Goal: Task Accomplishment & Management: Manage account settings

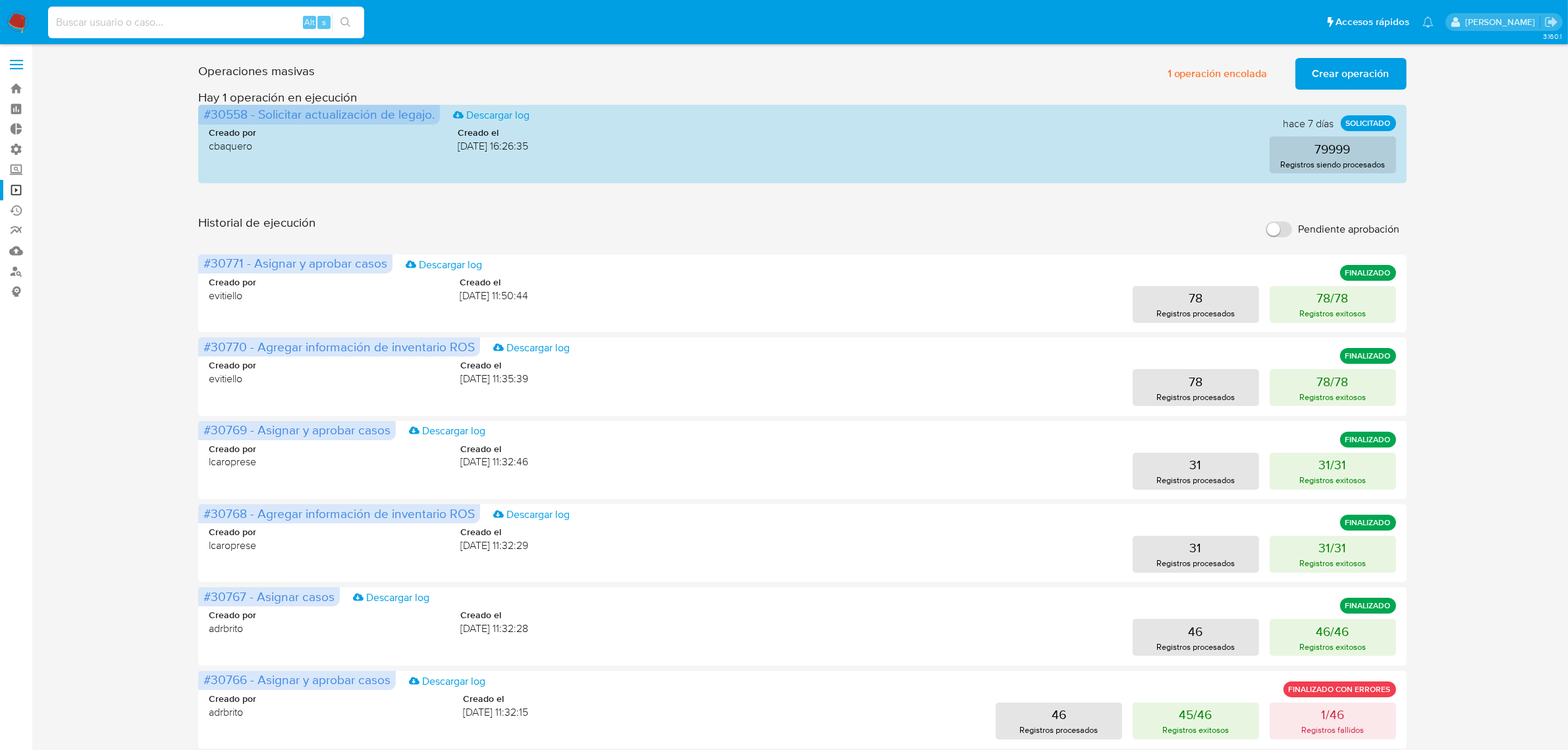
click at [15, 64] on span at bounding box center [16, 65] width 13 height 2
click at [0, 0] on input "checkbox" at bounding box center [0, 0] width 0 height 0
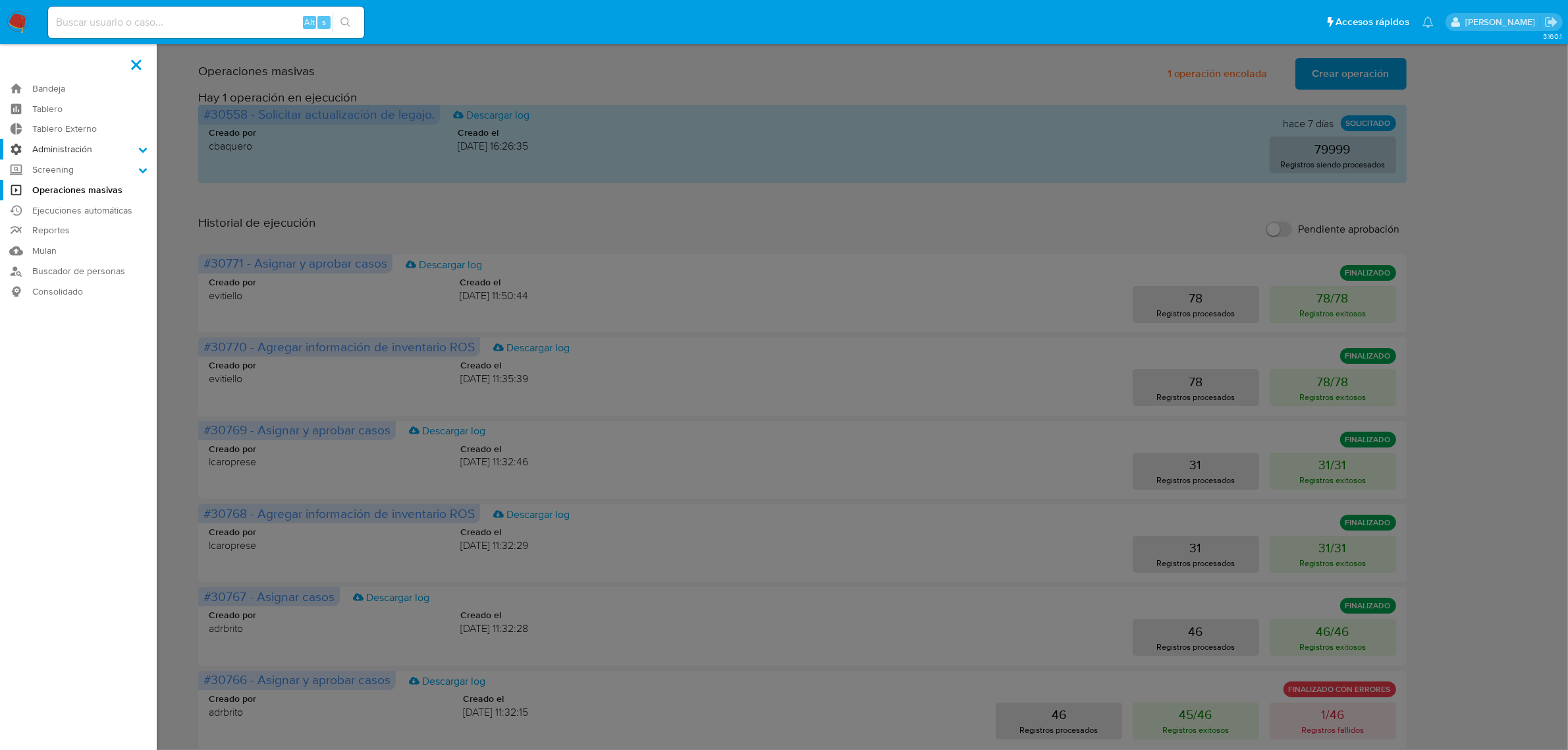
click at [113, 154] on label "Administración" at bounding box center [78, 149] width 157 height 21
click at [0, 0] on input "Administración" at bounding box center [0, 0] width 0 height 0
click at [96, 235] on link "Configuración de Casos" at bounding box center [78, 234] width 157 height 17
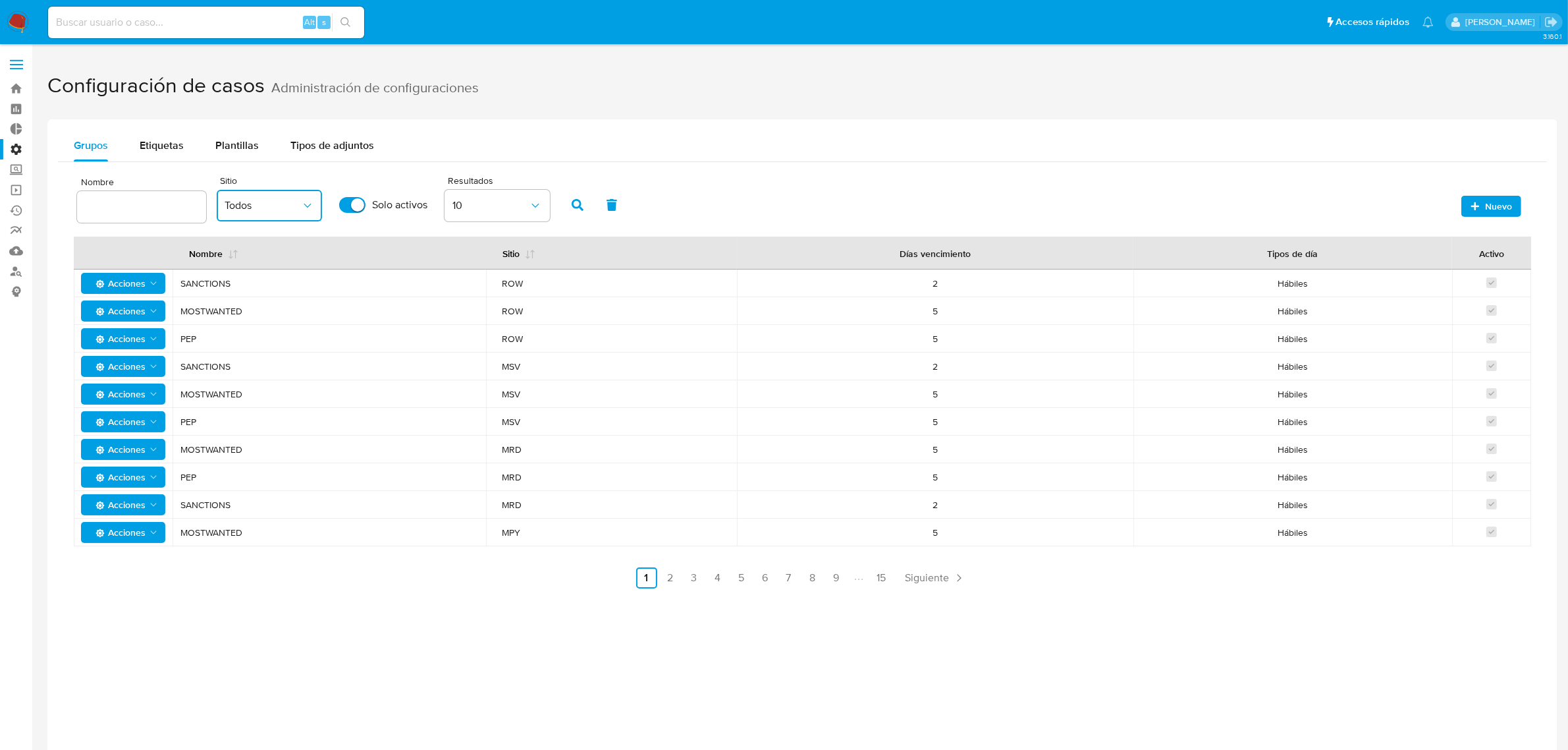
click at [262, 211] on span "Todos" at bounding box center [262, 205] width 76 height 13
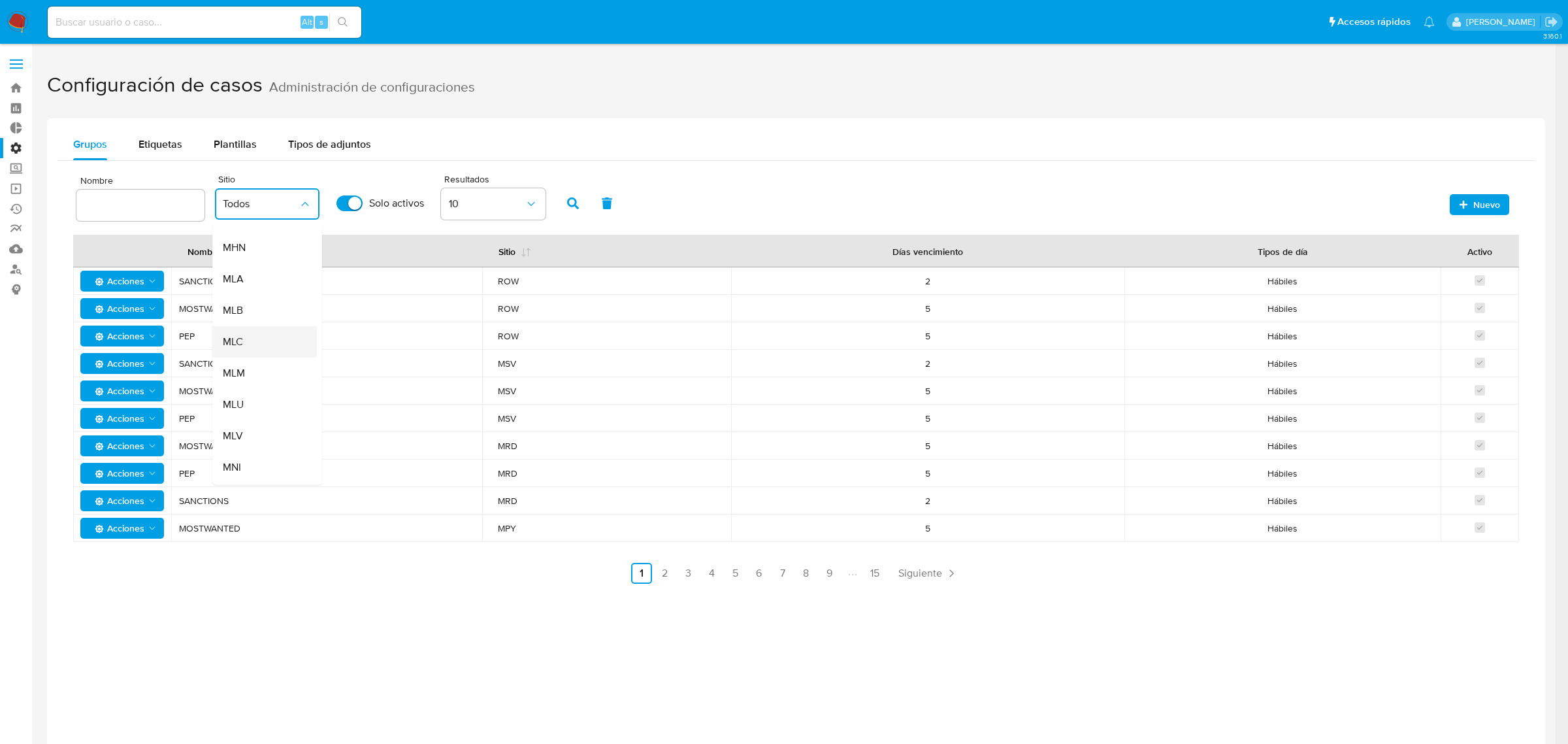
click at [259, 338] on div "MLC" at bounding box center [260, 343] width 75 height 31
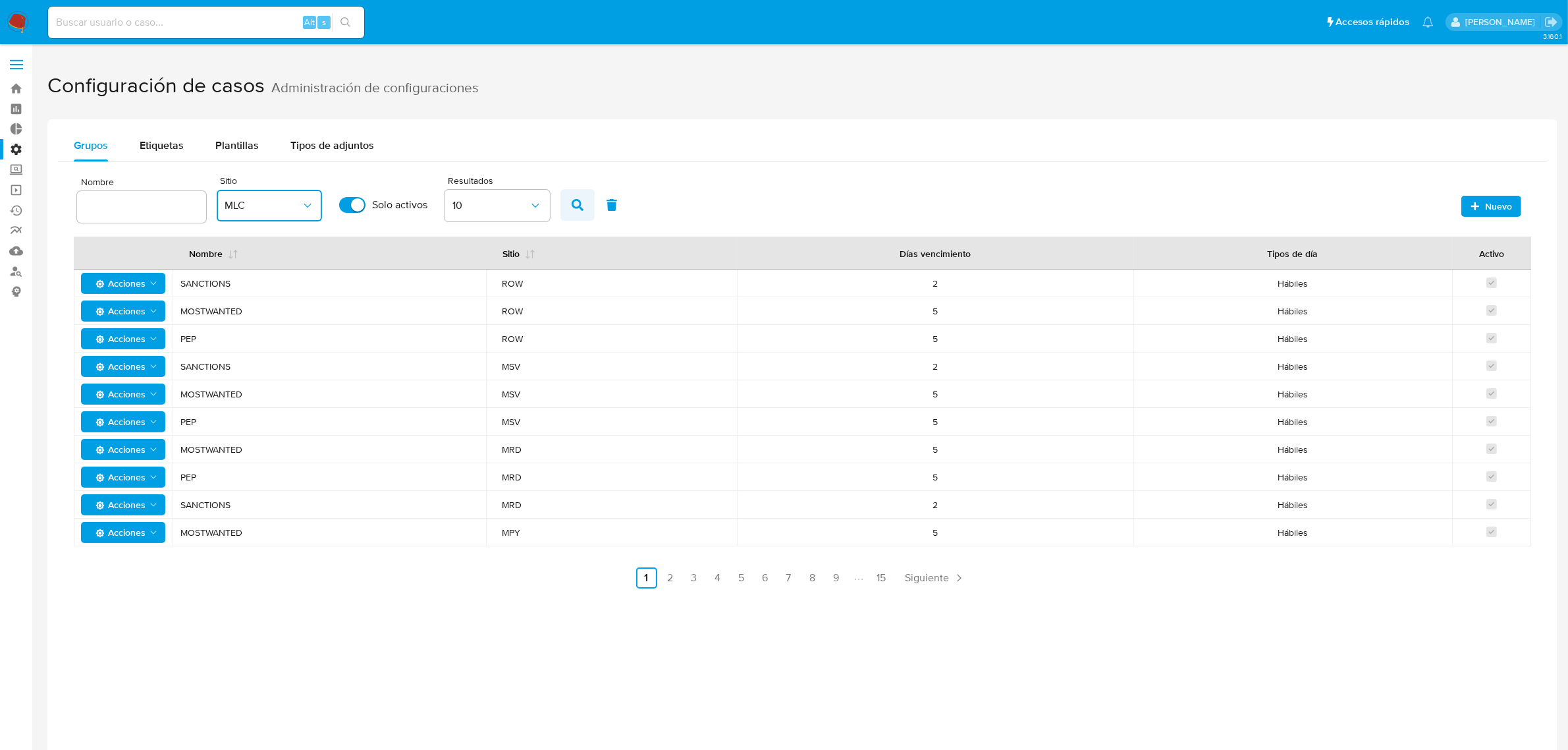
click at [565, 213] on button "button" at bounding box center [577, 205] width 34 height 32
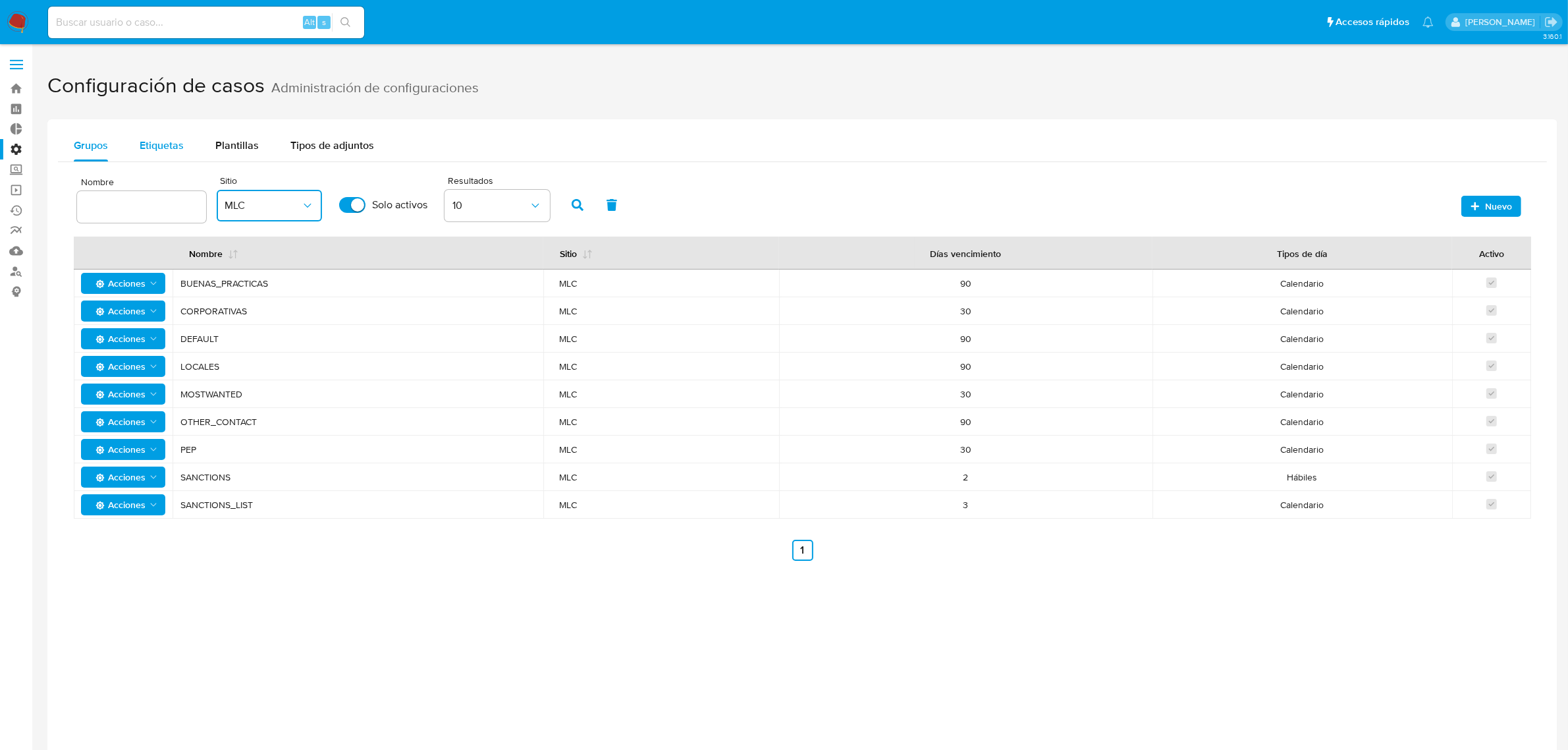
click at [183, 136] on button "Etiquetas" at bounding box center [162, 146] width 76 height 32
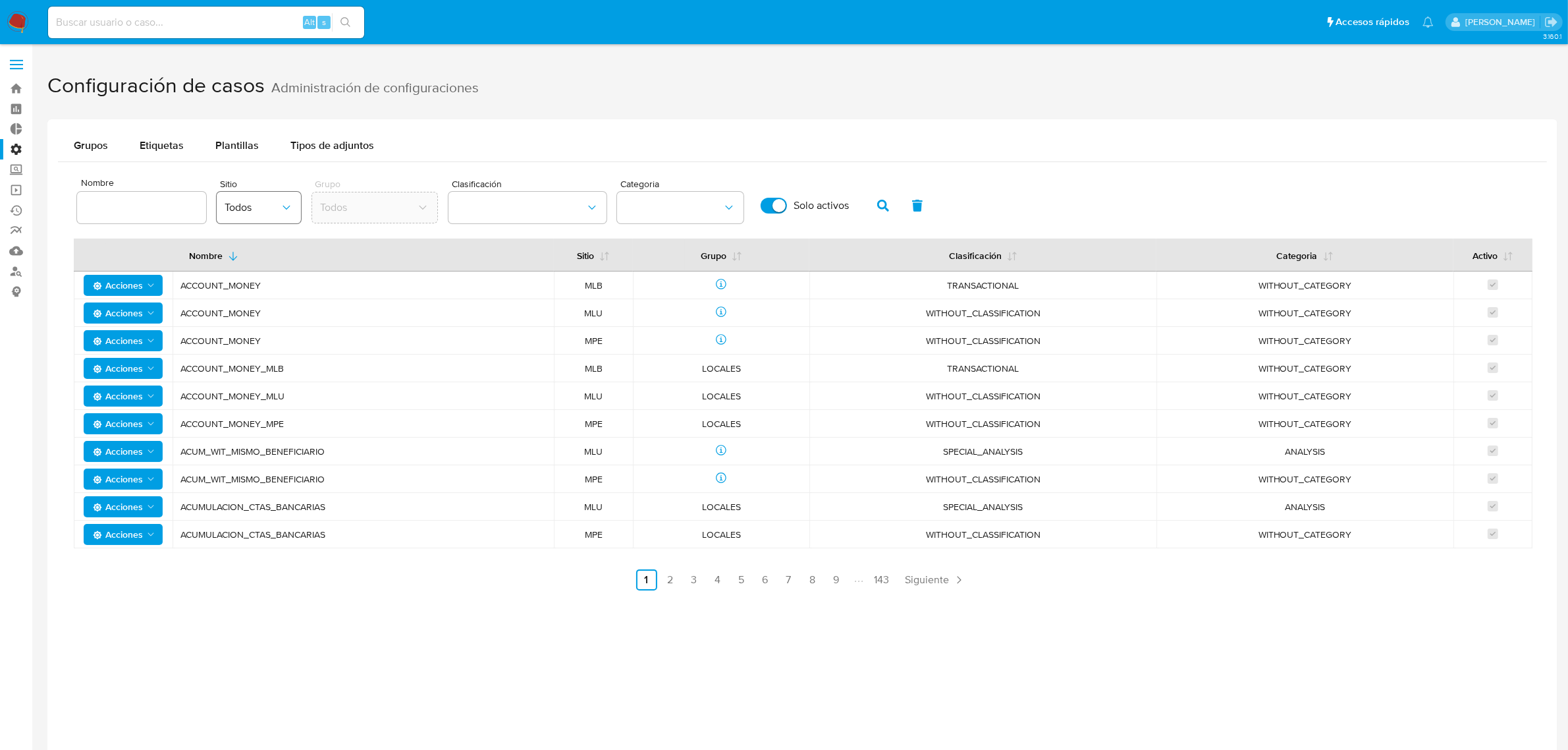
click at [271, 212] on span "Todos" at bounding box center [252, 208] width 55 height 13
click at [170, 197] on div at bounding box center [141, 208] width 129 height 32
click at [166, 212] on input at bounding box center [141, 208] width 129 height 17
click at [495, 216] on button "classification" at bounding box center [528, 208] width 158 height 32
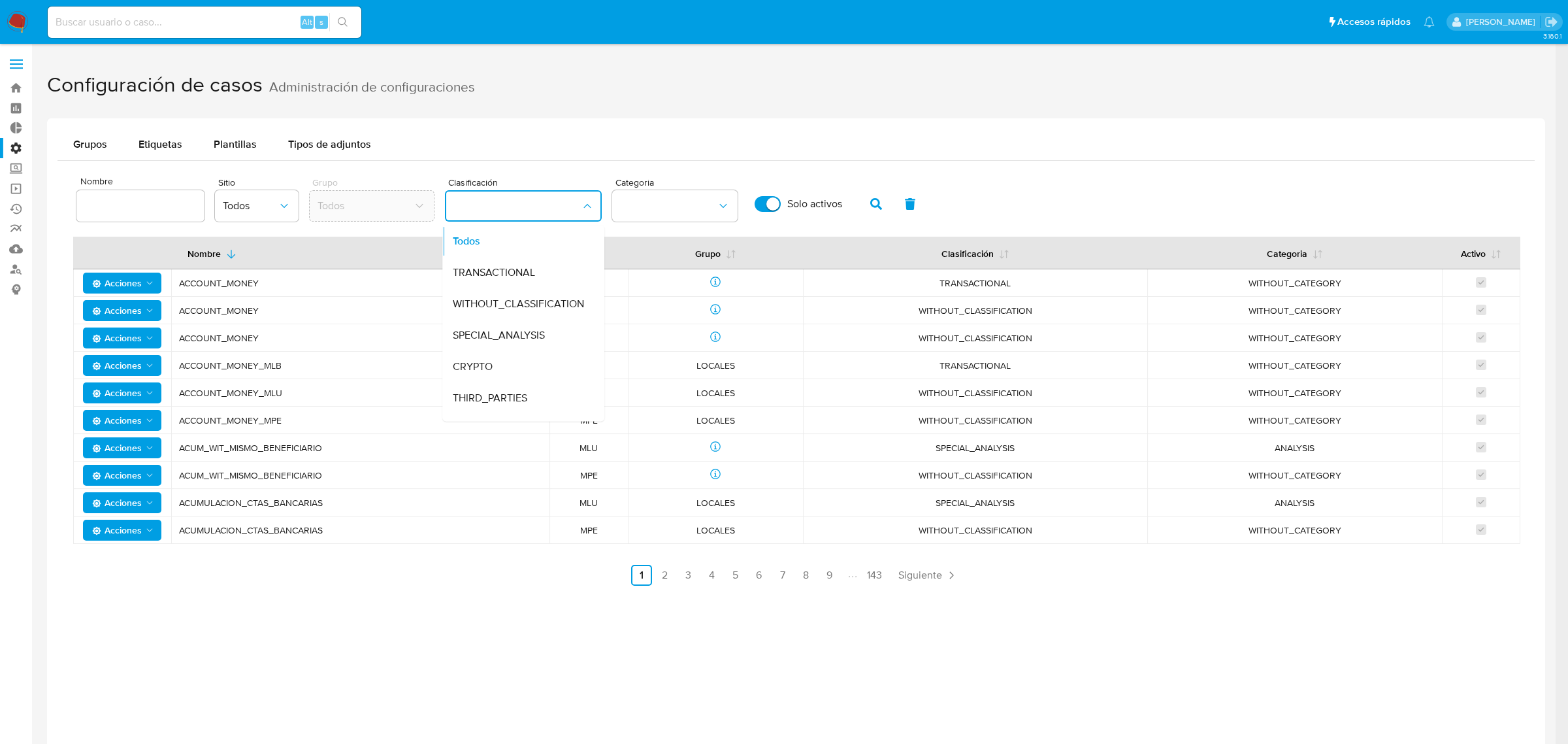
drag, startPoint x: 589, startPoint y: 315, endPoint x: 595, endPoint y: 335, distance: 20.9
click at [595, 335] on div "Todos TRANSACTIONAL WITHOUT_CLASSIFICATION SPECIAL_ANALYSIS CRYPTO THIRD_PARTIE…" at bounding box center [523, 323] width 162 height 196
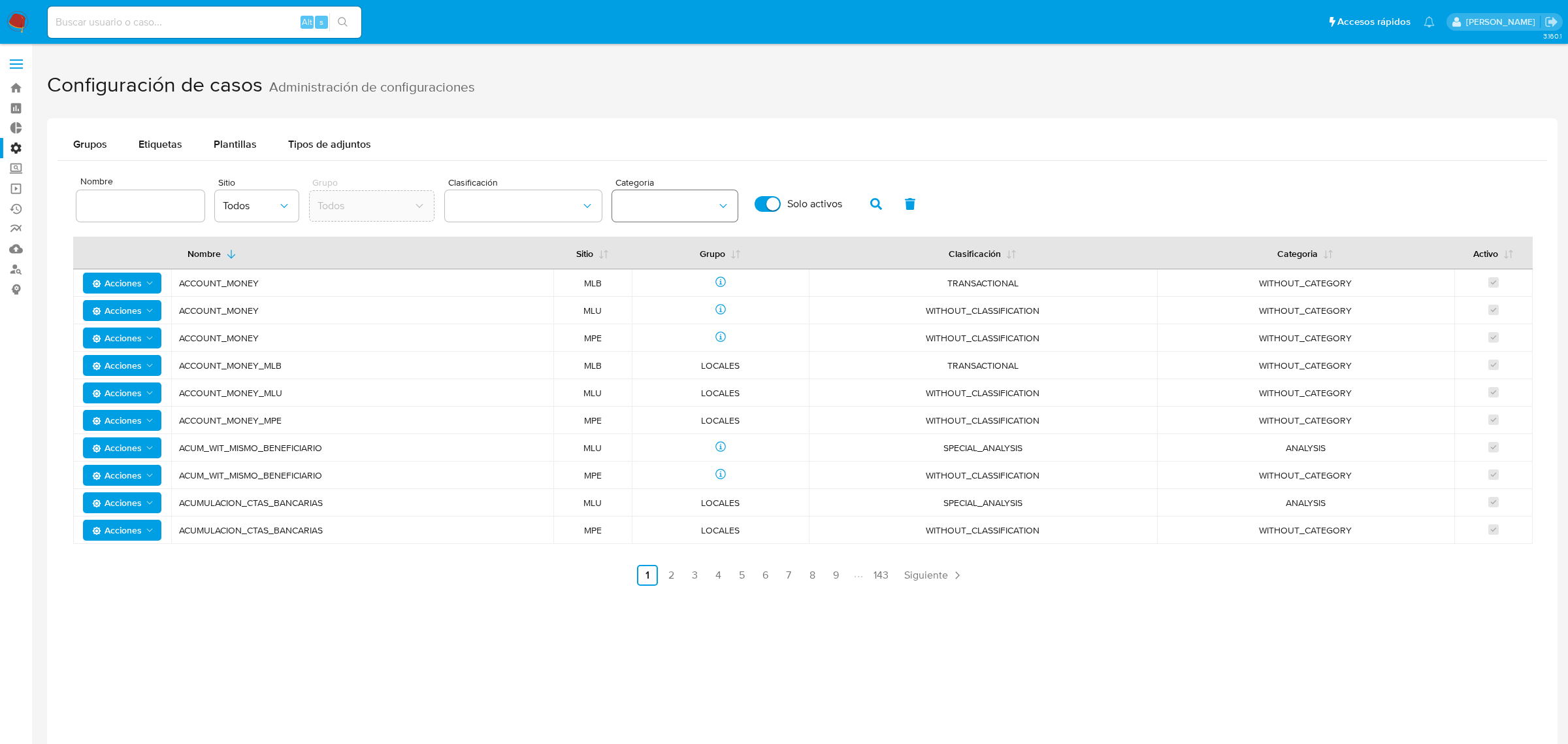
click at [717, 204] on icon "category" at bounding box center [723, 206] width 13 height 13
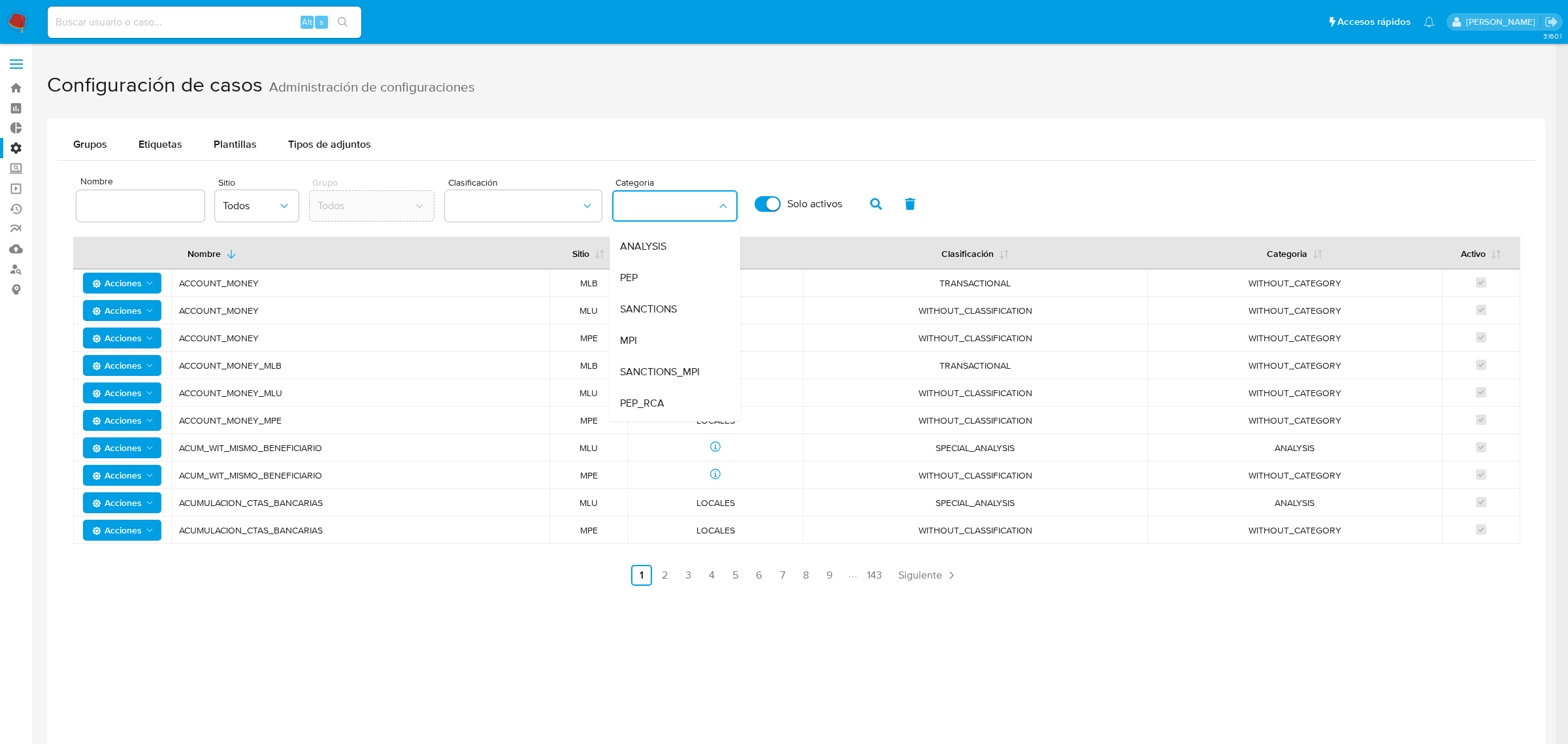
scroll to position [0, 0]
click at [674, 292] on div "ANALYSIS" at bounding box center [671, 304] width 102 height 31
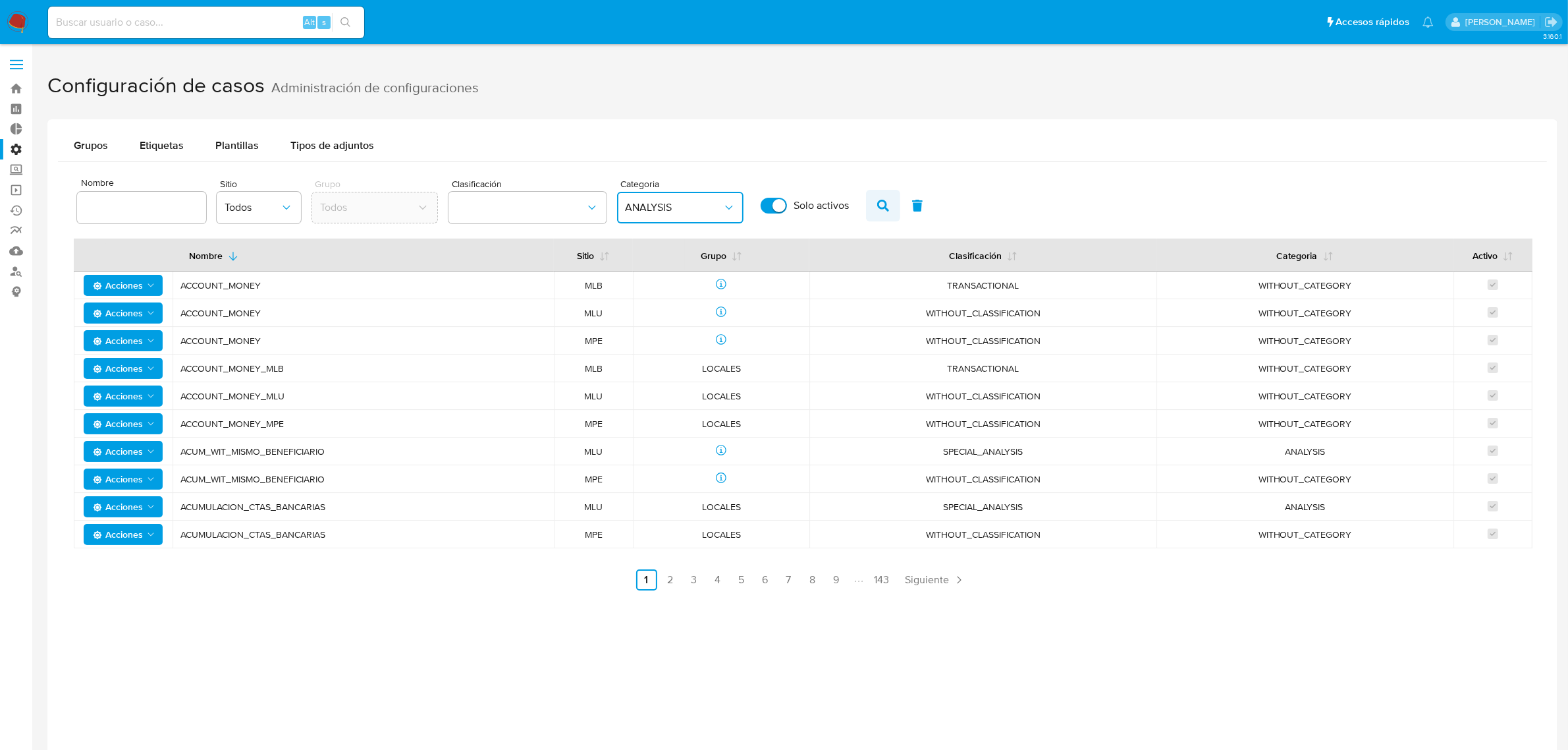
click at [877, 208] on icon "button" at bounding box center [883, 205] width 12 height 12
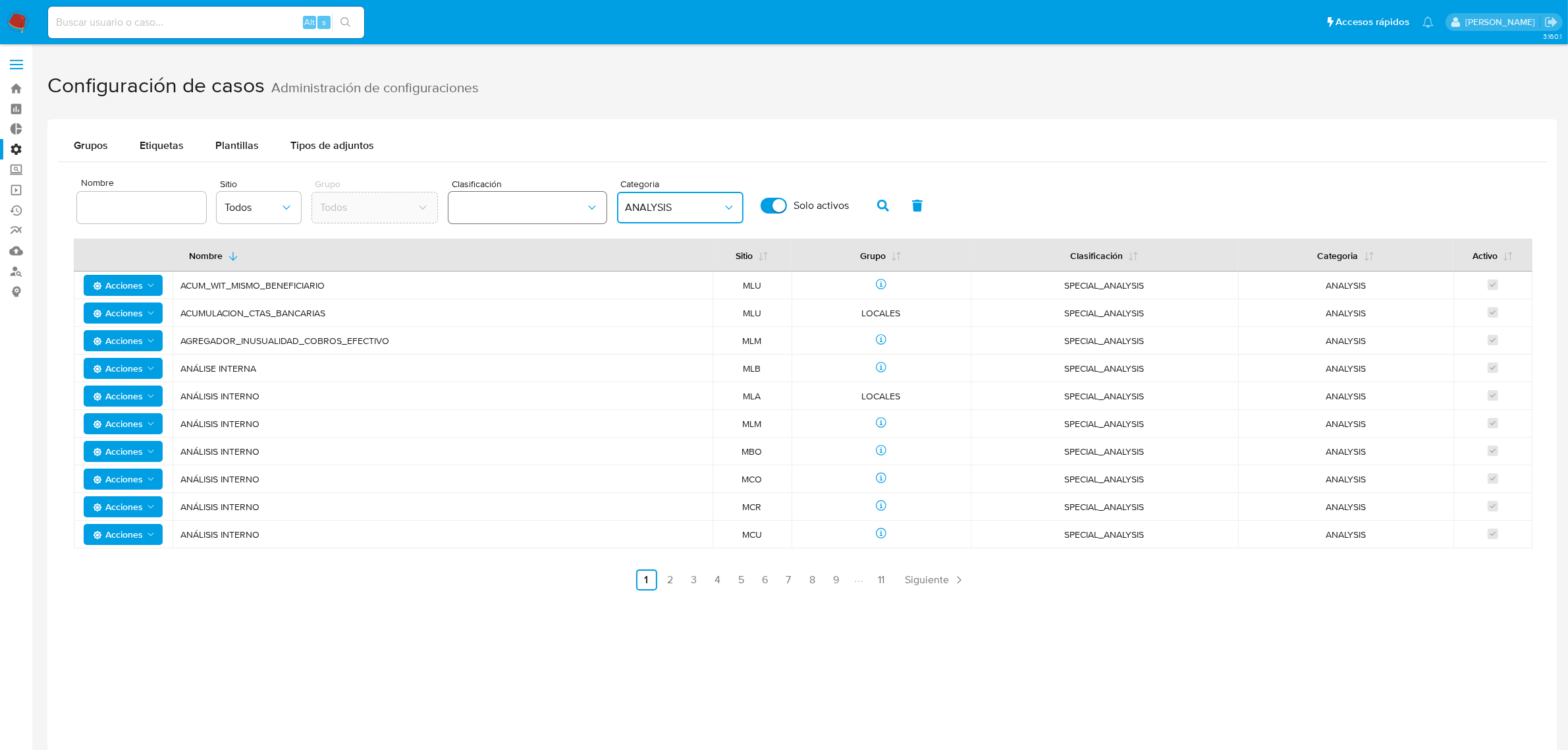
click at [536, 214] on button "classification" at bounding box center [528, 208] width 158 height 32
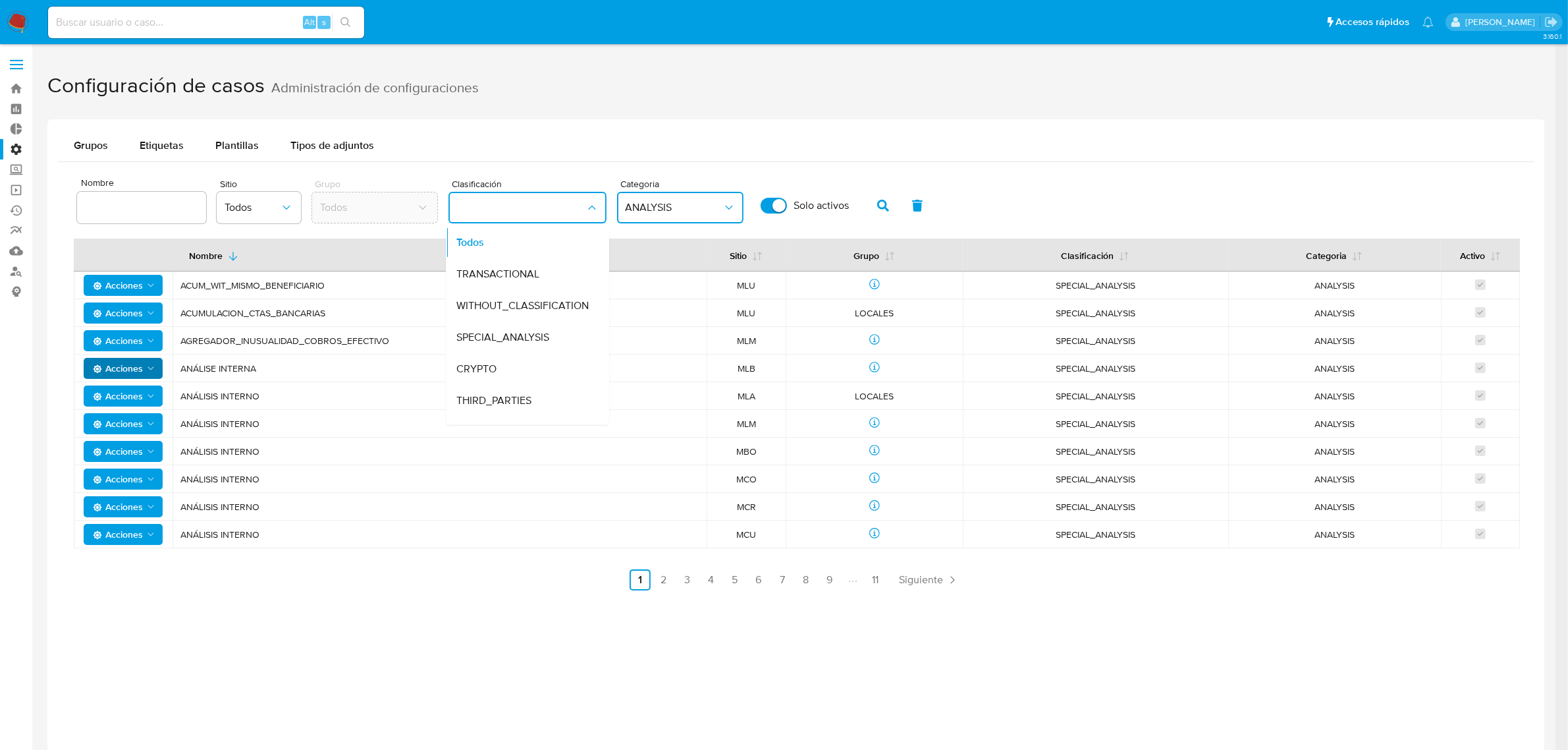
click at [151, 368] on icon "Acciones" at bounding box center [151, 368] width 10 height 10
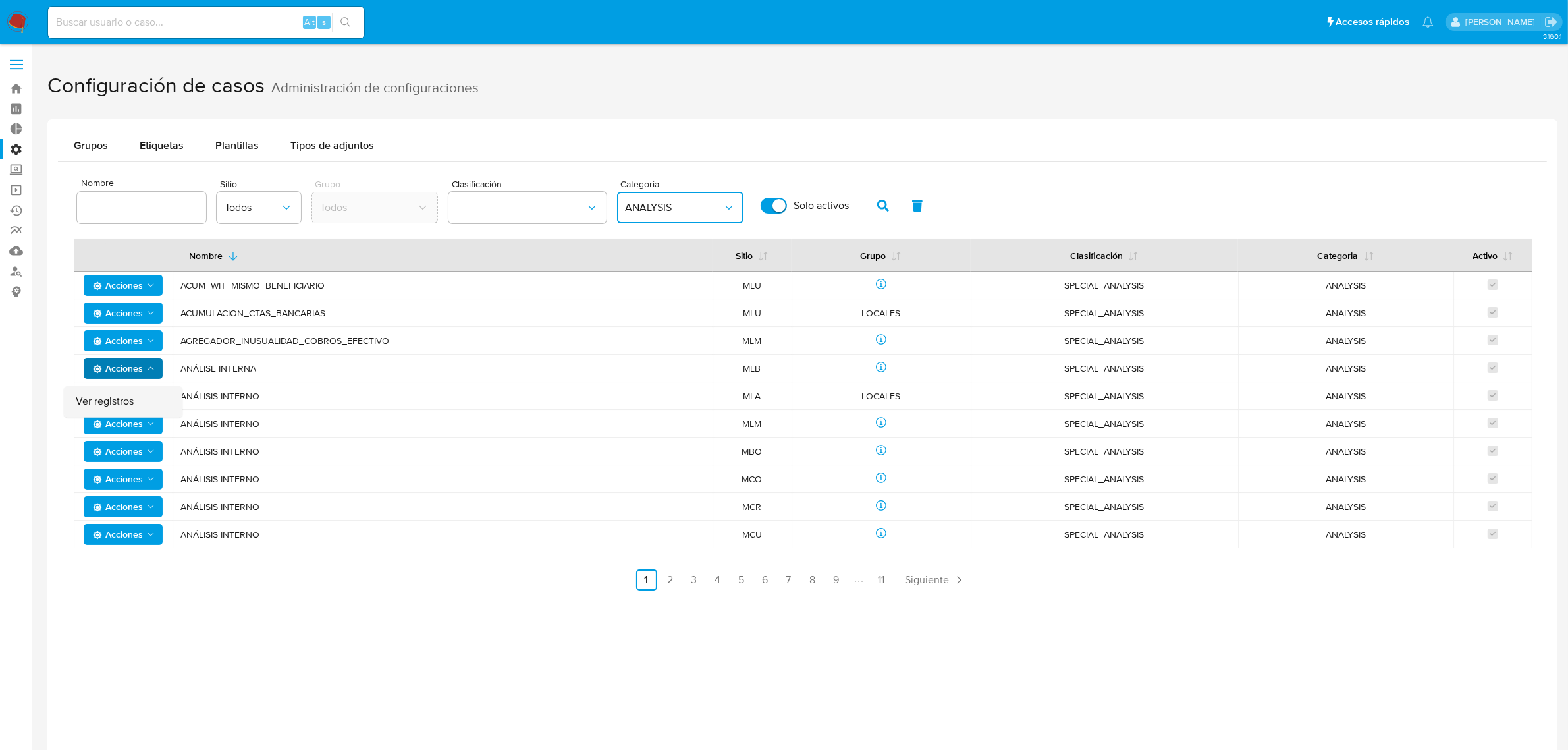
click at [139, 396] on button "Ver registros" at bounding box center [124, 402] width 119 height 32
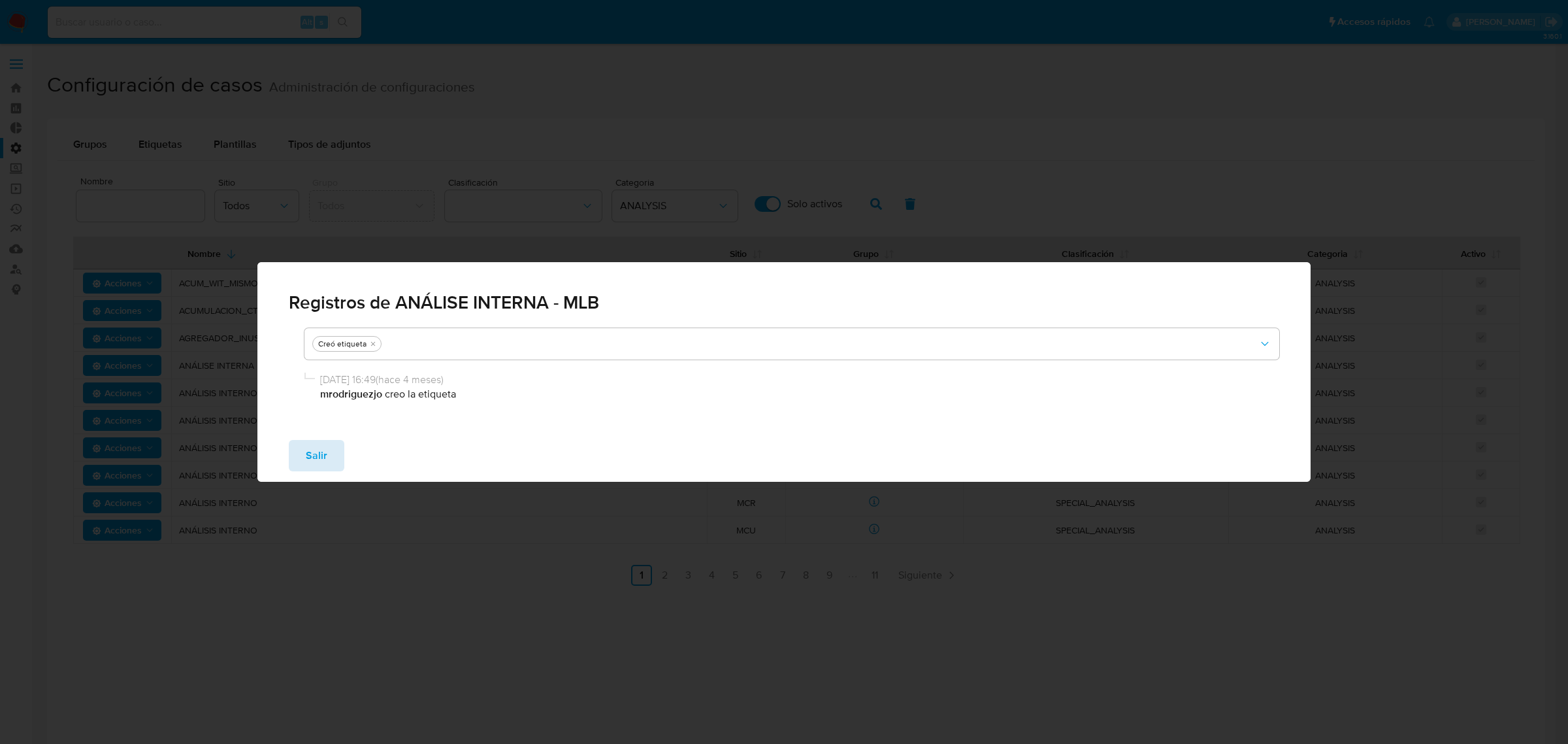
click at [328, 453] on button "Salir" at bounding box center [316, 456] width 56 height 31
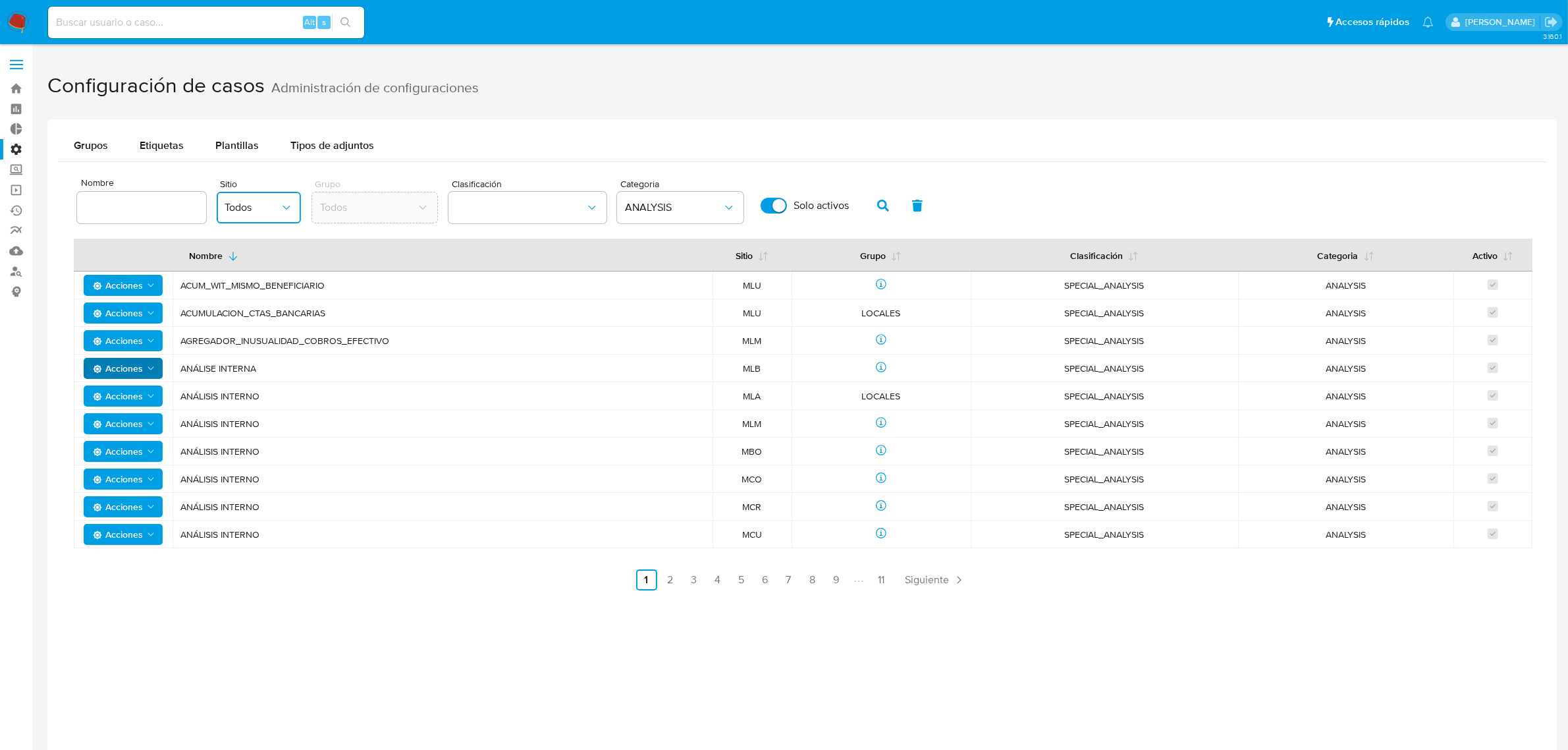
click at [265, 216] on button "Todos" at bounding box center [259, 208] width 84 height 32
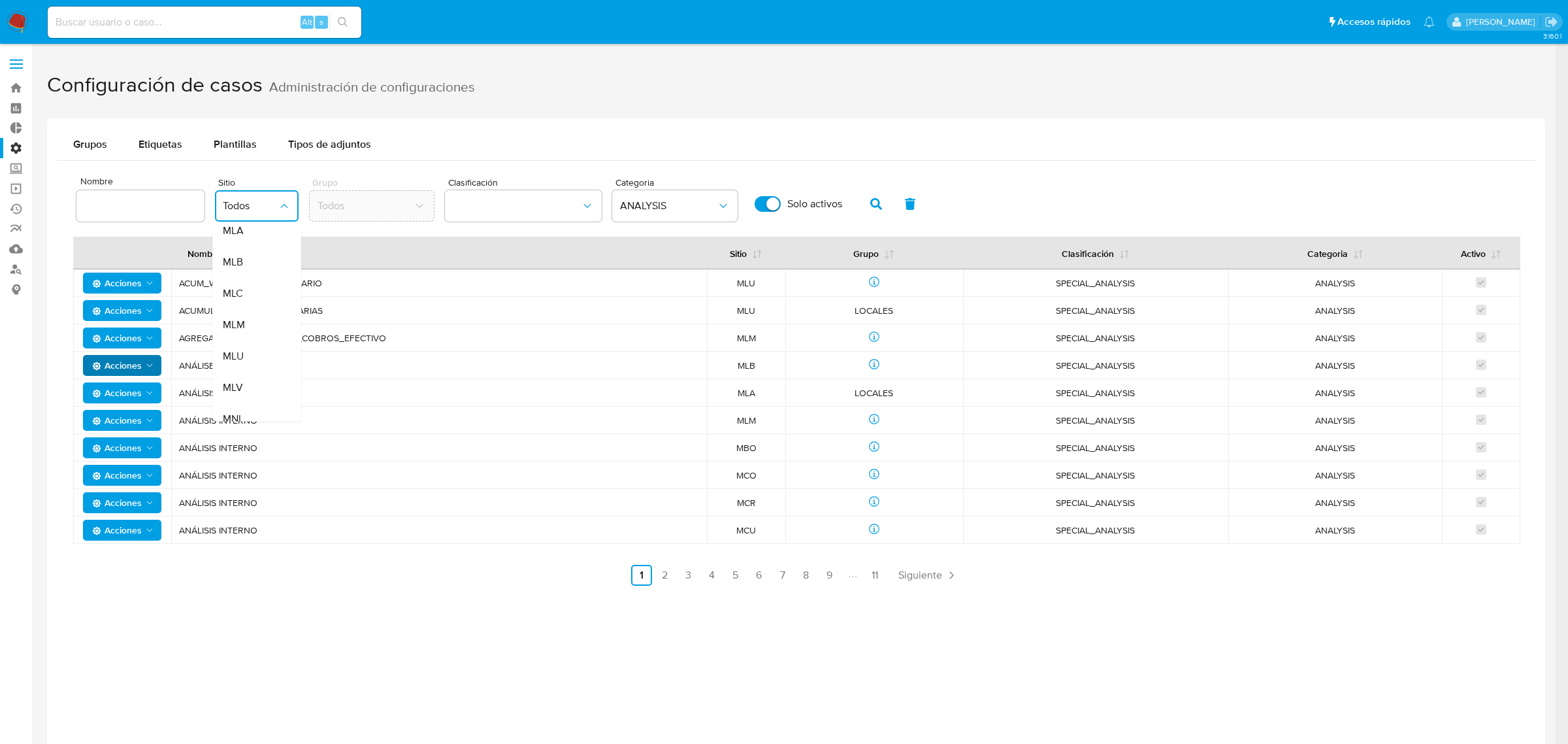
scroll to position [348, 0]
click at [232, 266] on span "MLC" at bounding box center [233, 269] width 20 height 13
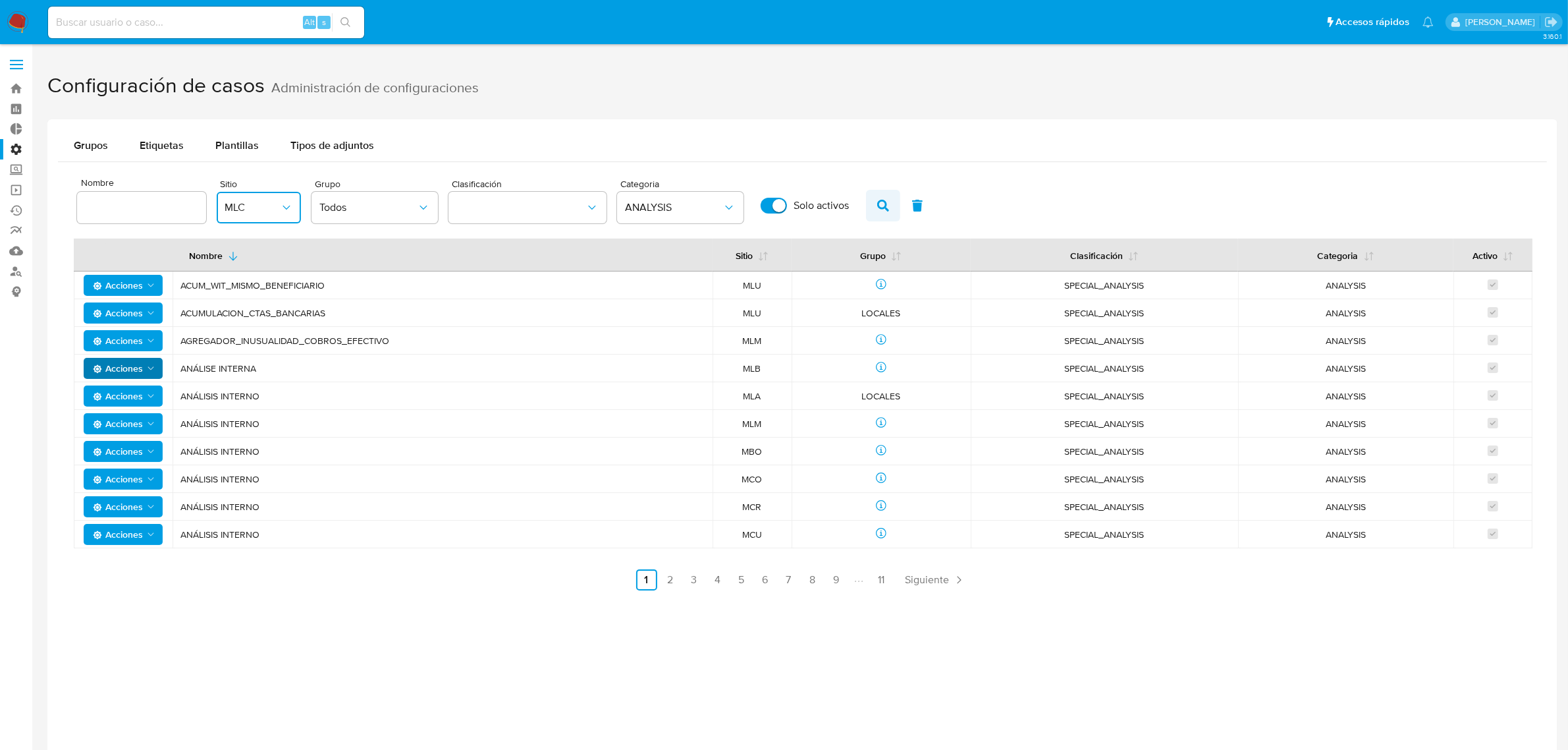
click at [877, 202] on icon "button" at bounding box center [883, 205] width 12 height 12
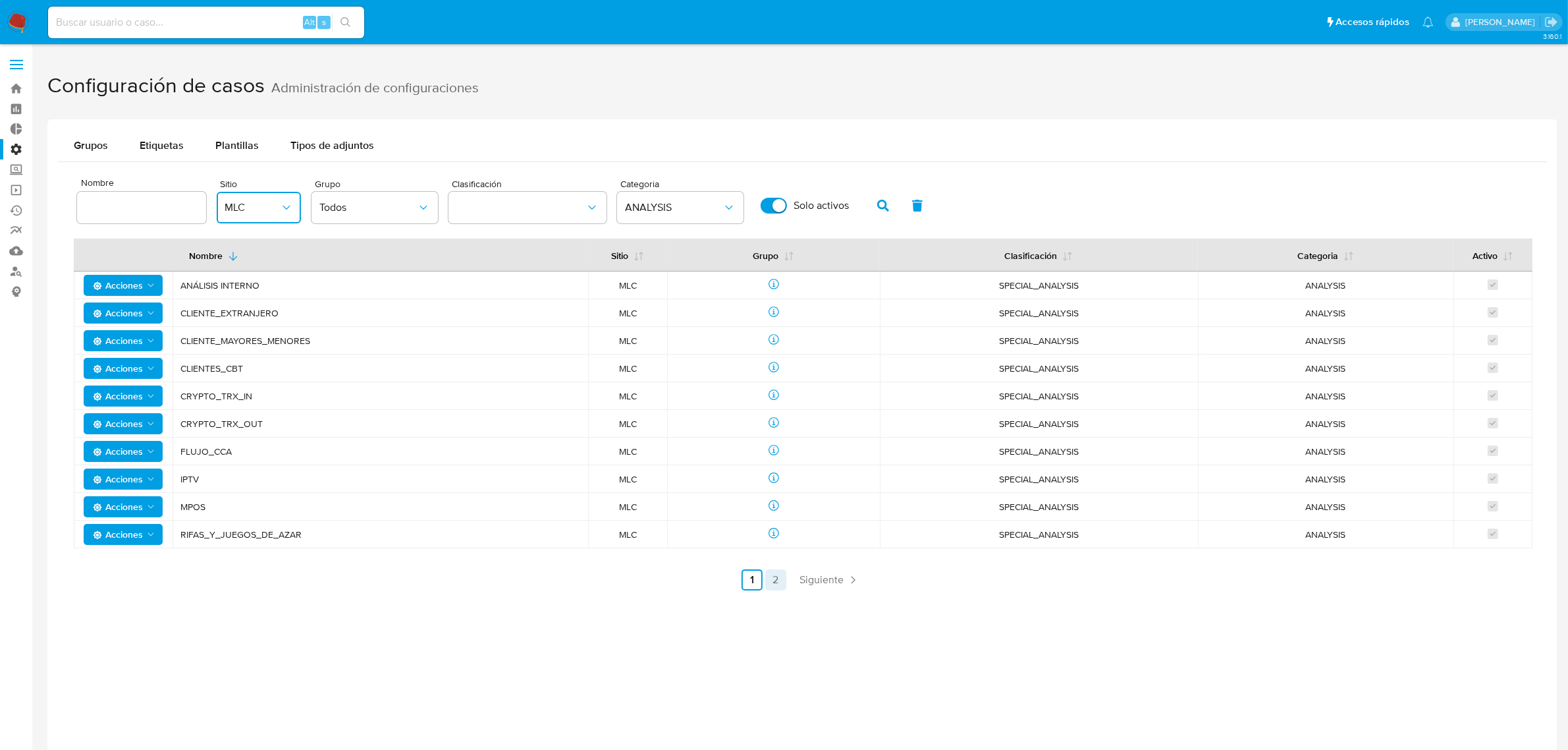
click at [782, 575] on link "2" at bounding box center [776, 580] width 21 height 21
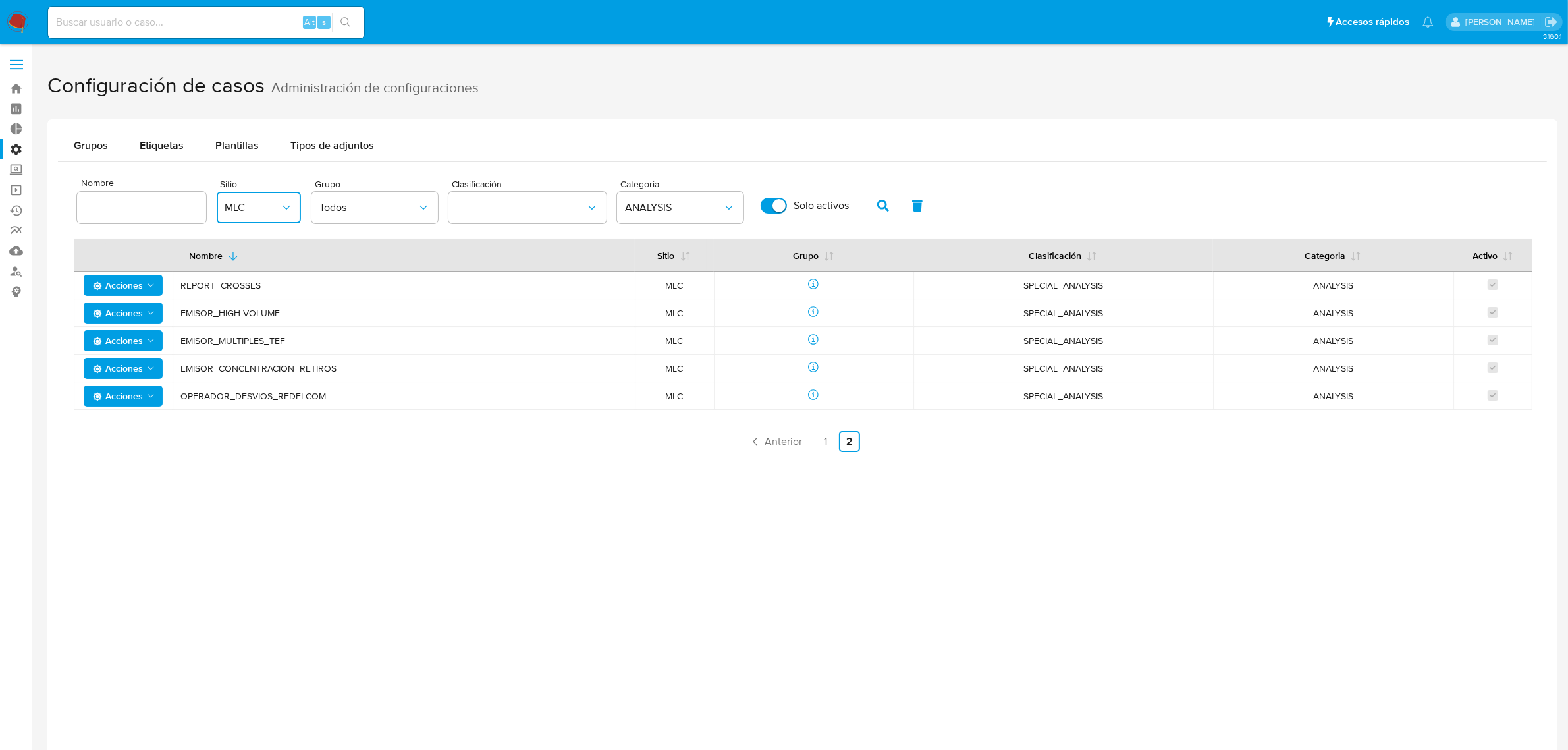
click at [814, 439] on ul "Anterior 1 2 Siguiente" at bounding box center [803, 442] width 1458 height 21
click at [822, 444] on link "1" at bounding box center [826, 442] width 21 height 21
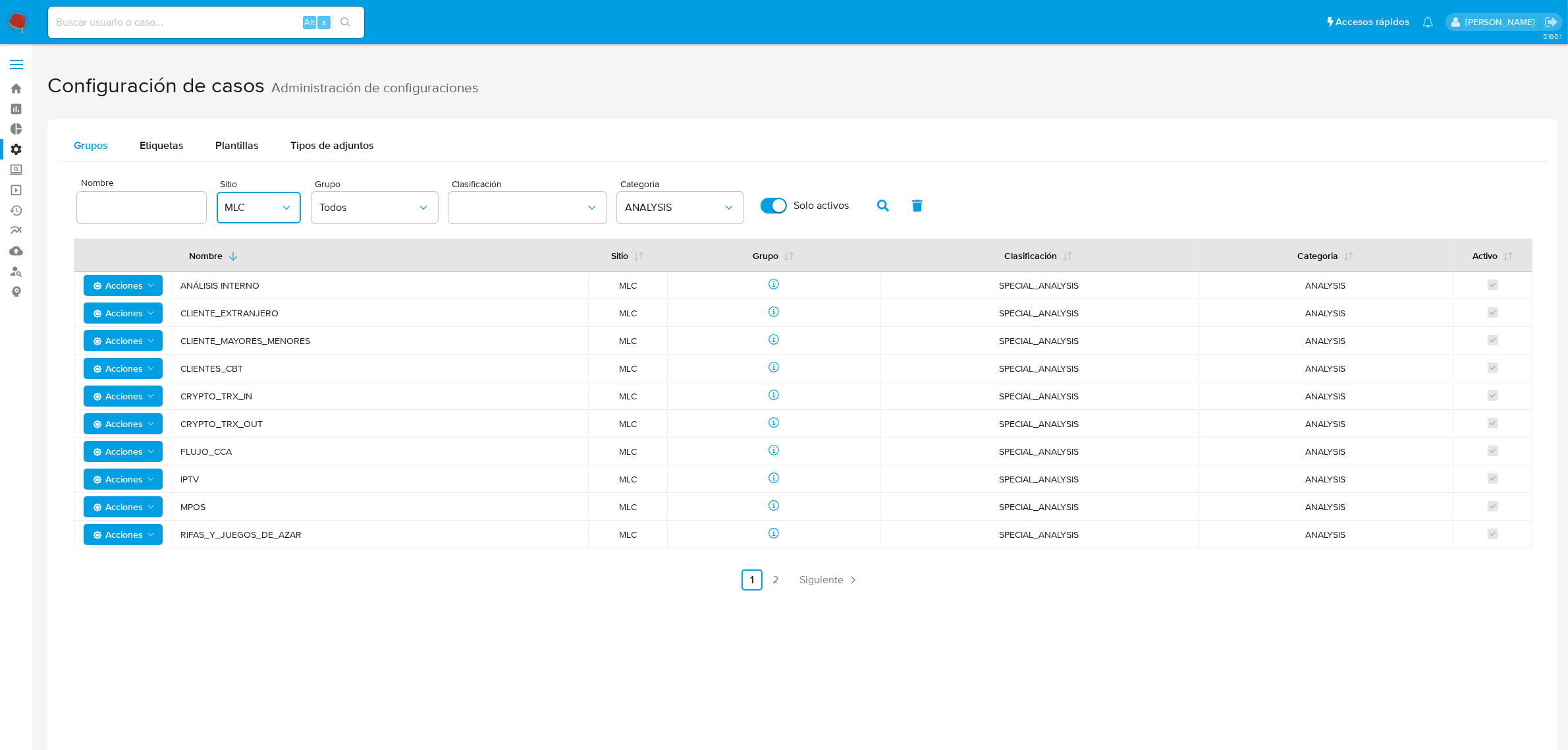
drag, startPoint x: 102, startPoint y: 145, endPoint x: 94, endPoint y: 143, distance: 8.2
click at [94, 143] on span "Grupos" at bounding box center [90, 145] width 34 height 15
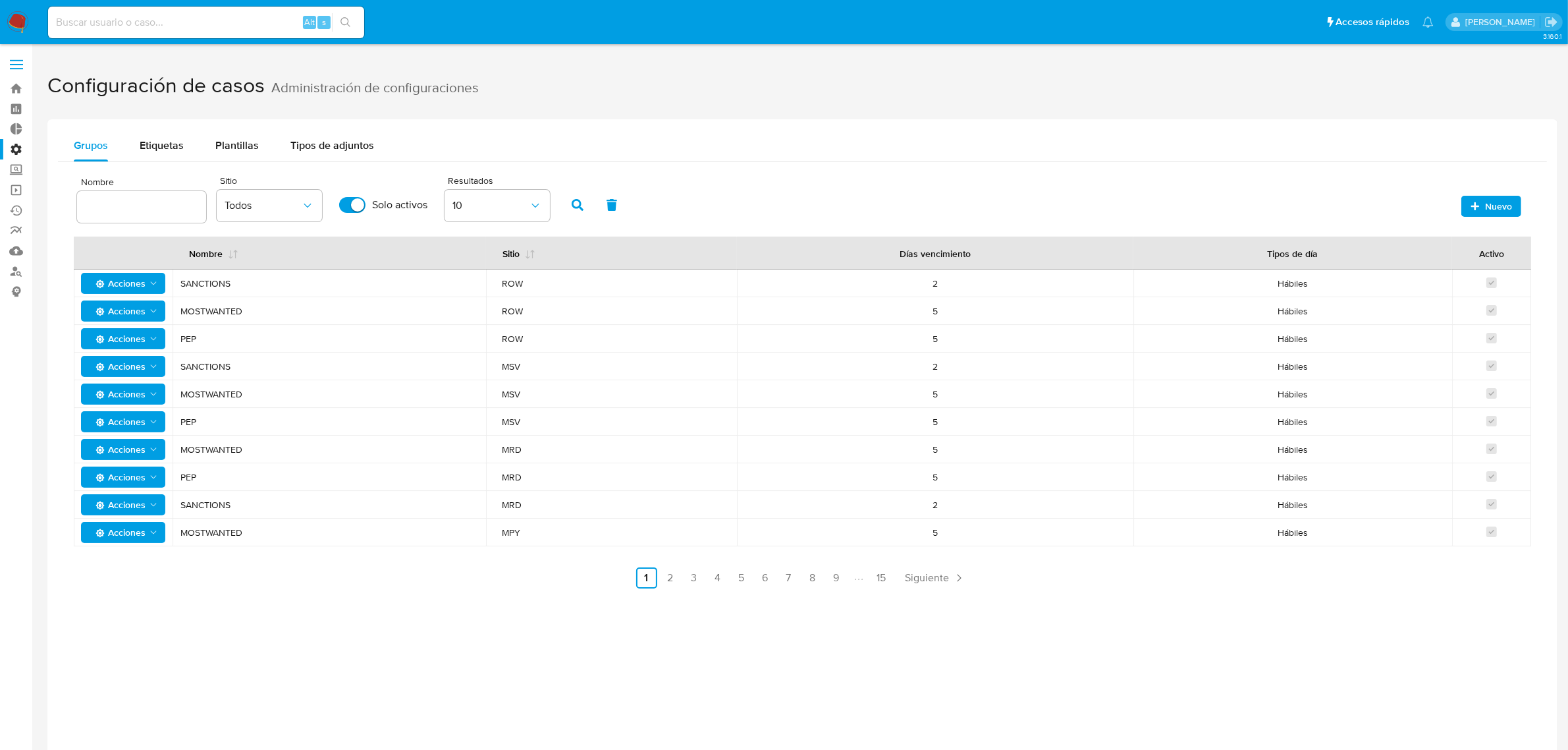
click at [951, 287] on div "2" at bounding box center [935, 283] width 365 height 12
click at [155, 278] on icon "Acciones" at bounding box center [153, 283] width 10 height 10
click at [361, 534] on span "MOSTWANTED" at bounding box center [330, 532] width 298 height 12
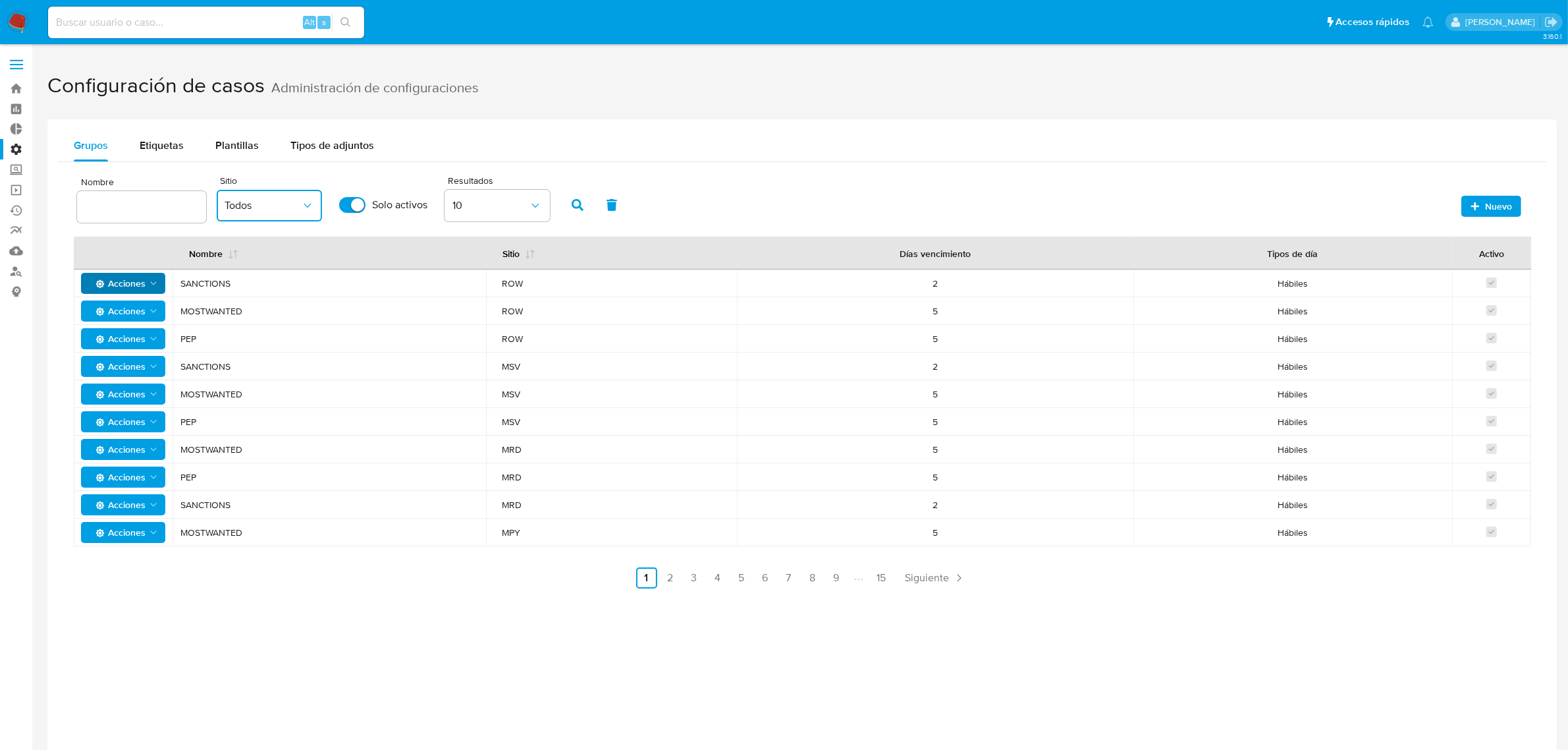
click at [315, 201] on button "Todos" at bounding box center [269, 205] width 105 height 32
click at [274, 392] on div "MLC" at bounding box center [262, 405] width 76 height 32
click at [567, 205] on button "button" at bounding box center [577, 205] width 34 height 32
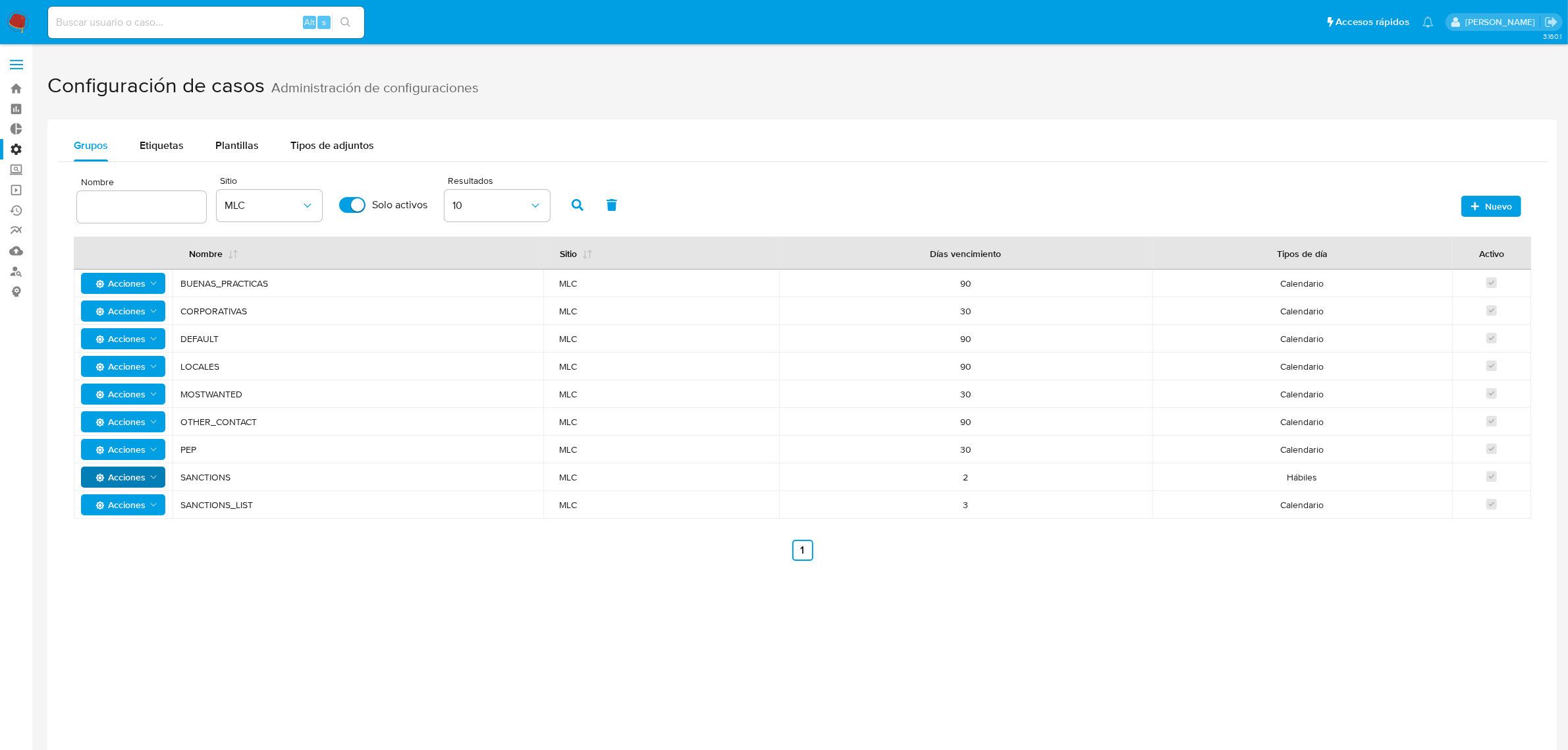
click at [140, 476] on span "Acciones" at bounding box center [118, 477] width 55 height 21
click at [143, 479] on span "Acciones" at bounding box center [118, 477] width 55 height 21
click at [340, 209] on input "Solo activos" at bounding box center [352, 205] width 26 height 16
click at [568, 209] on button "button" at bounding box center [577, 205] width 34 height 32
drag, startPoint x: 208, startPoint y: 277, endPoint x: 389, endPoint y: 307, distance: 183.5
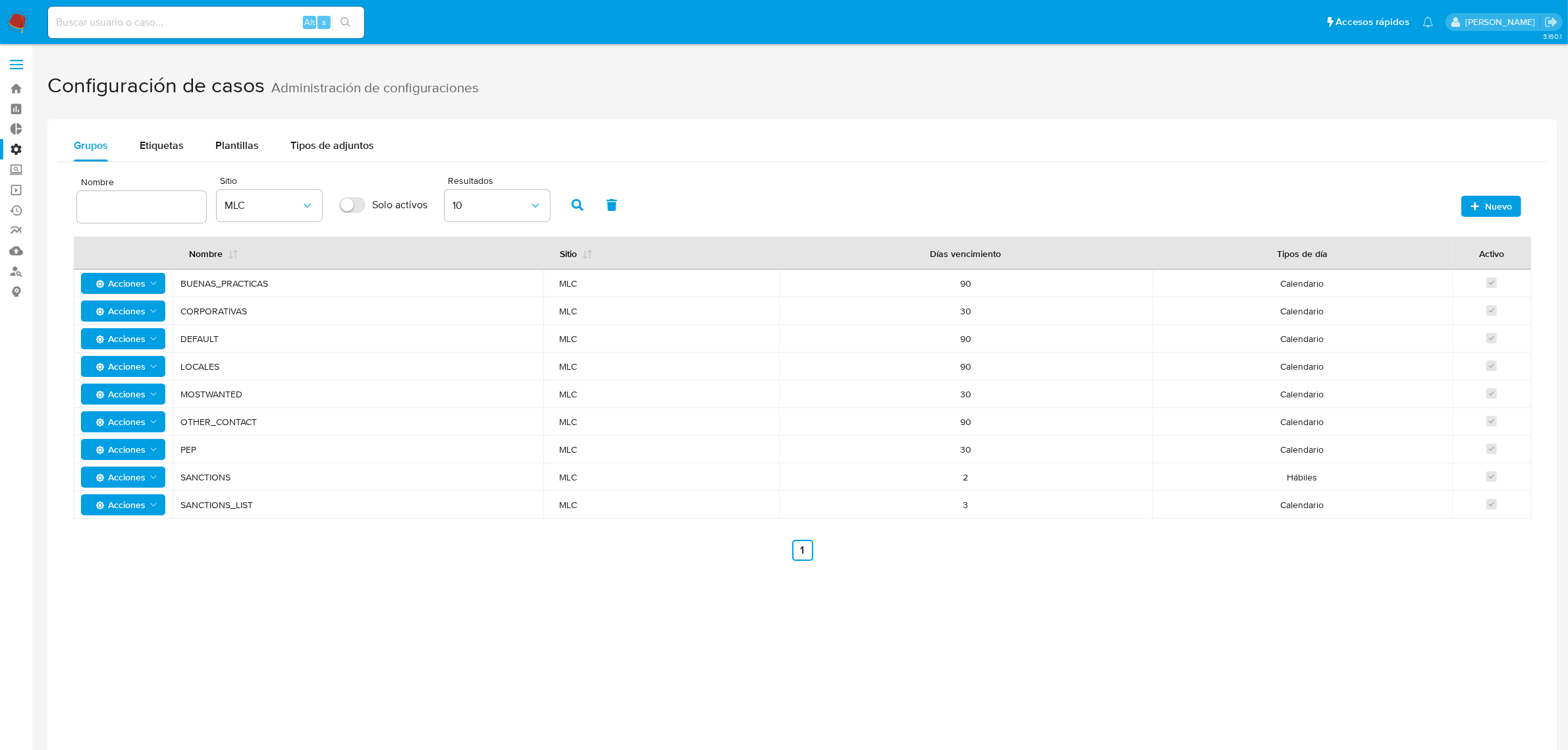
click at [389, 305] on tbody "Acciones BUENAS_PRACTICAS MLC 90 Calendario Acciones CORPORATIVAS MLC 30 Calend…" at bounding box center [803, 394] width 1458 height 249
click at [373, 338] on span "DEFAULT" at bounding box center [358, 339] width 355 height 12
click at [156, 281] on icon "Acciones" at bounding box center [153, 283] width 10 height 10
click at [107, 315] on button "Editar" at bounding box center [124, 317] width 119 height 32
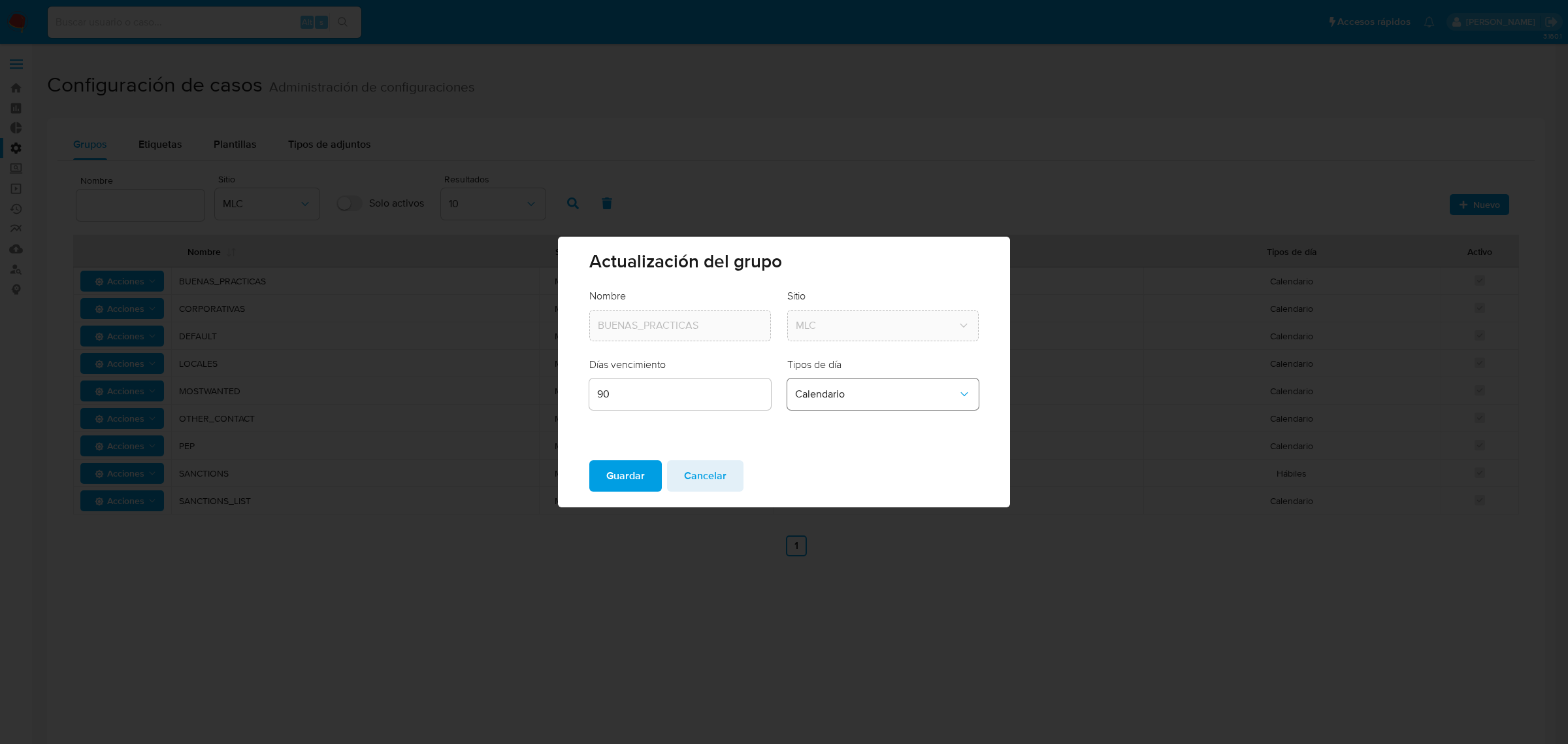
click at [883, 400] on span "Calendario" at bounding box center [876, 394] width 163 height 13
click at [887, 400] on div "Calendario" at bounding box center [879, 393] width 168 height 31
click at [821, 444] on div "Nombre BUENAS_PRACTICAS Sitio MLC Días vencimiento 90 Tipos de día Calendario" at bounding box center [784, 369] width 451 height 160
drag, startPoint x: 743, startPoint y: 477, endPoint x: 757, endPoint y: 477, distance: 14.0
click at [745, 477] on div "Guardar Cancelar" at bounding box center [784, 478] width 451 height 57
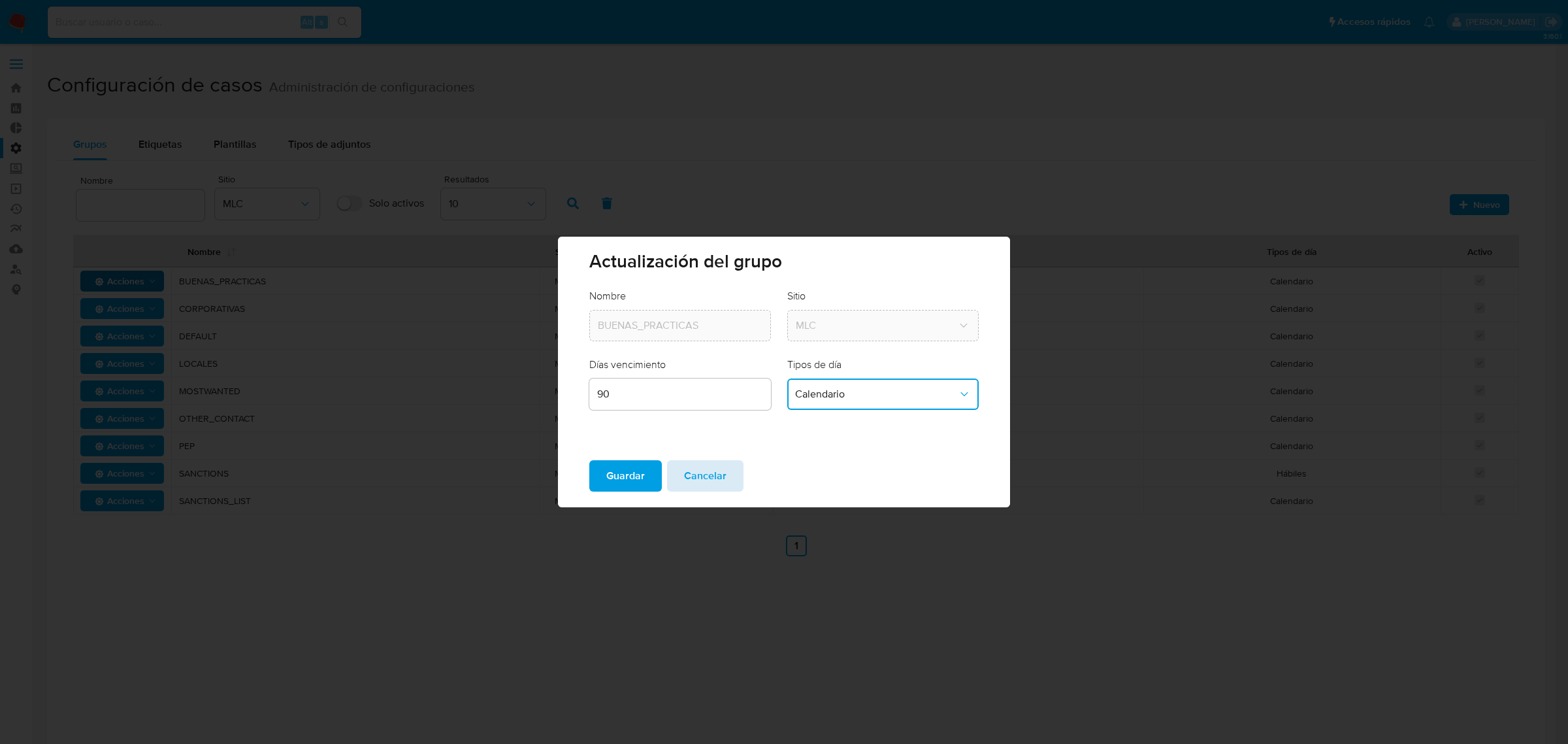
click at [685, 473] on span "Cancelar" at bounding box center [705, 476] width 42 height 29
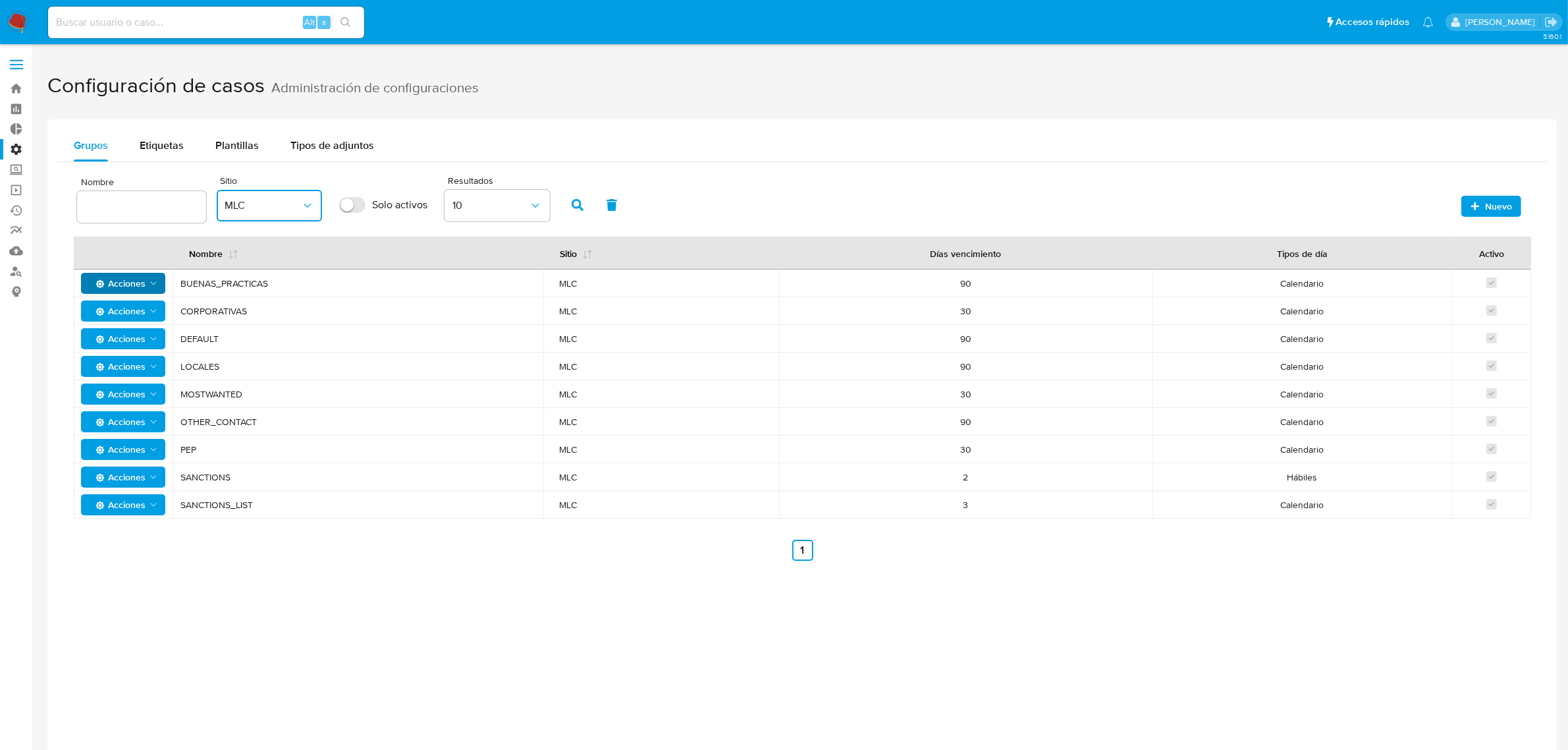
click at [254, 218] on button "MLC" at bounding box center [269, 205] width 105 height 32
click at [272, 281] on div "MLA" at bounding box center [262, 294] width 76 height 32
click at [364, 201] on label "Solo activos" at bounding box center [383, 205] width 101 height 29
click at [364, 201] on input "Solo activos" at bounding box center [352, 205] width 26 height 16
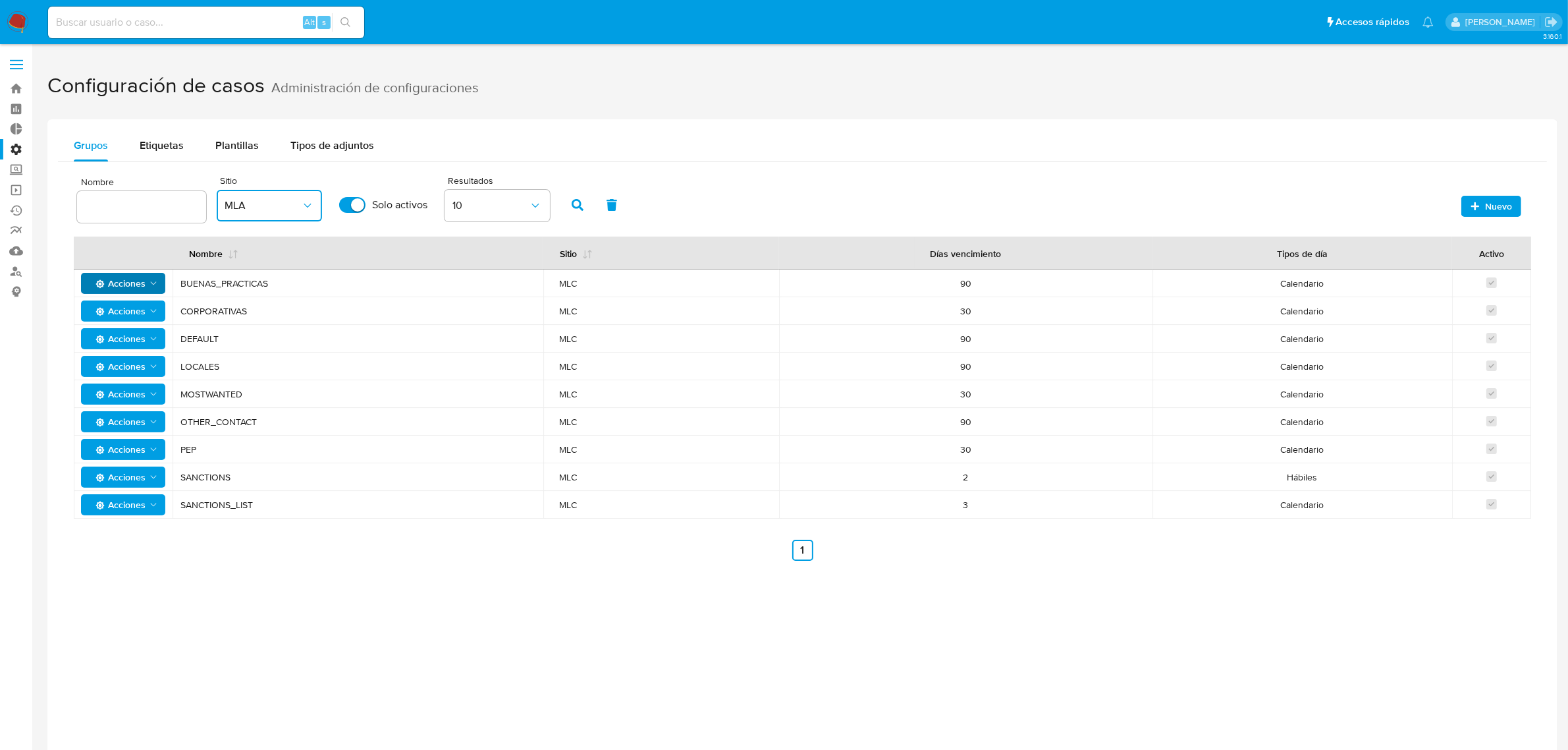
checkbox input "true"
click at [578, 197] on span "button" at bounding box center [578, 205] width 12 height 22
click at [776, 572] on link "2" at bounding box center [776, 578] width 21 height 21
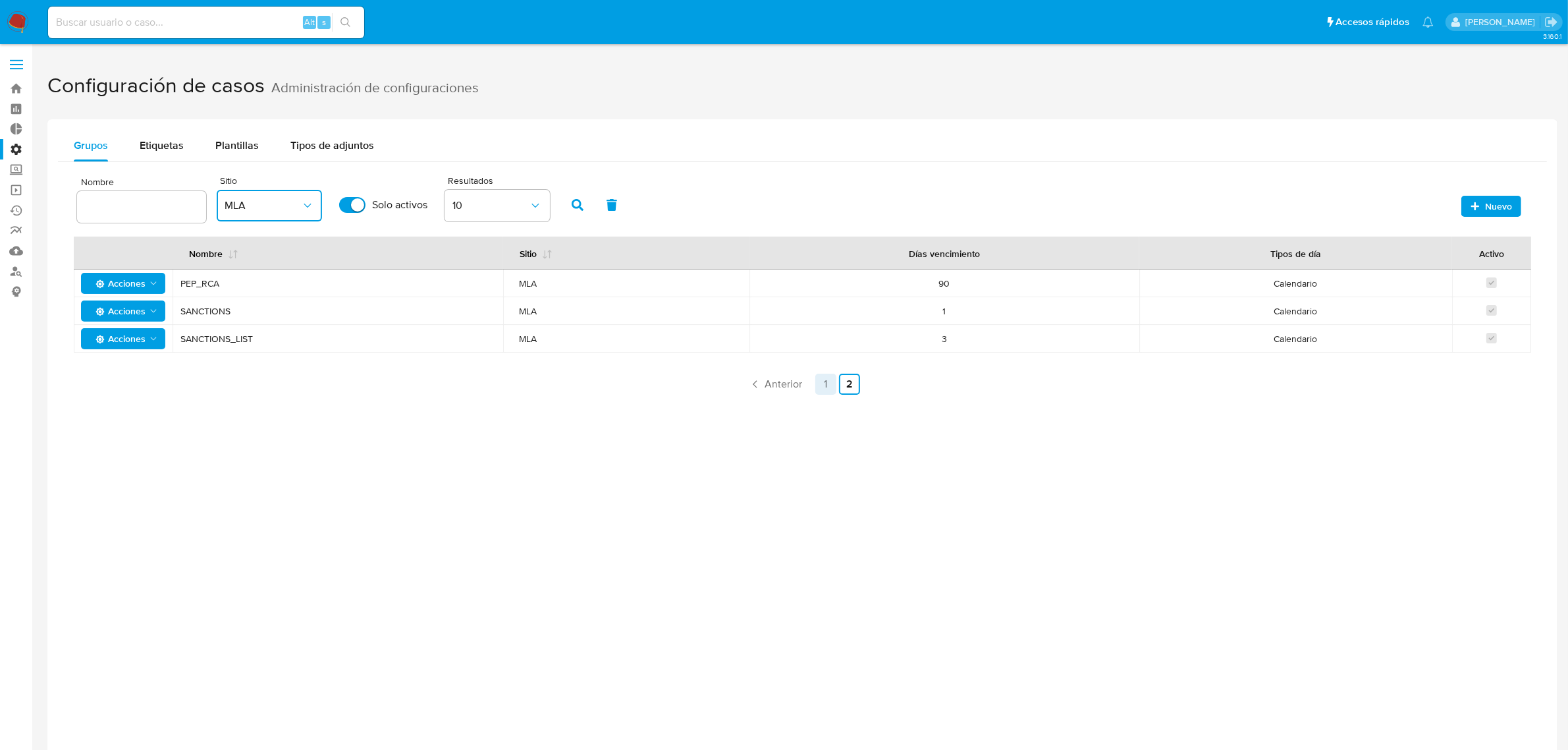
click at [832, 387] on link "1" at bounding box center [826, 384] width 21 height 21
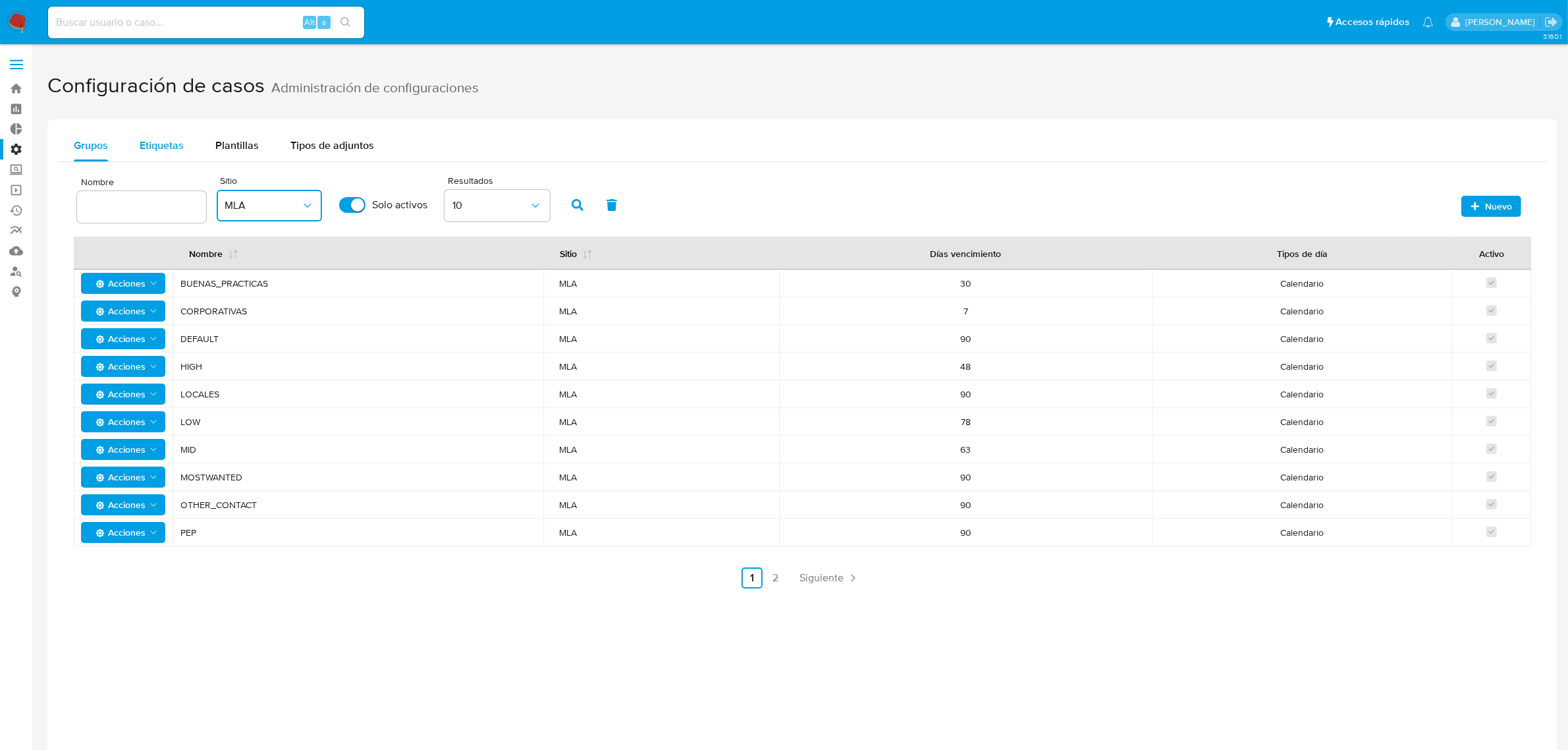
click at [159, 146] on span "Etiquetas" at bounding box center [162, 145] width 44 height 15
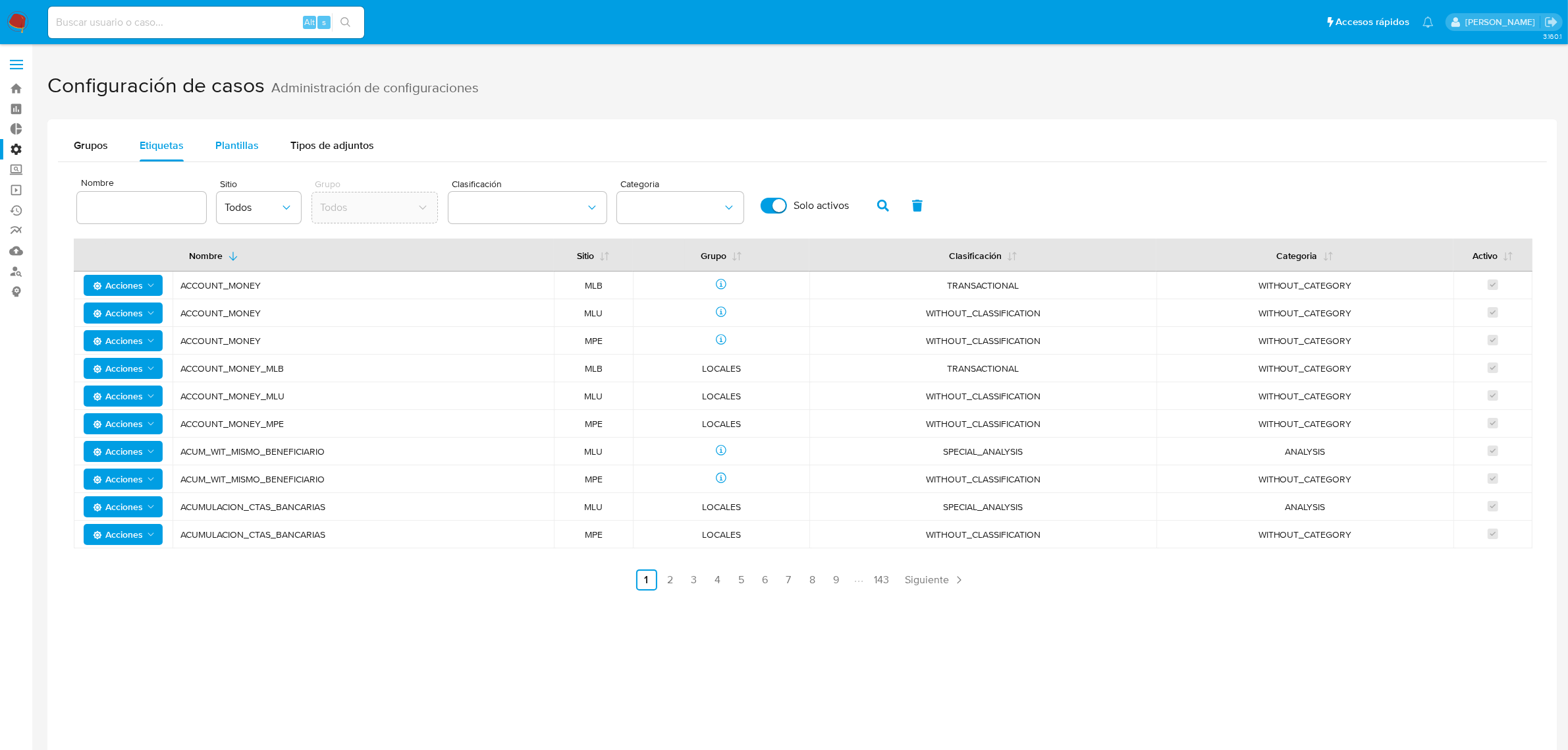
click at [250, 151] on span "Plantillas" at bounding box center [237, 145] width 44 height 15
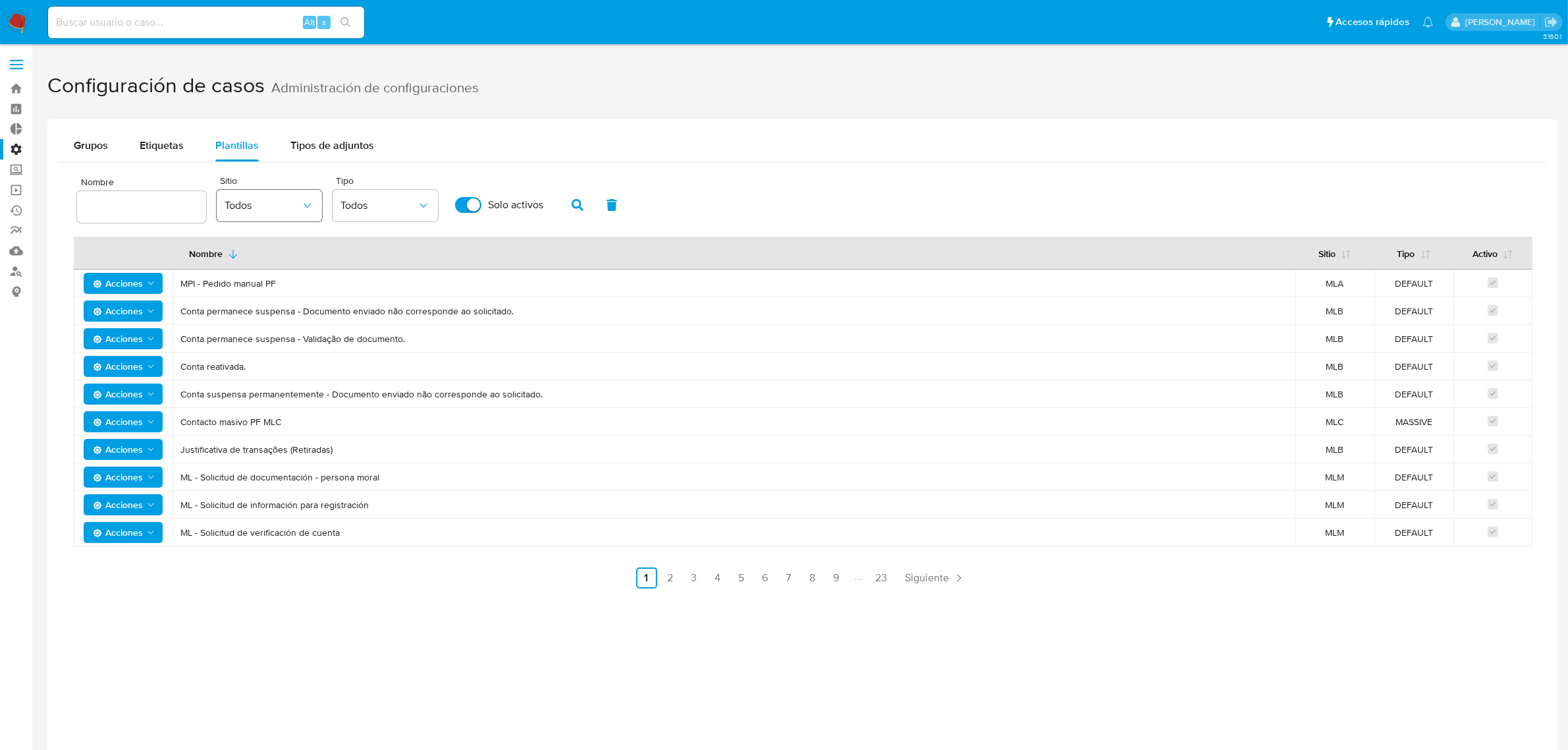
click at [295, 202] on span "Todos" at bounding box center [262, 205] width 76 height 13
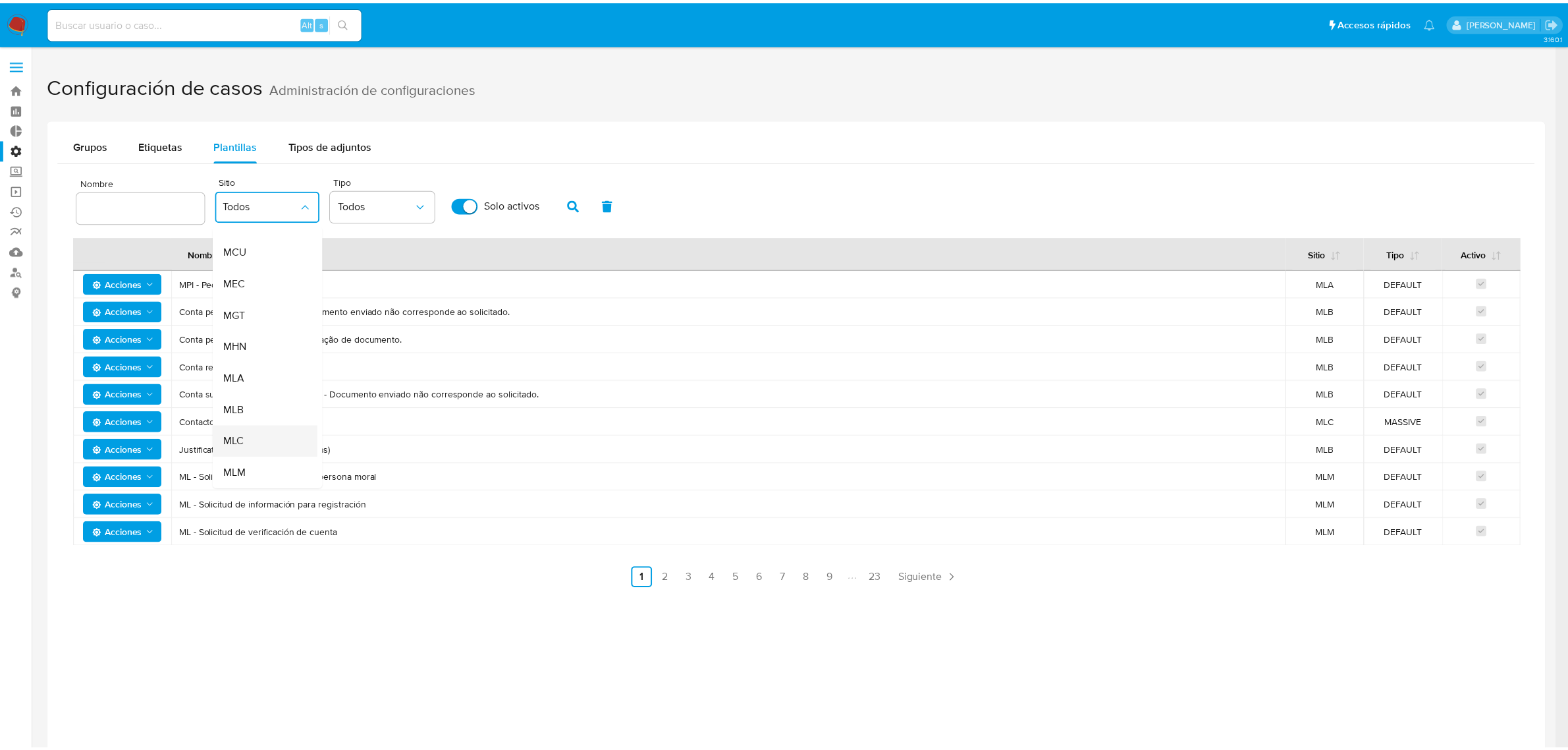
scroll to position [180, 0]
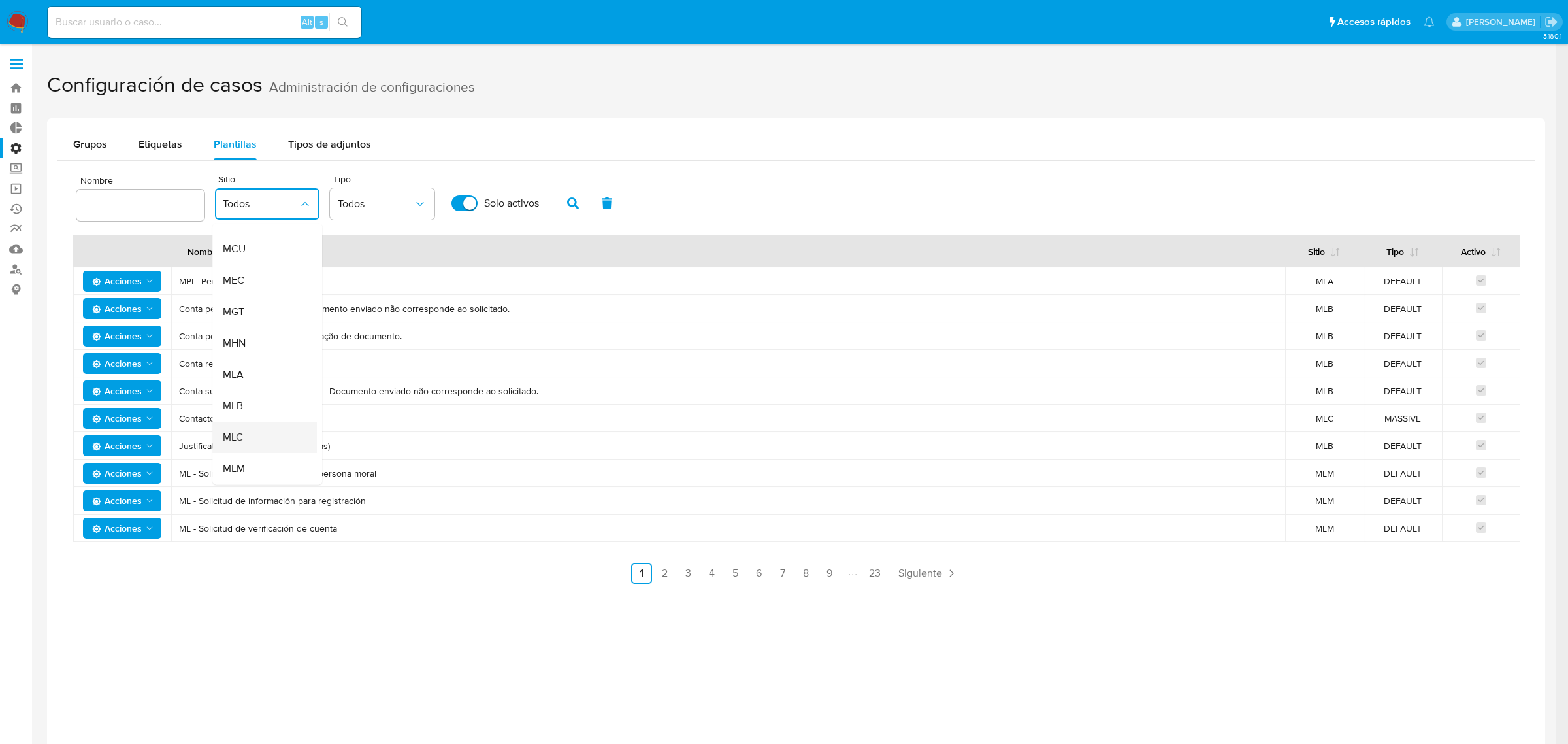
click at [259, 439] on div "MLC" at bounding box center [260, 437] width 75 height 31
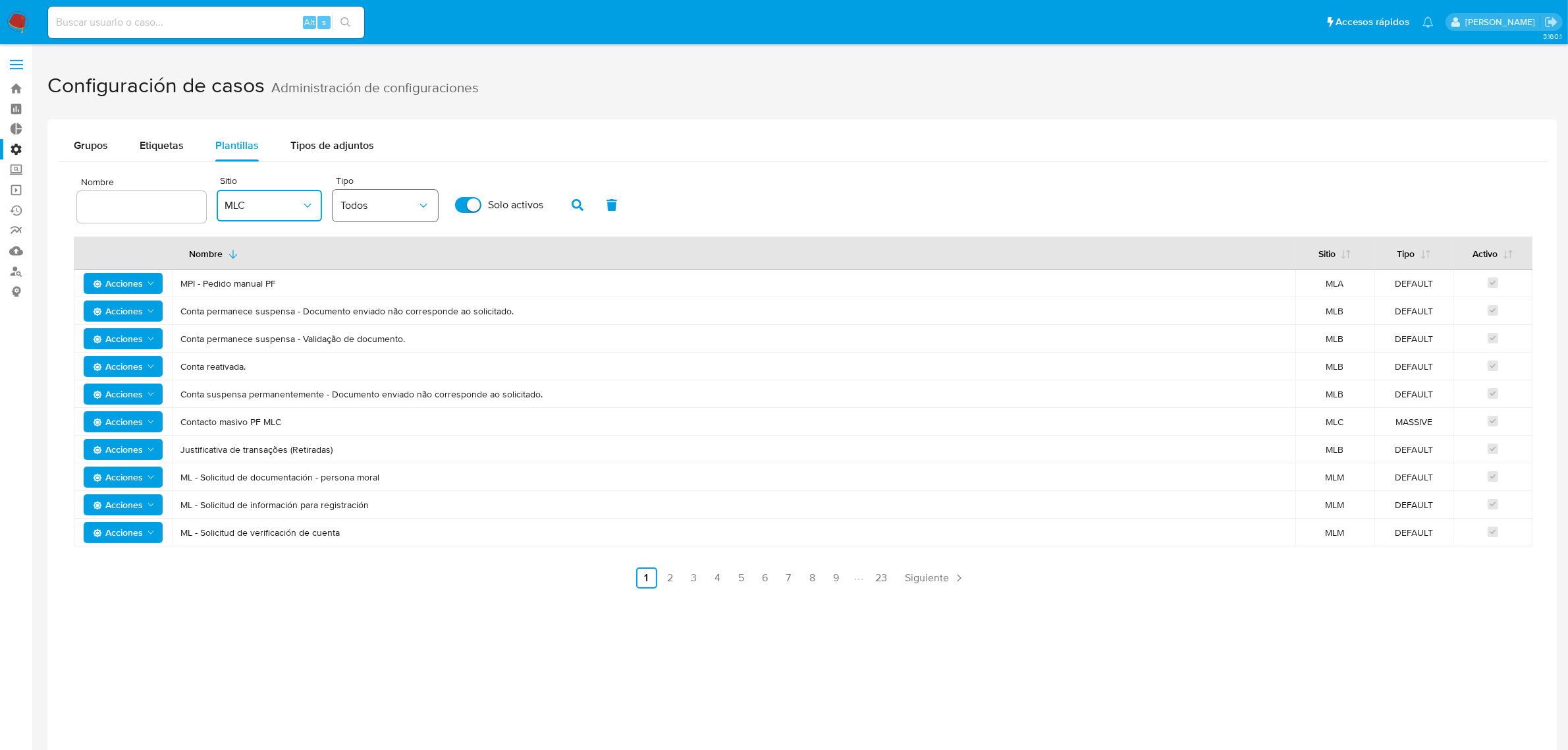
click at [422, 202] on icon "button" at bounding box center [423, 205] width 13 height 13
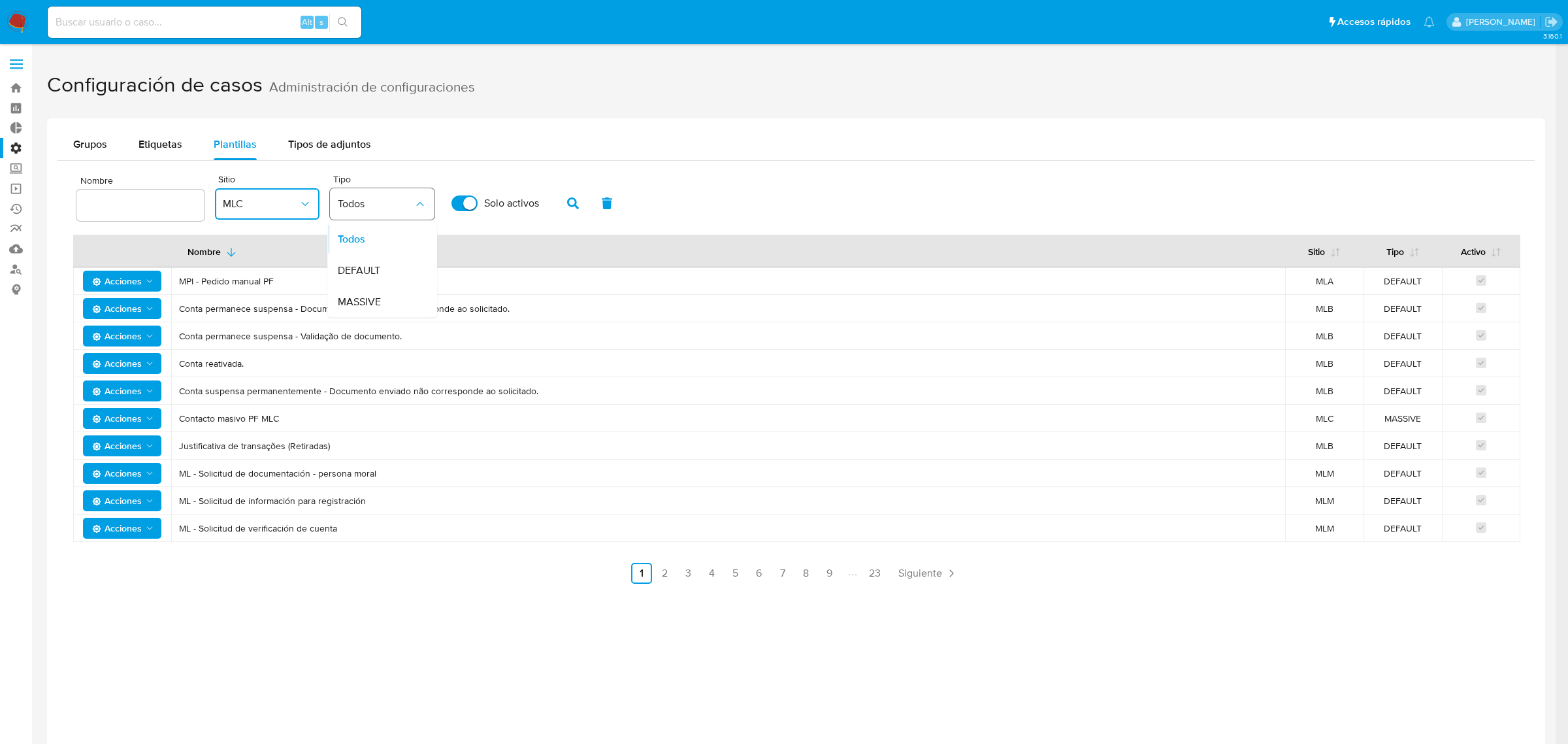
click at [418, 201] on icon "button" at bounding box center [420, 204] width 13 height 13
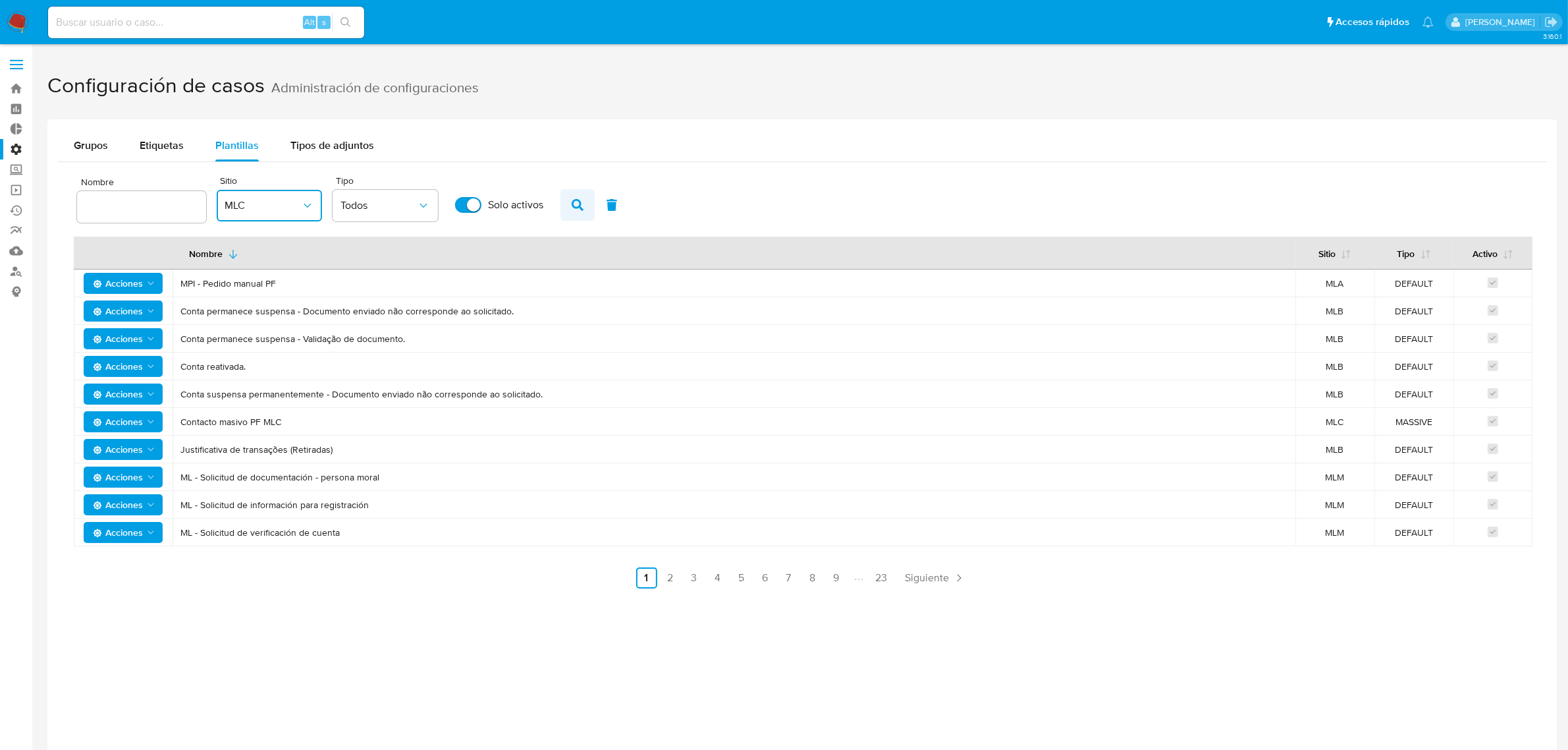
click at [582, 197] on button "button" at bounding box center [577, 205] width 34 height 32
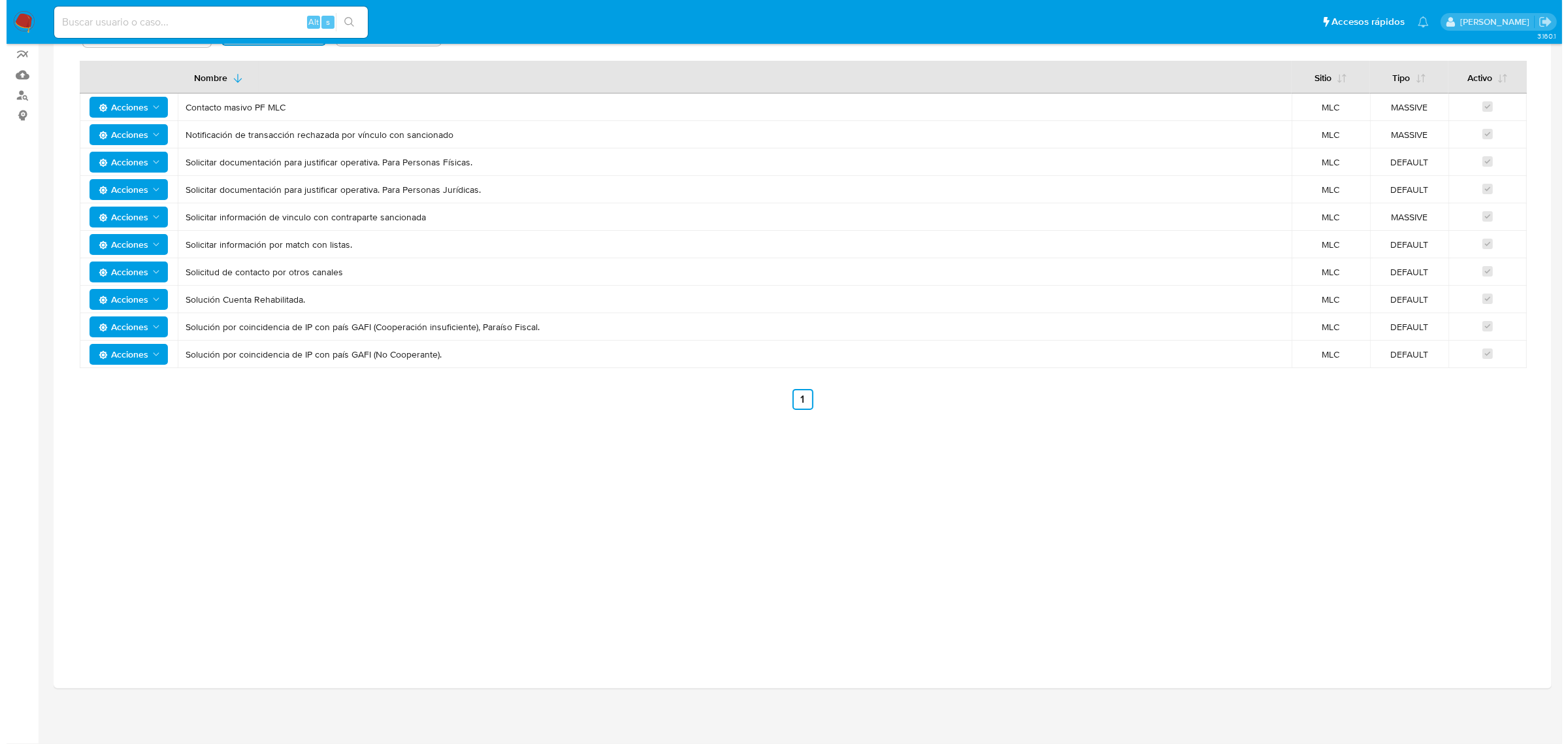
scroll to position [0, 0]
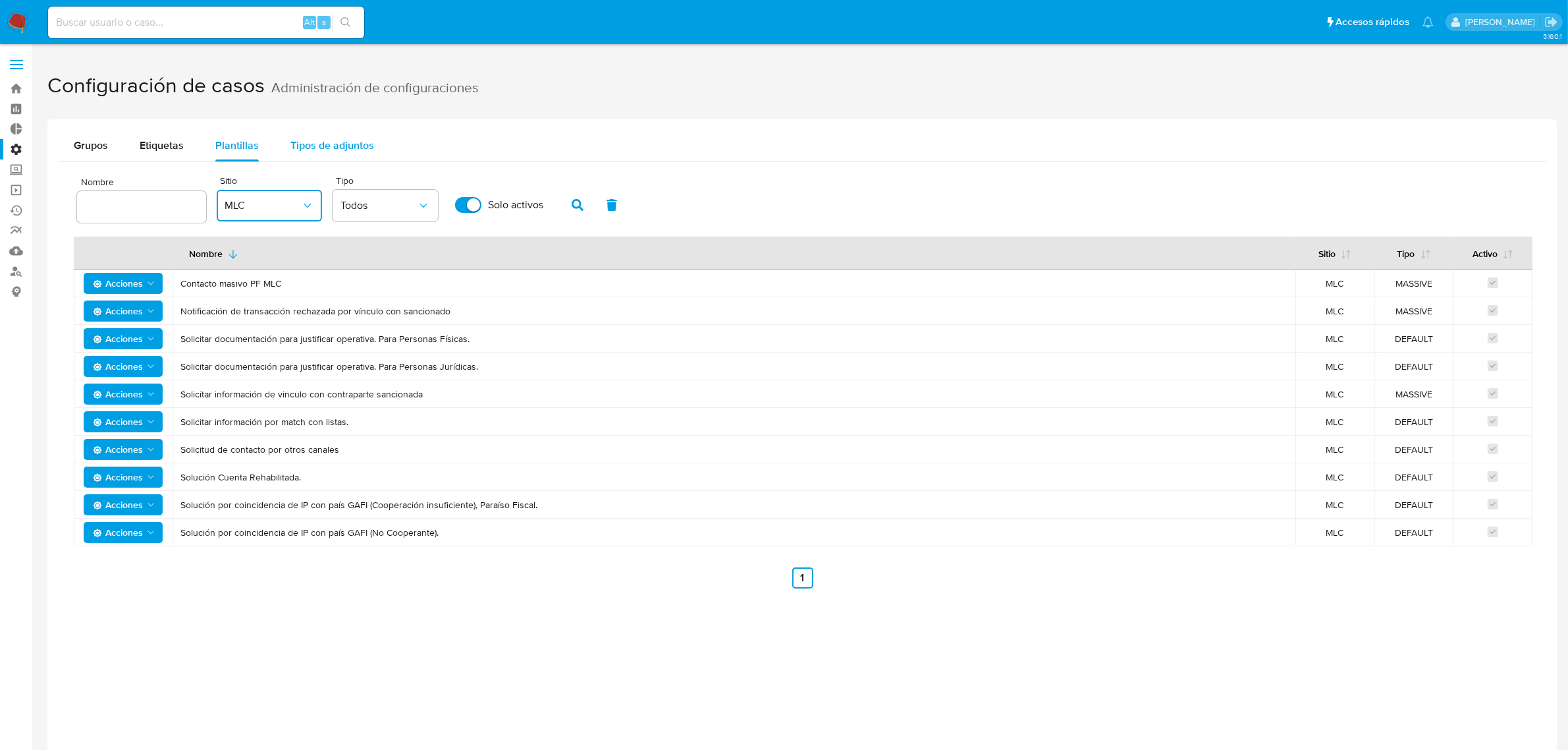
click at [317, 147] on span "Tipos de adjuntos" at bounding box center [333, 145] width 84 height 15
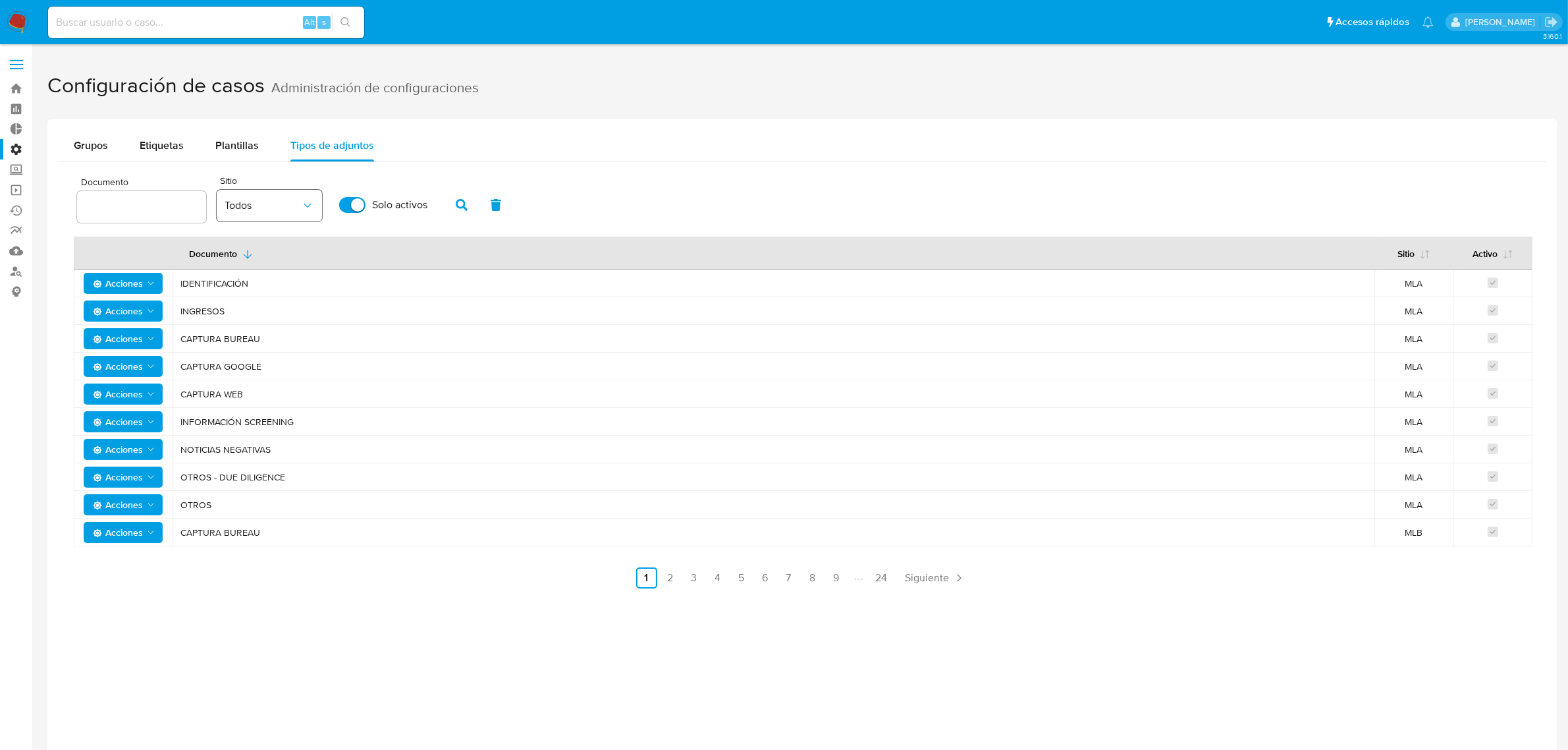
click at [262, 209] on span "Todos" at bounding box center [262, 205] width 76 height 13
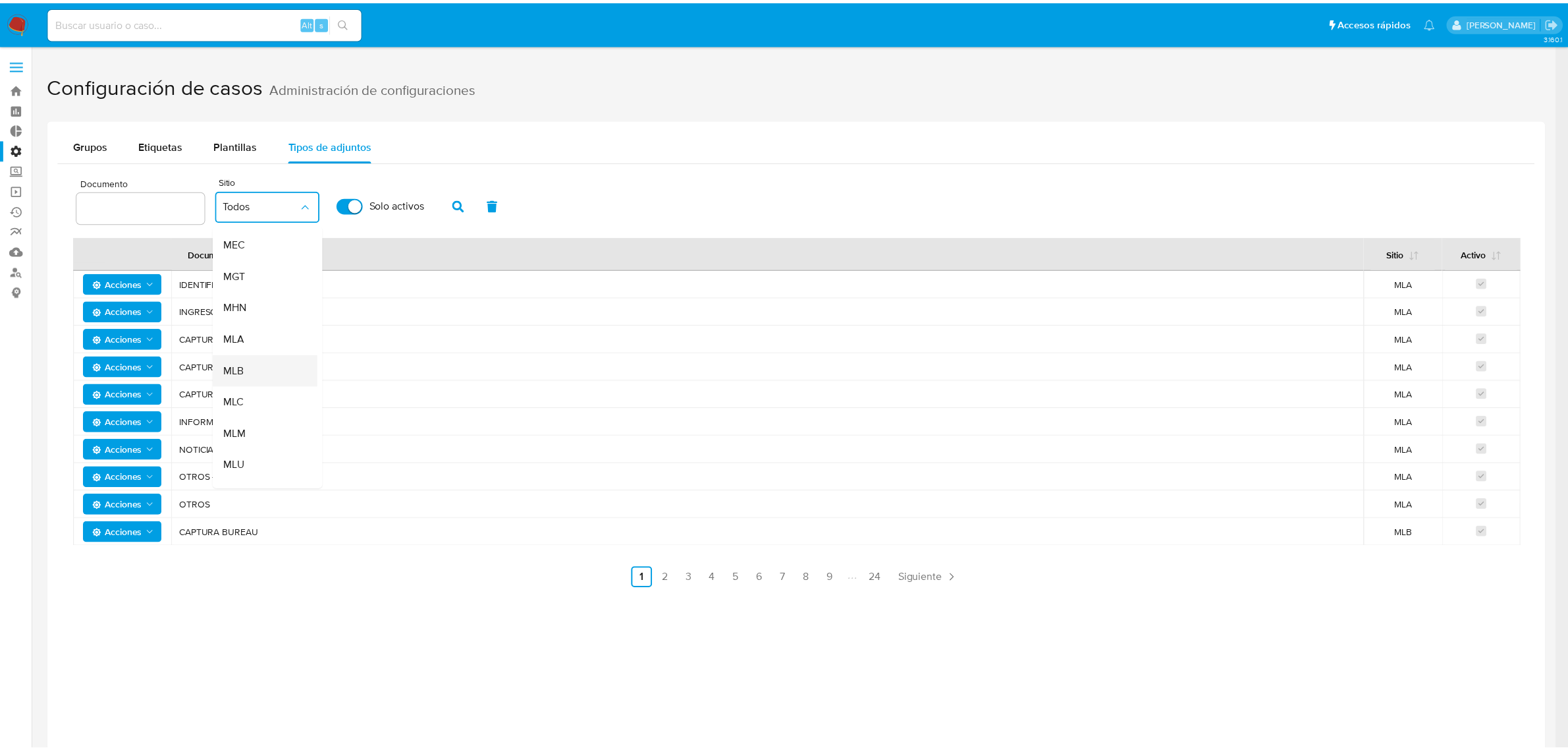
scroll to position [219, 0]
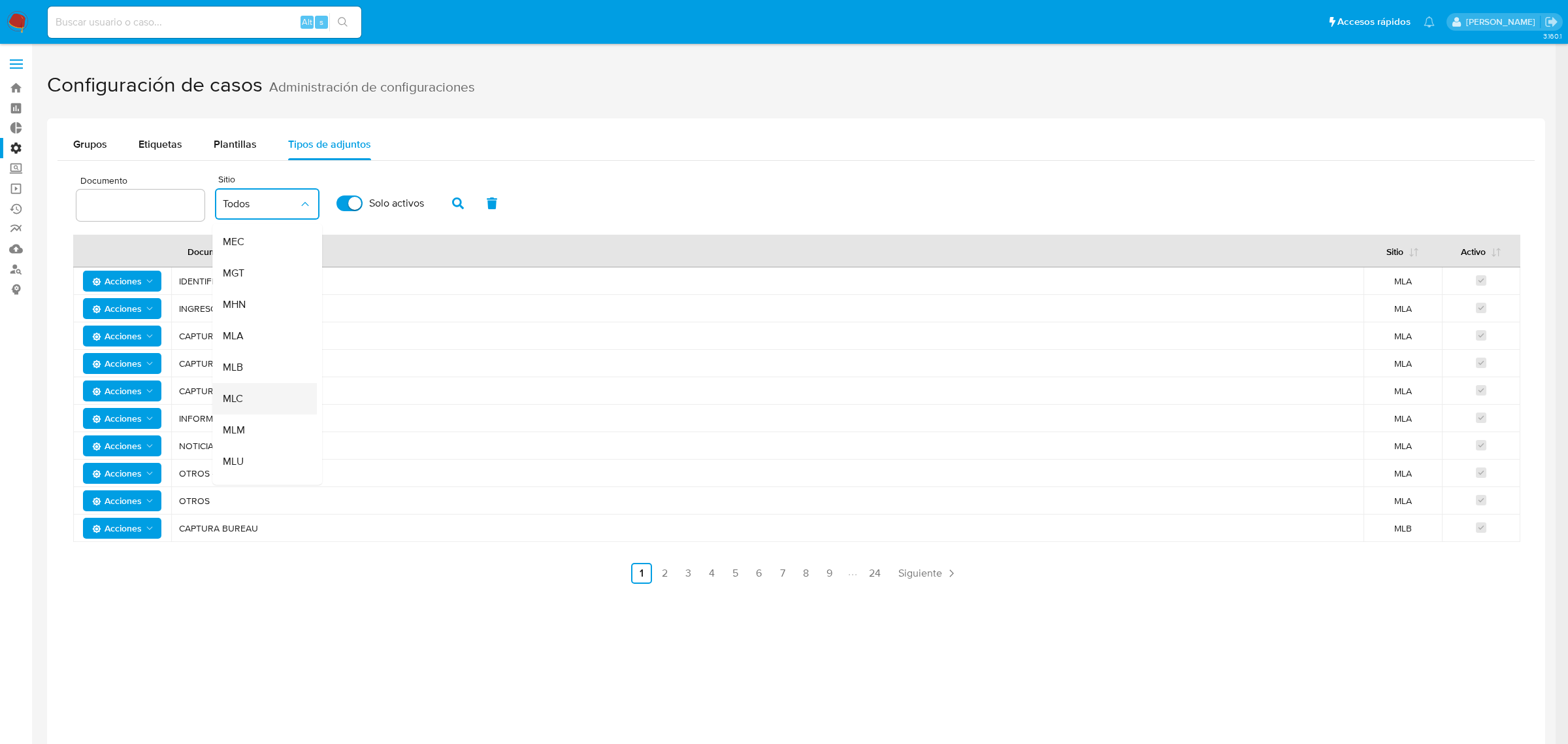
click at [277, 399] on div "MLC" at bounding box center [260, 399] width 75 height 31
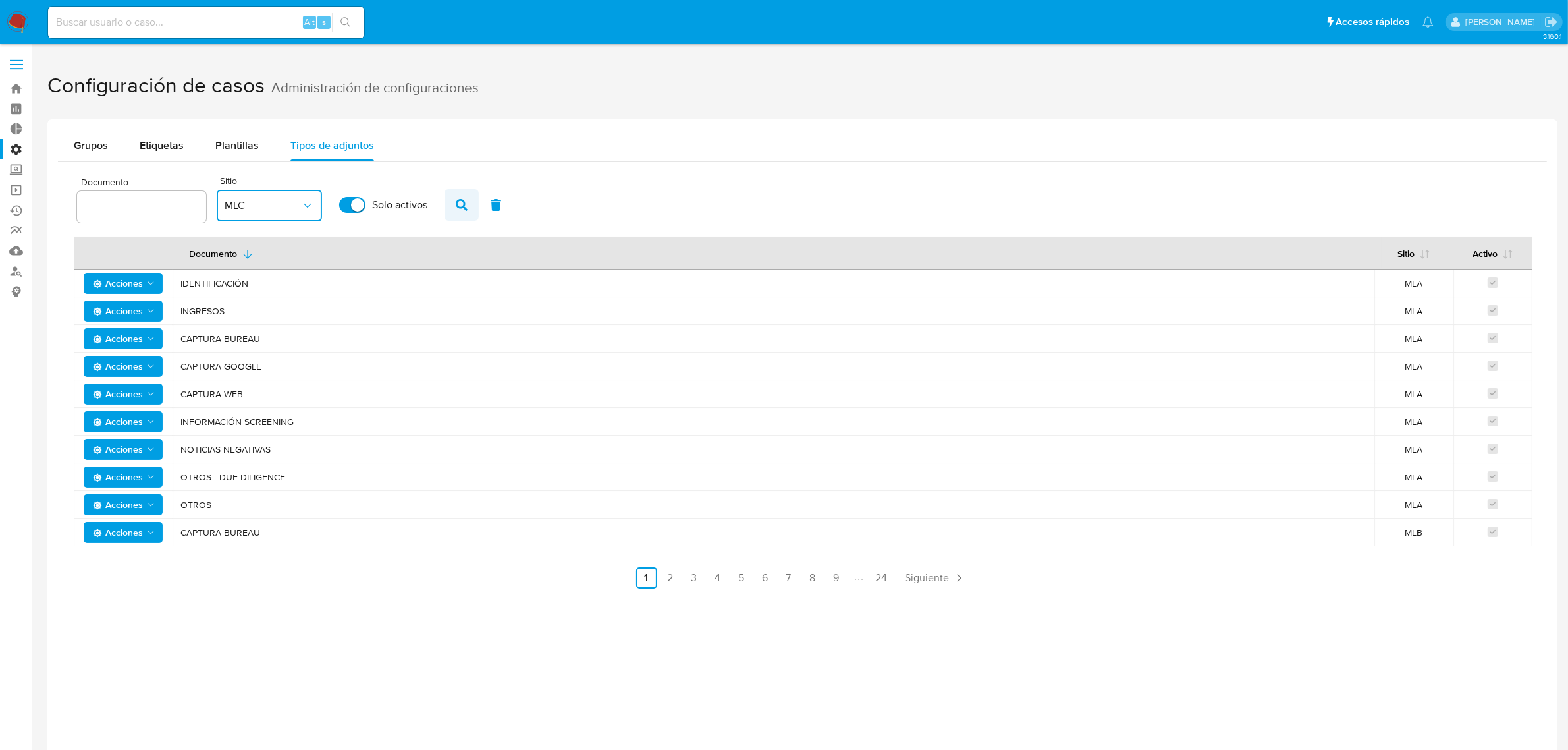
click at [467, 209] on button "button" at bounding box center [461, 205] width 34 height 32
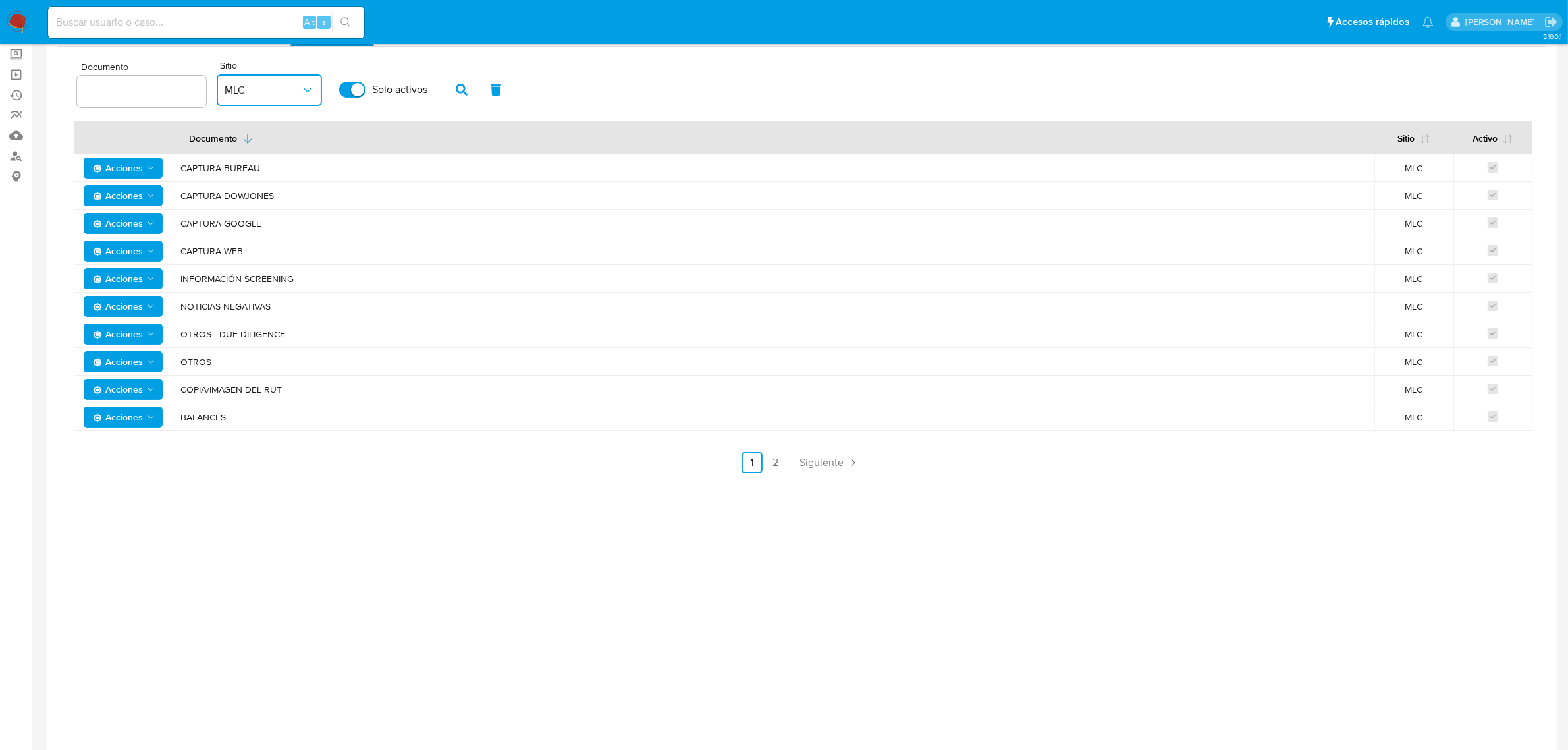
scroll to position [116, 0]
click at [776, 461] on link "2" at bounding box center [776, 461] width 21 height 21
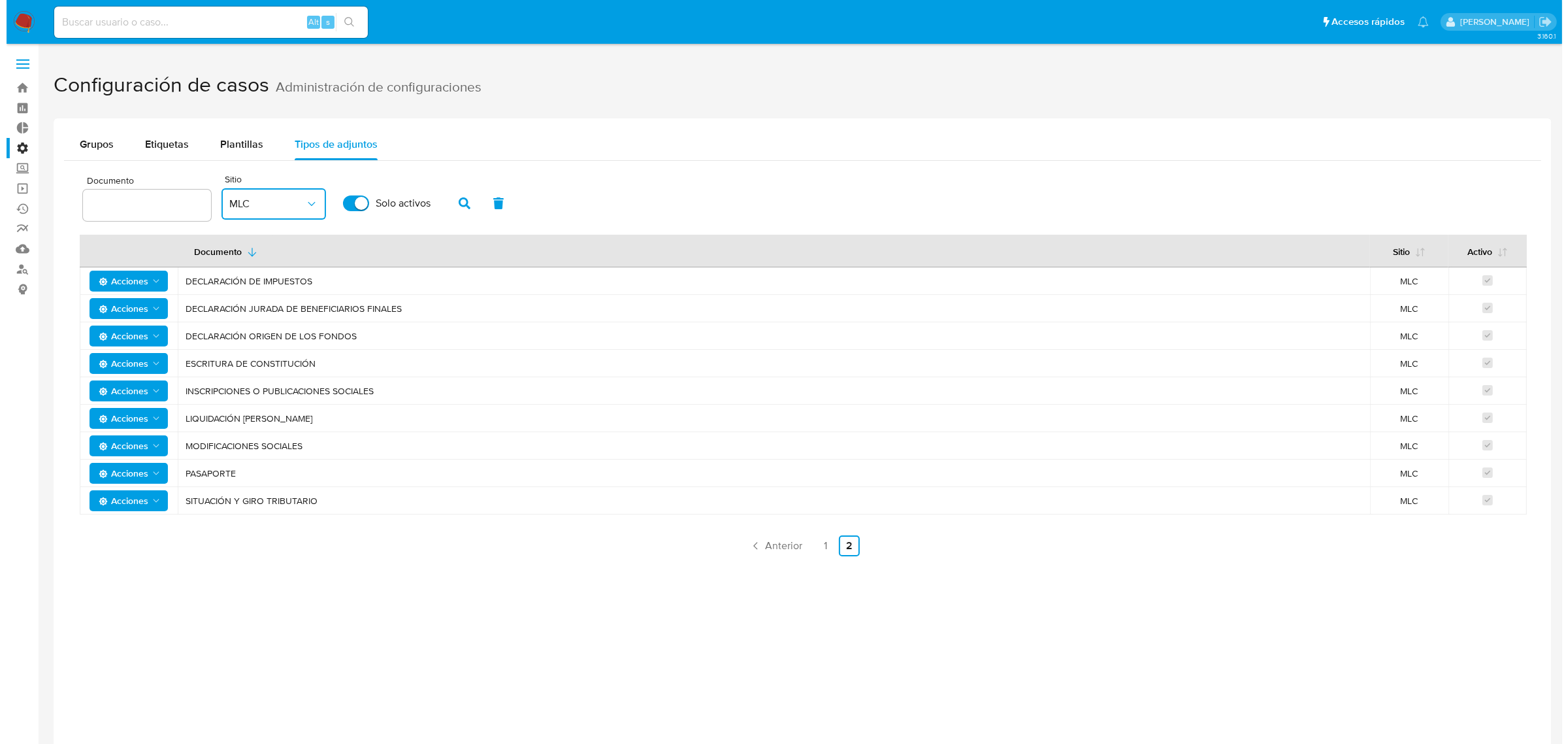
scroll to position [0, 0]
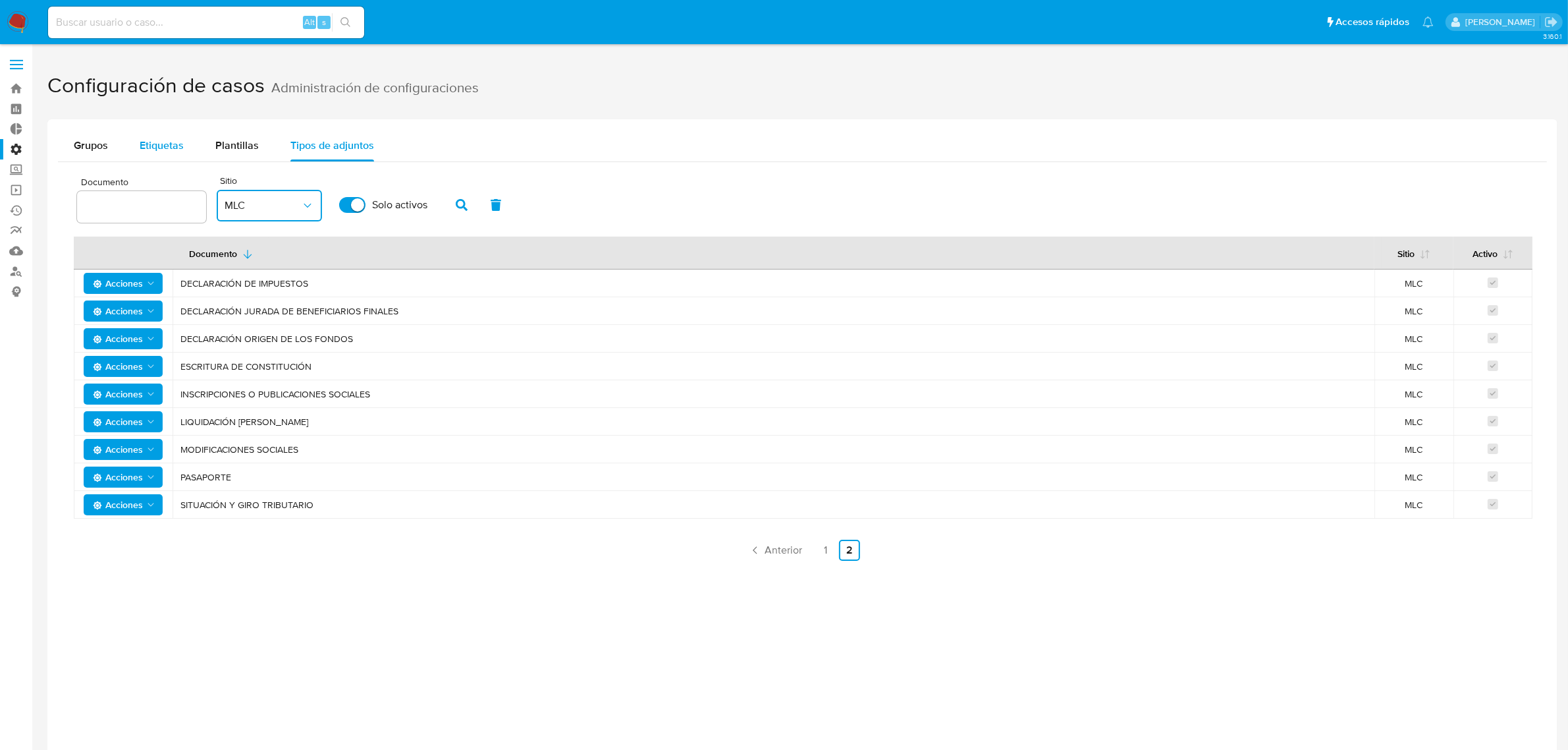
click at [135, 139] on button "Etiquetas" at bounding box center [162, 146] width 76 height 32
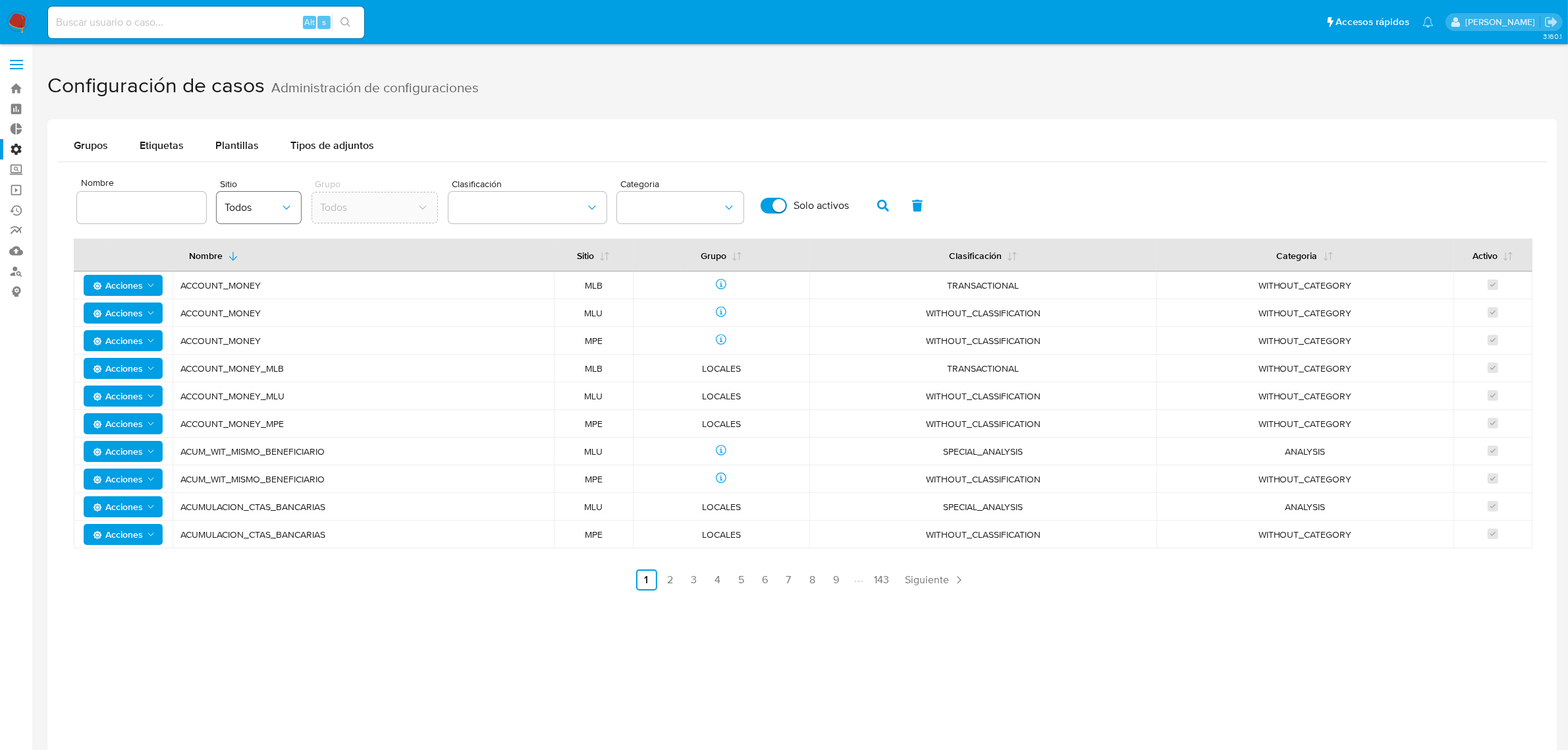
click at [280, 205] on icon "site" at bounding box center [286, 208] width 13 height 13
click at [156, 123] on div "Grupos Etiquetas Plantillas Tipos de adjuntos Nombre Sitio Todos Grupo Todos Cl…" at bounding box center [803, 365] width 1510 height 492
click at [177, 143] on span "Etiquetas" at bounding box center [162, 145] width 44 height 15
click at [284, 212] on icon "site" at bounding box center [286, 208] width 13 height 13
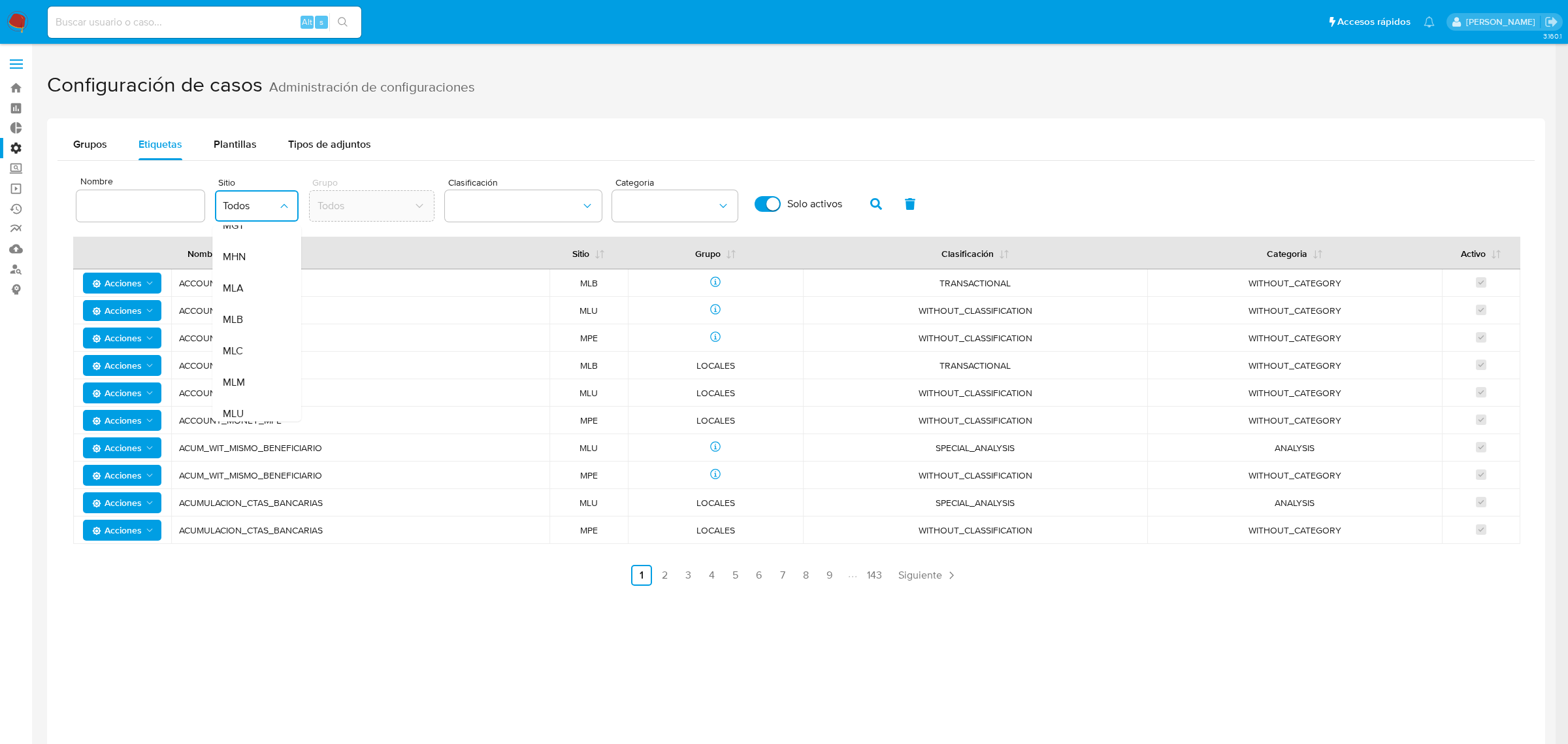
scroll to position [266, 0]
click at [263, 351] on div "MLC" at bounding box center [252, 352] width 60 height 31
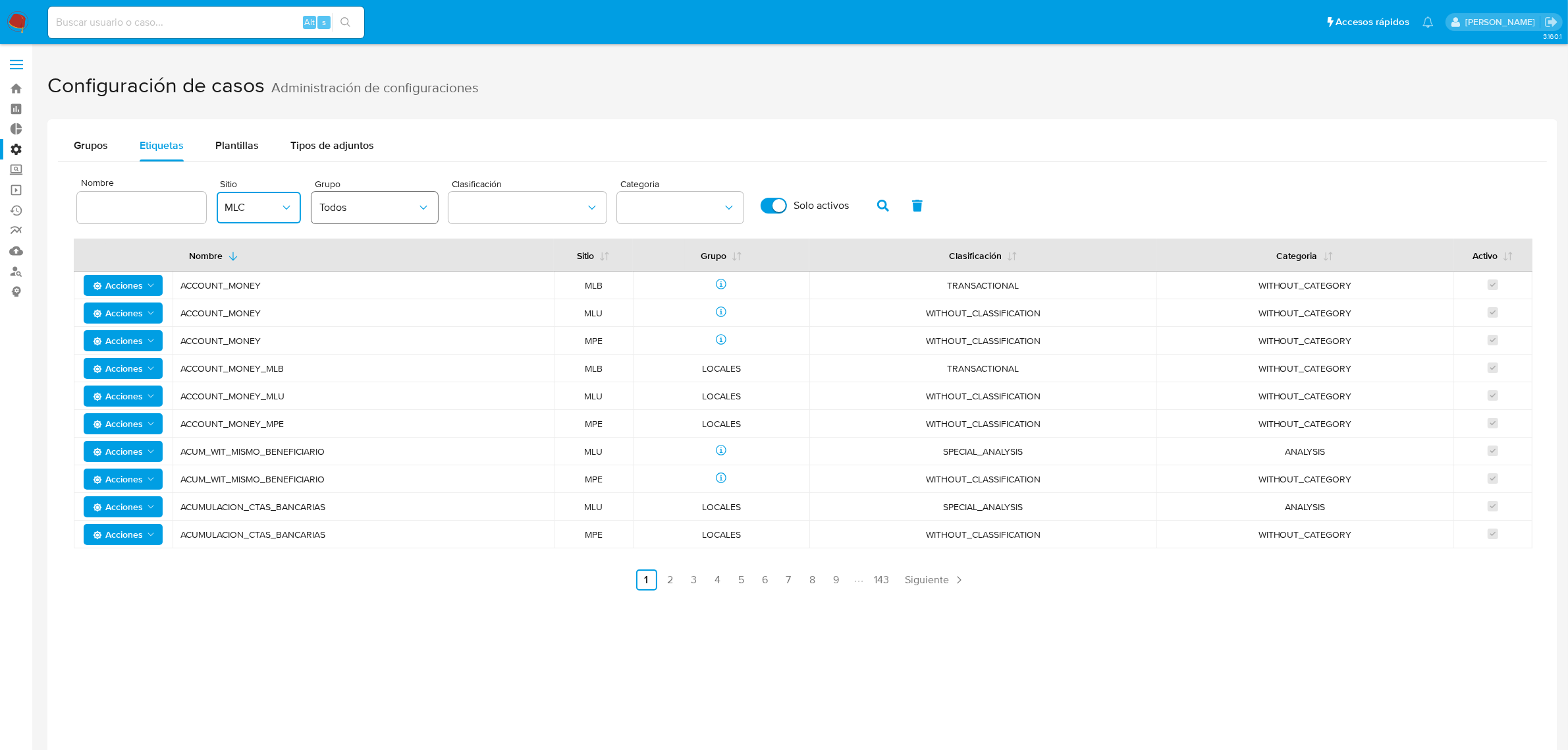
click at [353, 197] on button "Todos" at bounding box center [375, 208] width 127 height 32
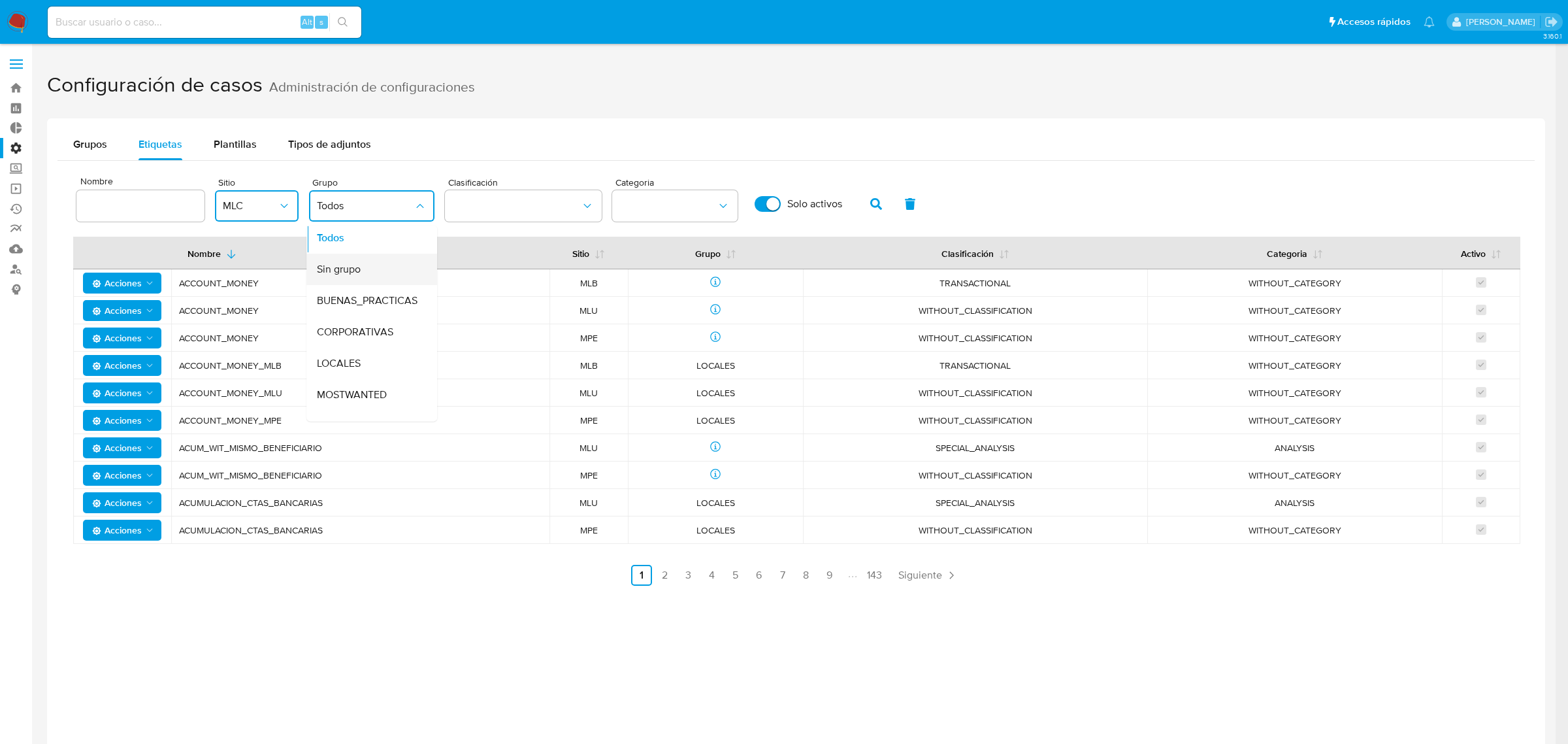
scroll to position [0, 0]
click at [544, 191] on button "classification" at bounding box center [523, 206] width 157 height 31
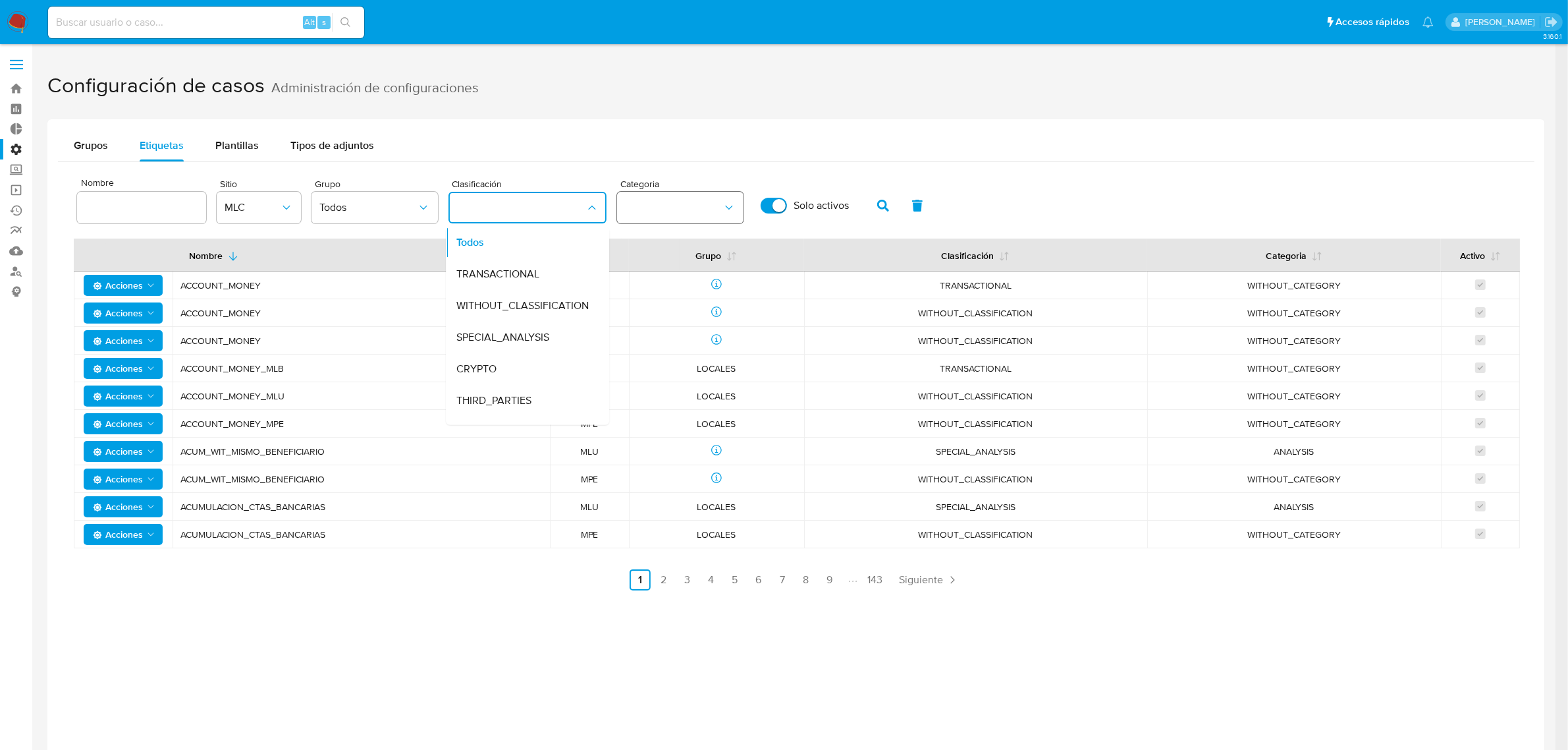
click at [692, 200] on button "category" at bounding box center [681, 208] width 127 height 32
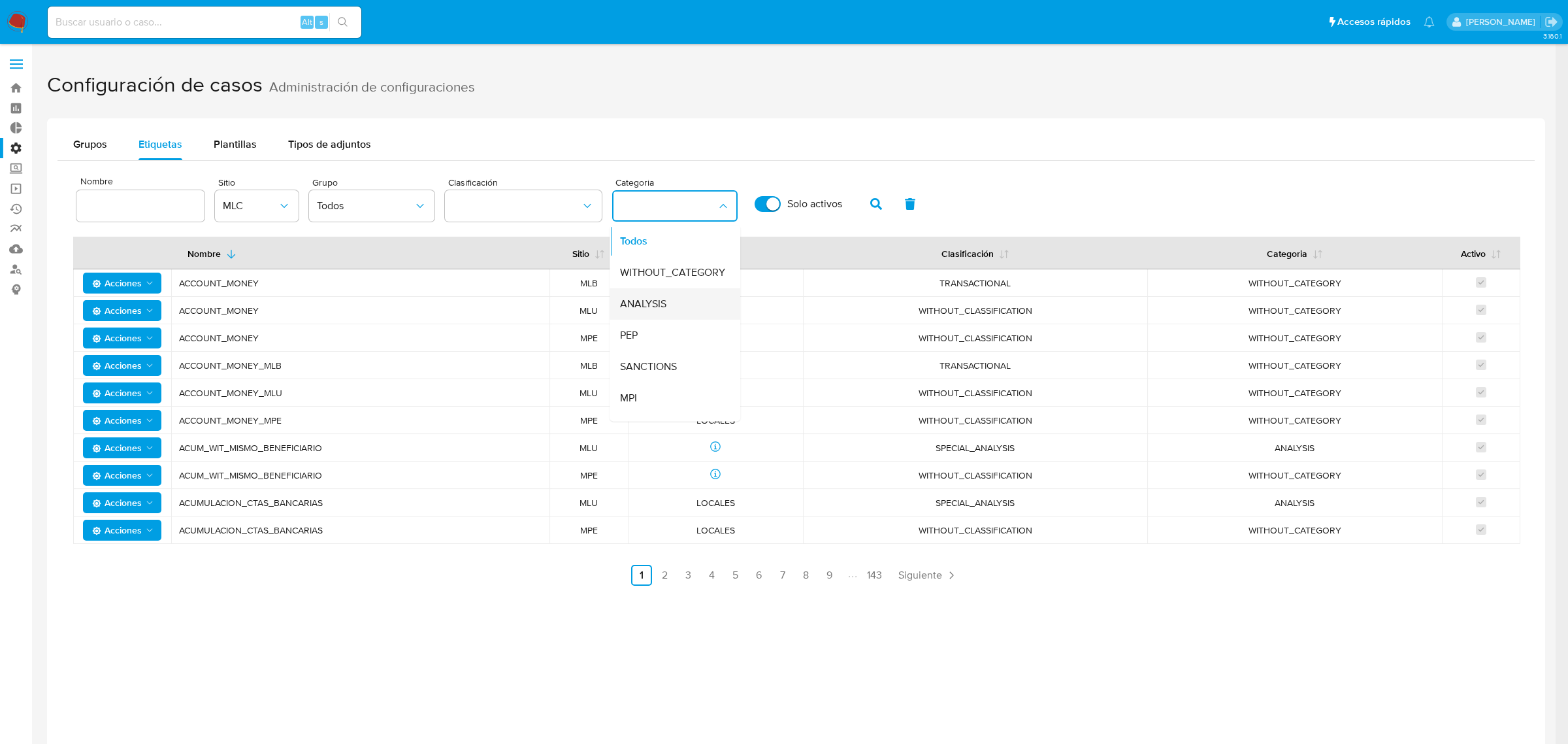
click at [652, 306] on span "ANALYSIS" at bounding box center [643, 304] width 46 height 13
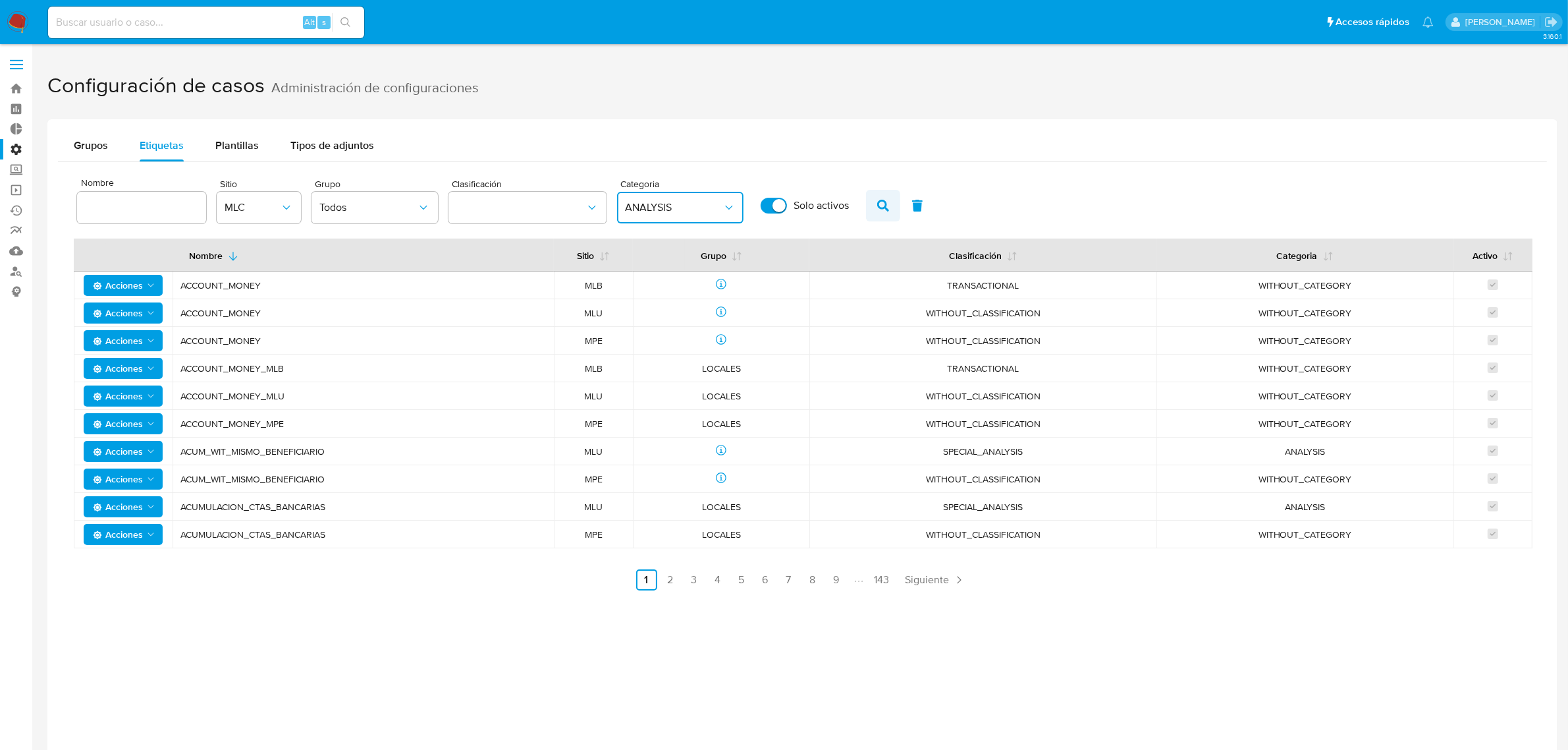
click at [880, 202] on icon "button" at bounding box center [883, 205] width 12 height 12
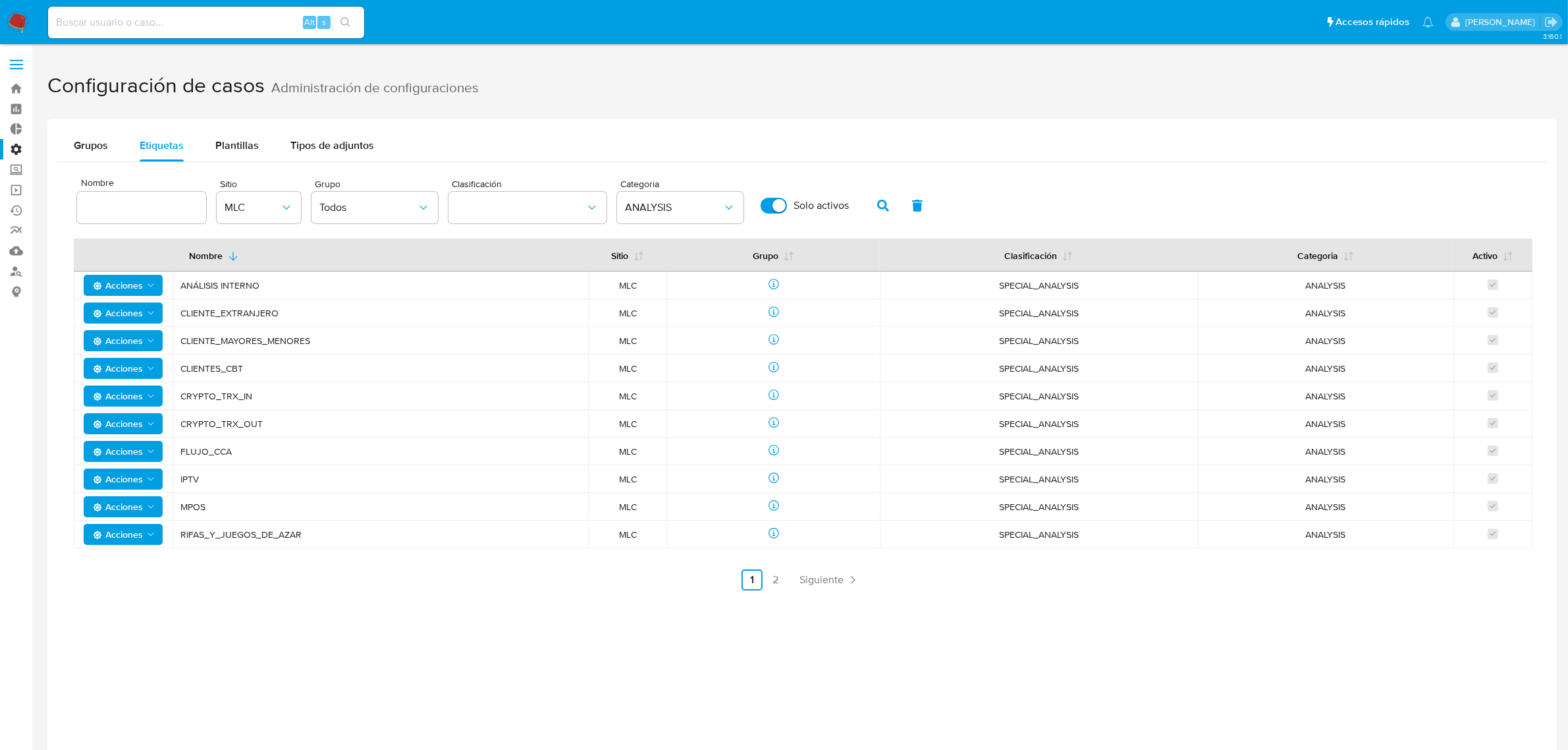
click at [18, 69] on span at bounding box center [16, 69] width 13 height 2
click at [0, 0] on input "checkbox" at bounding box center [0, 0] width 0 height 0
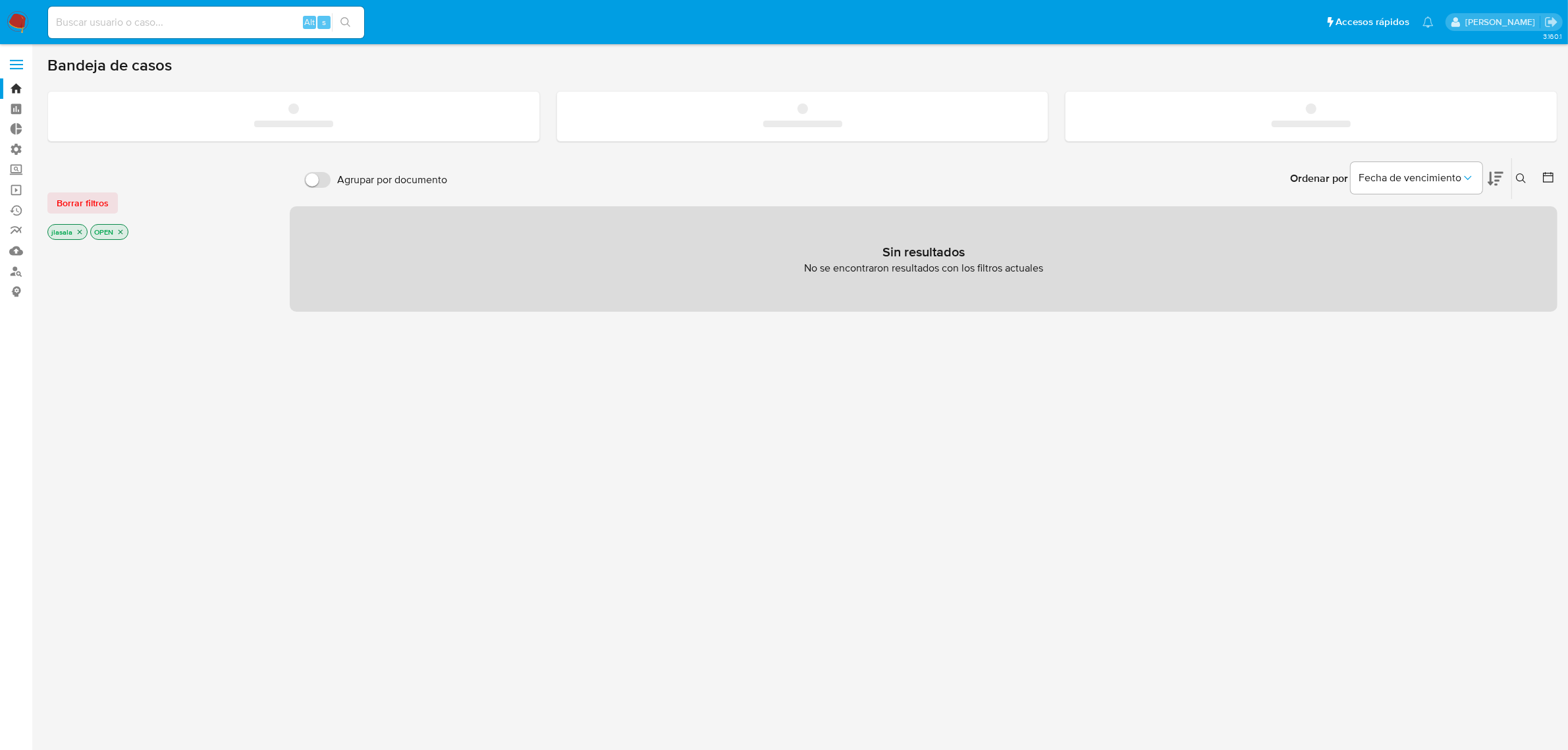
click at [13, 64] on span at bounding box center [16, 65] width 13 height 2
click at [0, 0] on input "checkbox" at bounding box center [0, 0] width 0 height 0
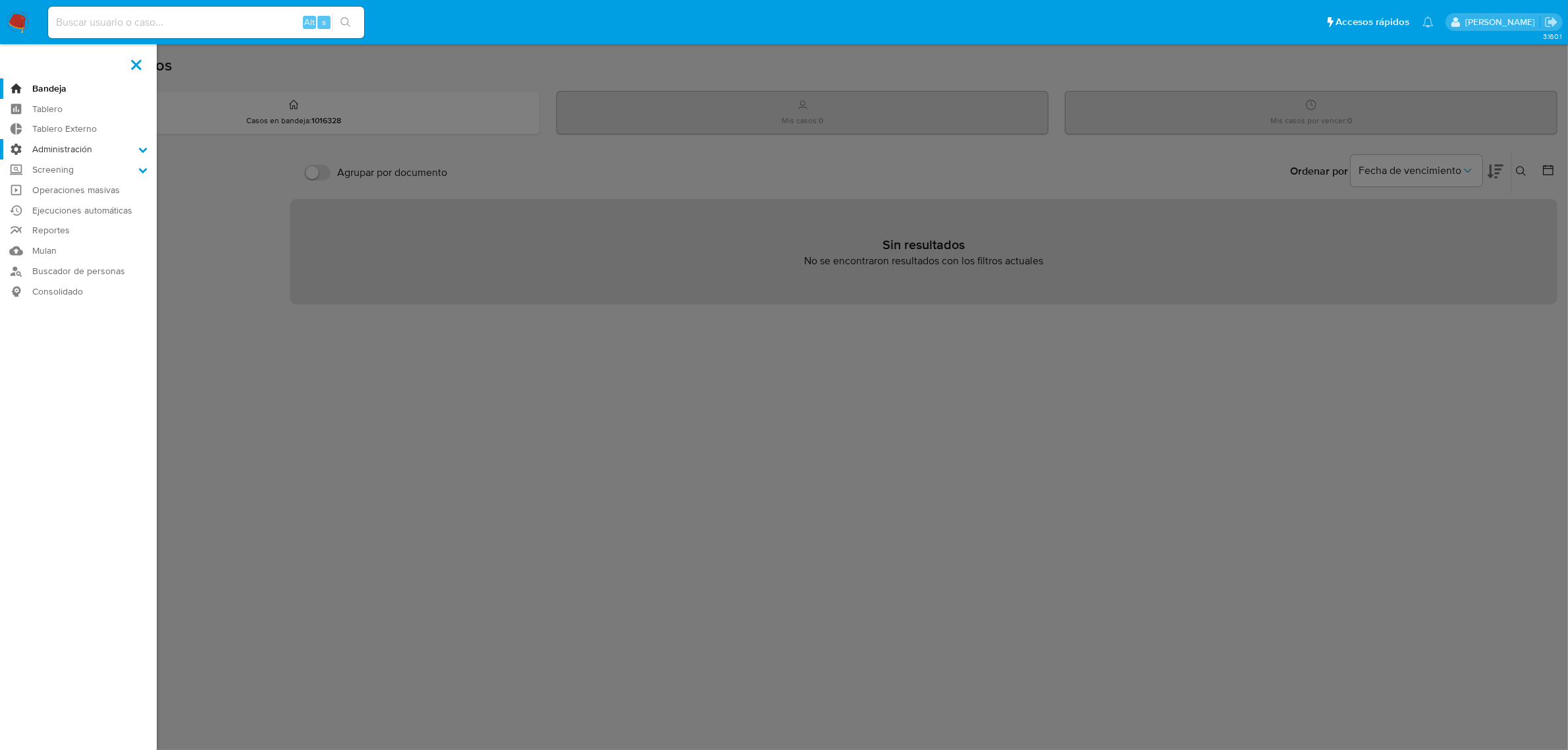
click at [99, 151] on label "Administración" at bounding box center [78, 149] width 157 height 21
click at [0, 0] on input "Administración" at bounding box center [0, 0] width 0 height 0
click at [94, 231] on link "Configuración de Casos" at bounding box center [78, 234] width 157 height 17
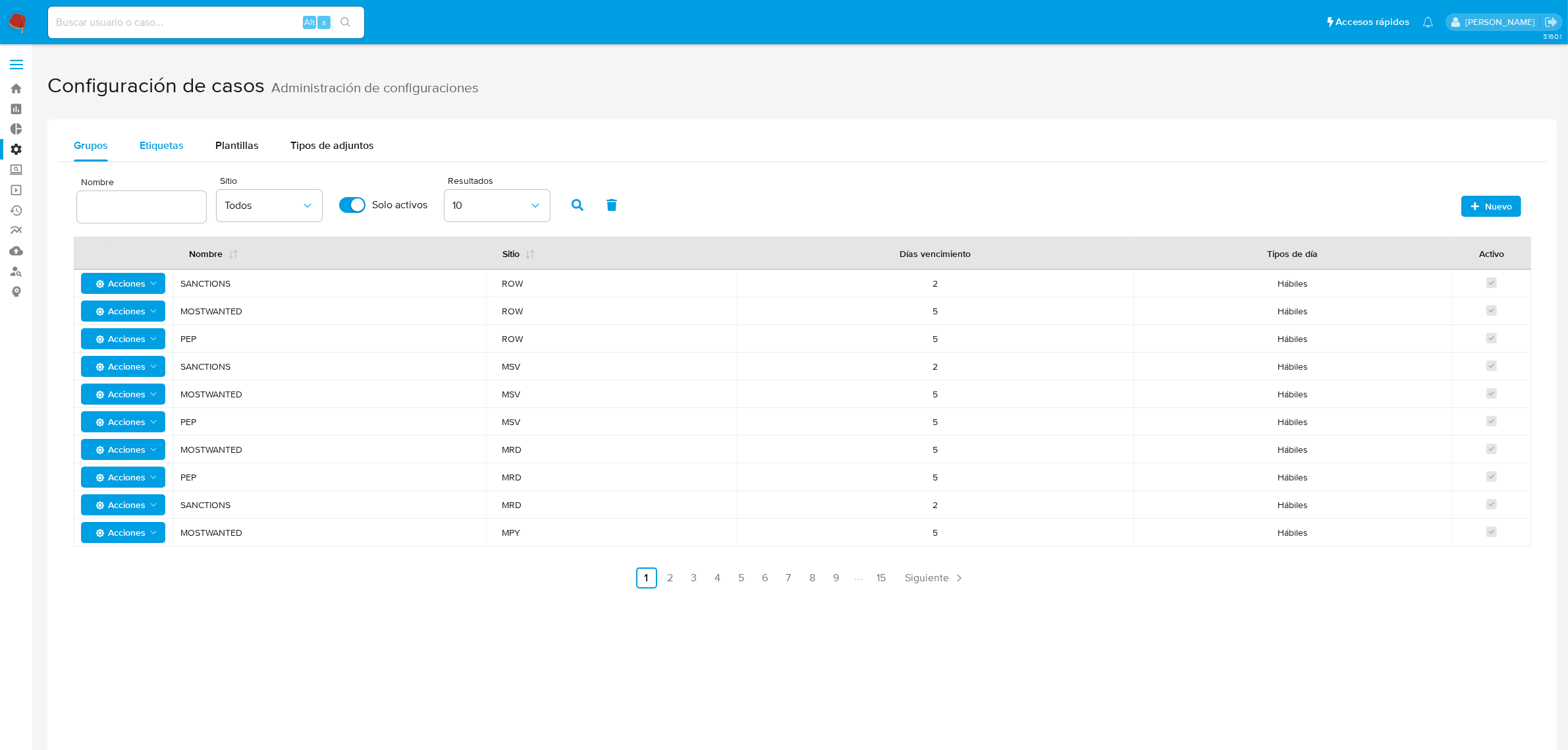
click at [174, 143] on span "Etiquetas" at bounding box center [162, 145] width 44 height 15
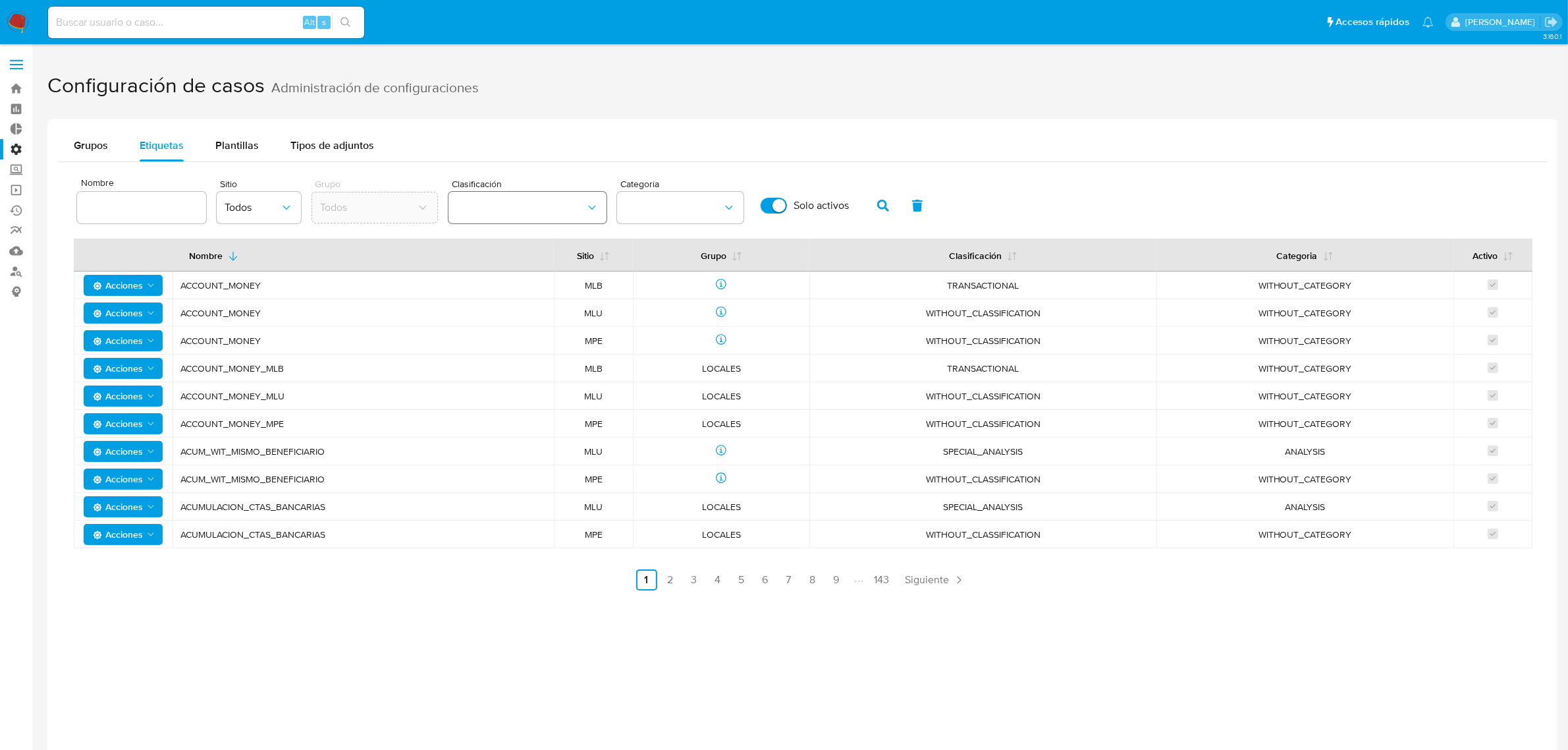
click at [516, 209] on button "classification" at bounding box center [528, 208] width 158 height 32
click at [652, 219] on button "category" at bounding box center [681, 208] width 127 height 32
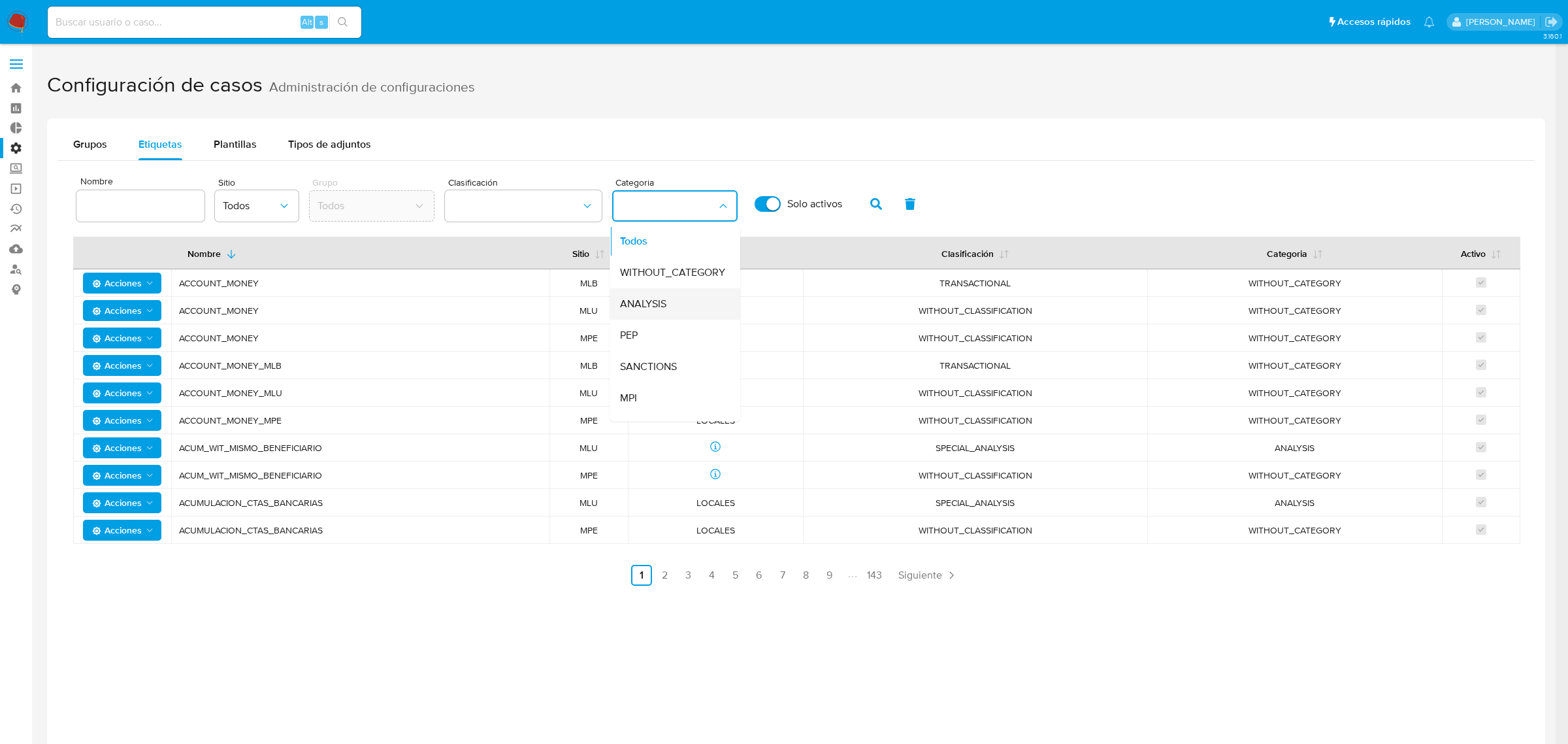
click at [686, 296] on div "ANALYSIS" at bounding box center [671, 304] width 102 height 31
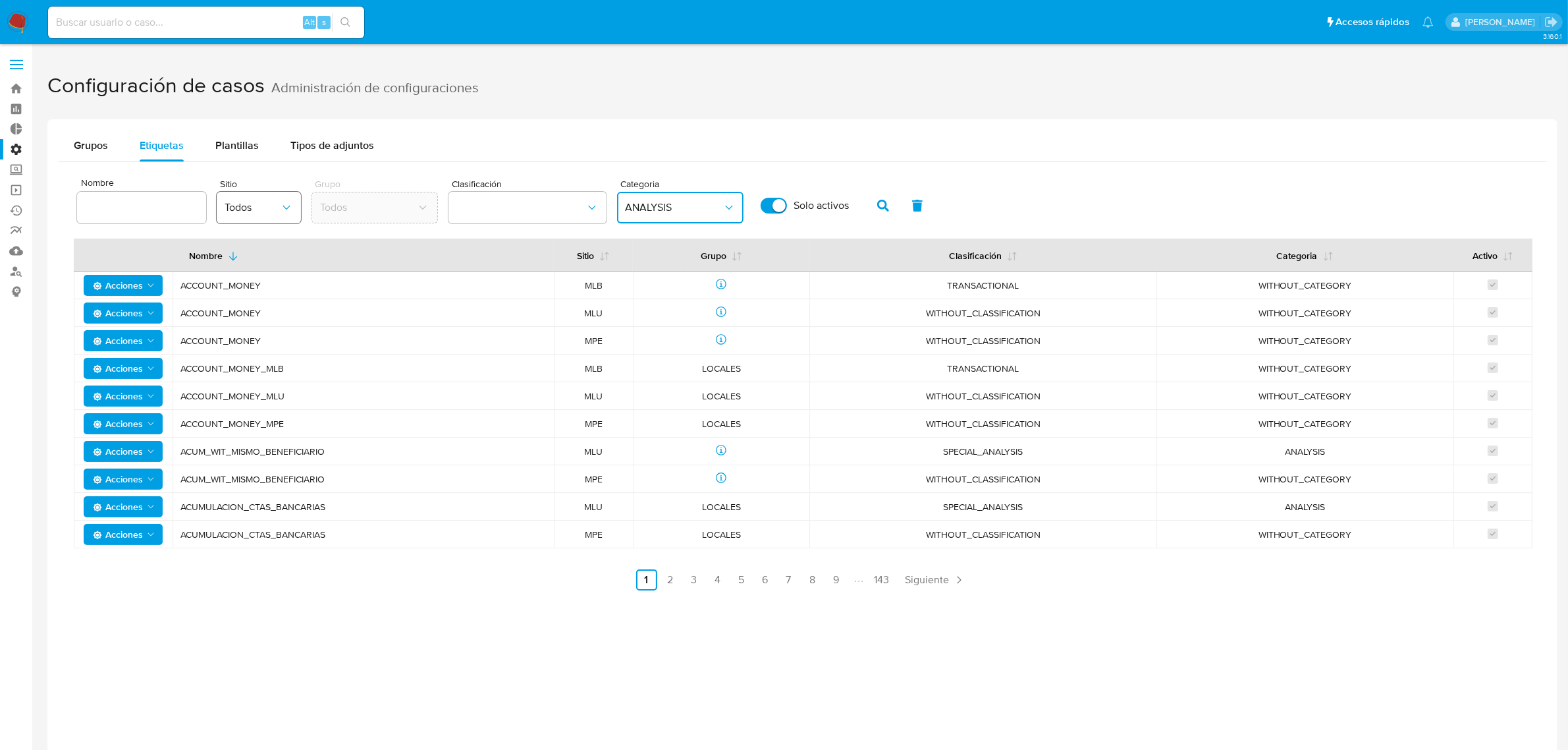
click at [292, 206] on button "Todos" at bounding box center [259, 208] width 84 height 32
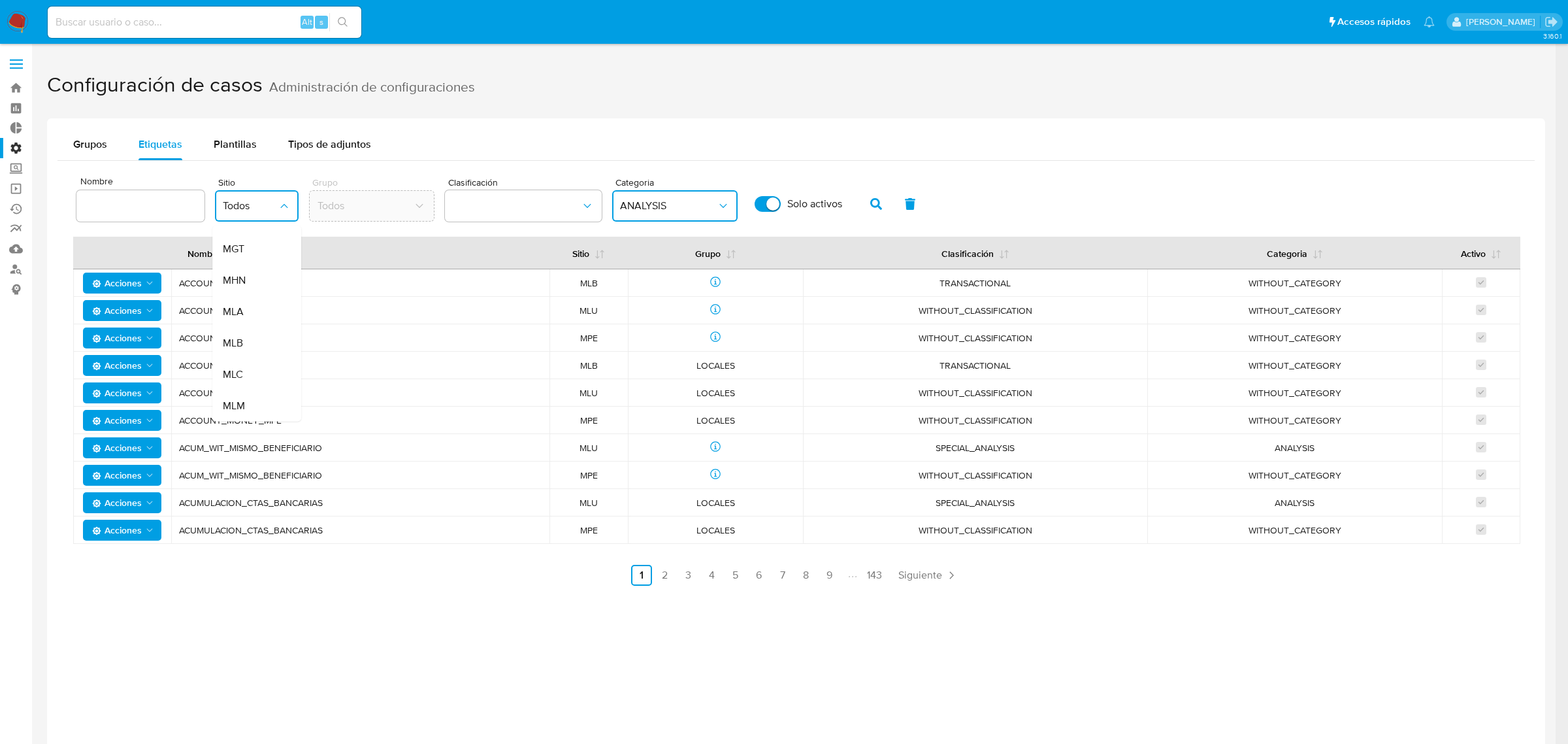
scroll to position [274, 0]
click at [249, 338] on div "MLC" at bounding box center [252, 344] width 60 height 31
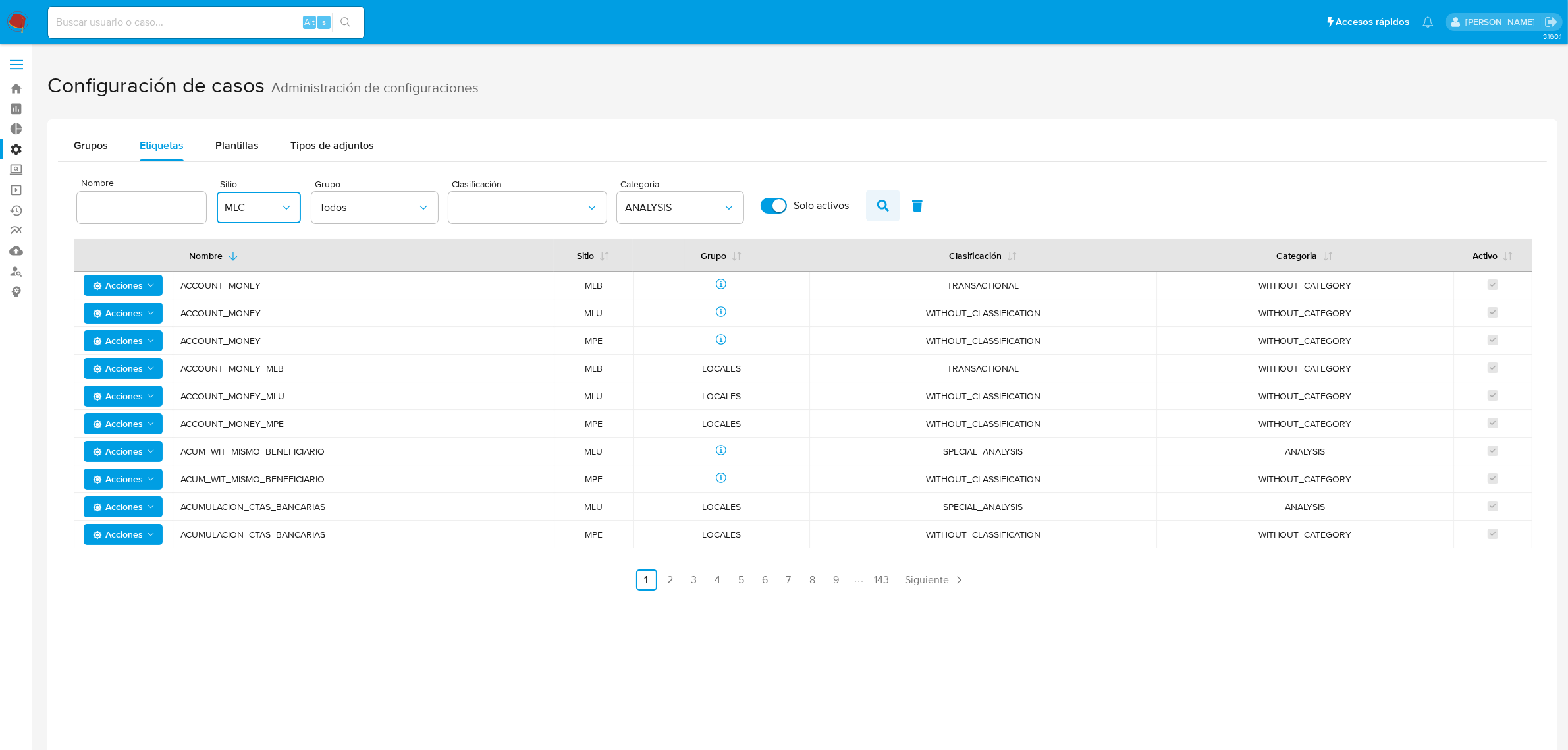
click at [877, 201] on icon "button" at bounding box center [883, 205] width 12 height 12
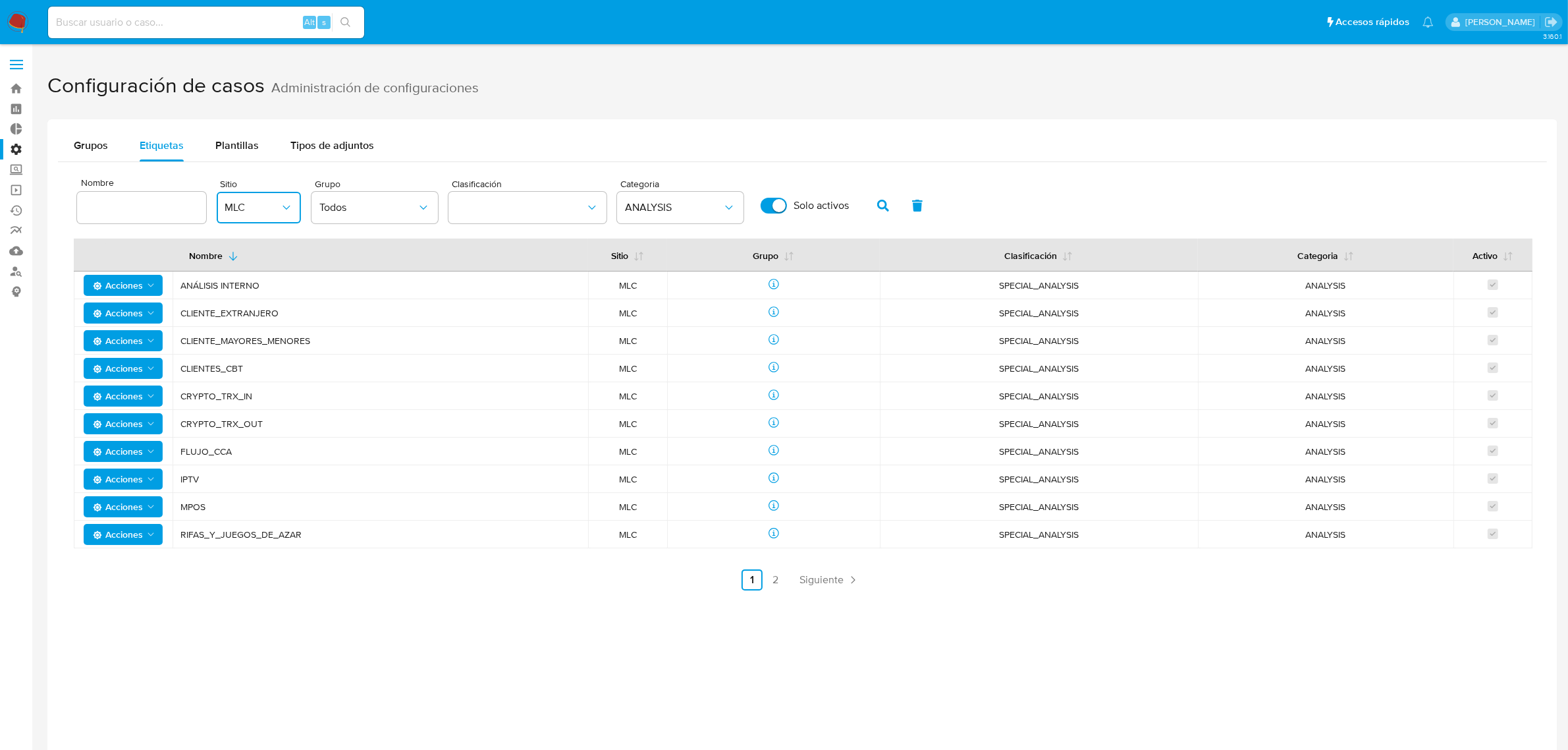
click at [1085, 282] on span "SPECIAL_ANALYSIS" at bounding box center [1040, 285] width 287 height 12
drag, startPoint x: 1293, startPoint y: 315, endPoint x: 1269, endPoint y: 427, distance: 114.5
click at [1269, 427] on tbody "Acciones ANÁLISIS INTERNO MLC SPECIAL_ANALYSIS ANALYSIS Acciones CLIENTE_EXTRAN…" at bounding box center [803, 410] width 1459 height 277
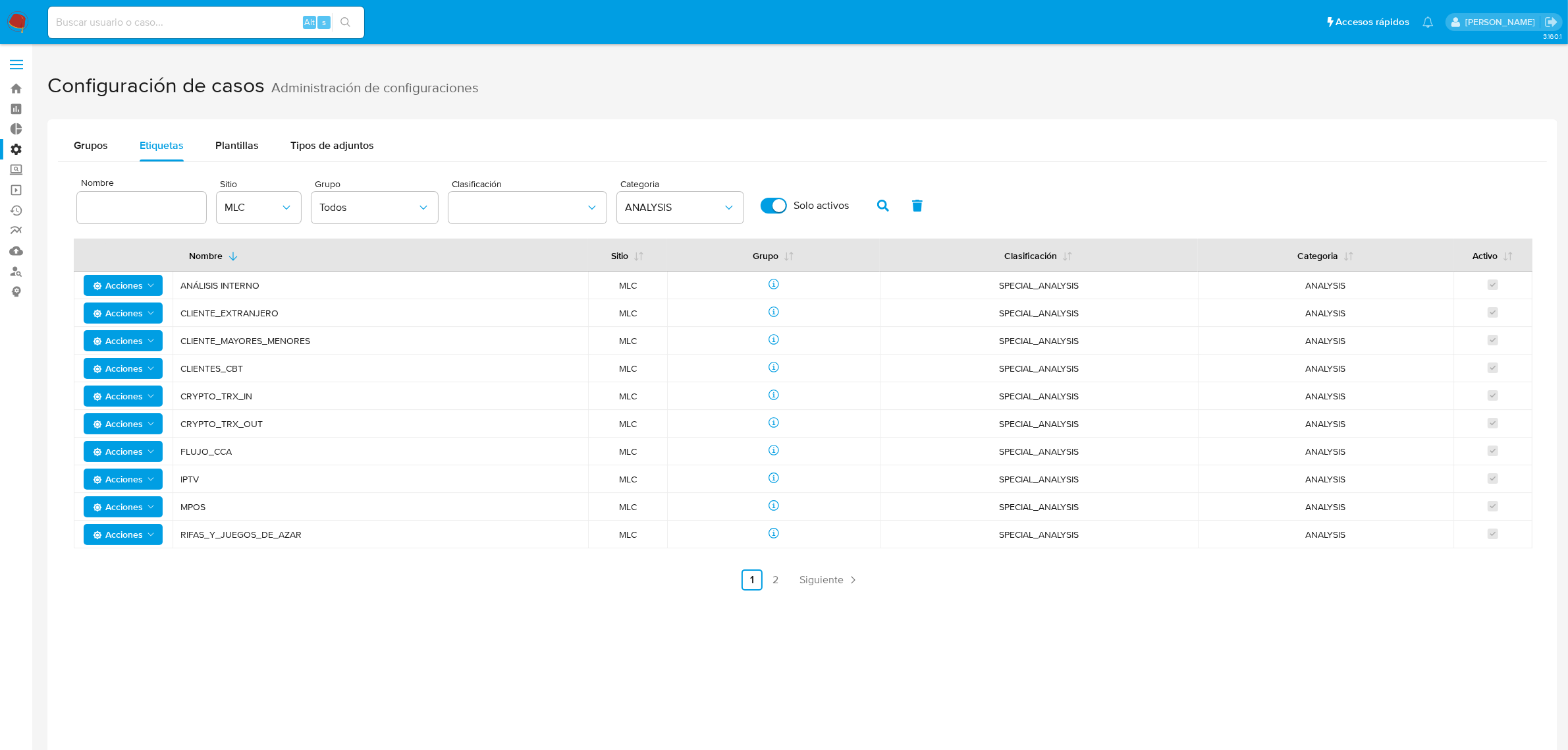
click at [601, 622] on div "Grupos Etiquetas Plantillas Tipos de adjuntos Nombre Sitio MLC Grupo Todos Clas…" at bounding box center [803, 494] width 1510 height 750
click at [227, 280] on span "ANÁLISIS INTERNO" at bounding box center [380, 285] width 400 height 12
click at [226, 280] on span "ANÁLISIS INTERNO" at bounding box center [380, 285] width 400 height 12
click at [400, 291] on span "ANÁLISIS INTERNO" at bounding box center [380, 285] width 400 height 12
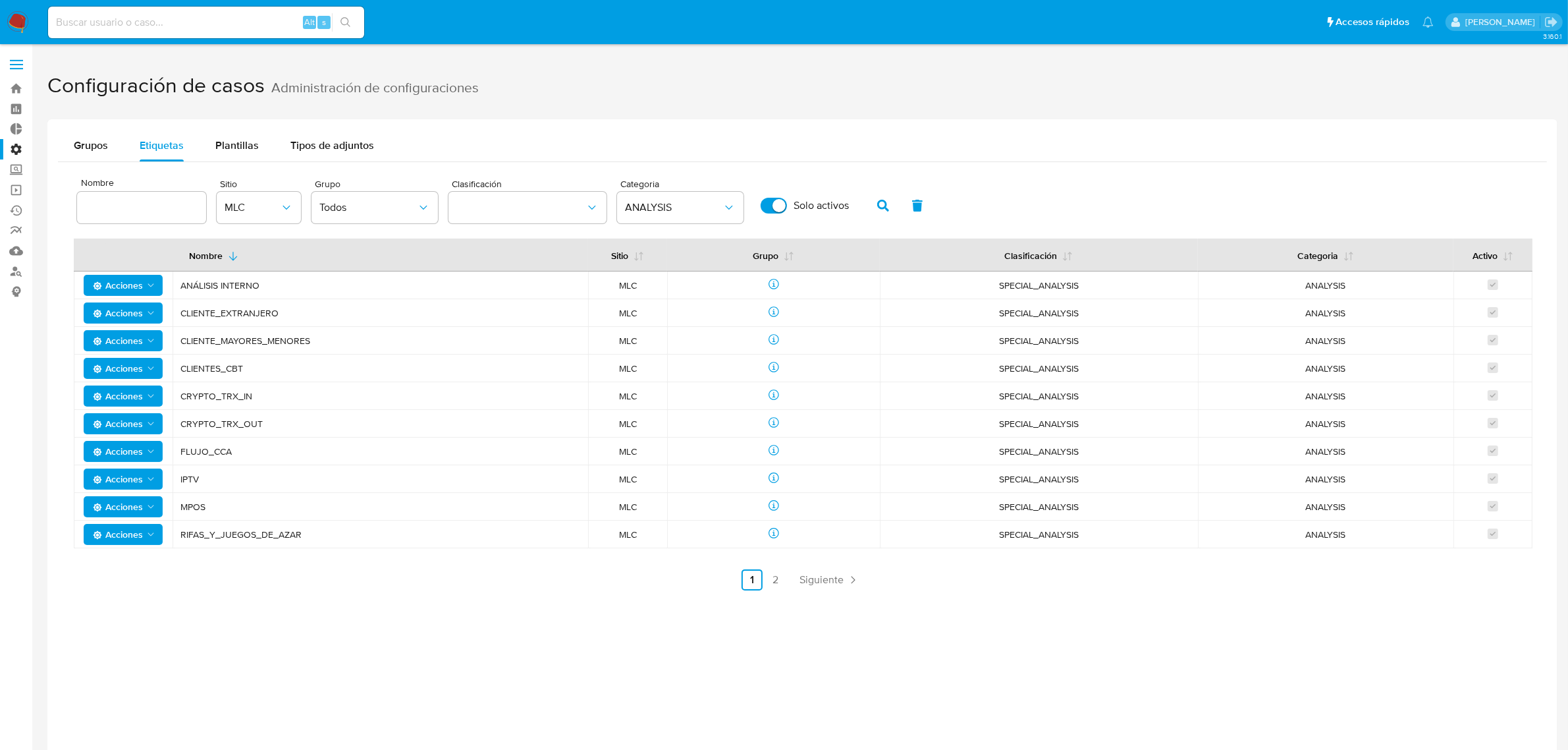
click at [1066, 289] on span "SPECIAL_ANALYSIS" at bounding box center [1040, 285] width 287 height 12
click at [102, 139] on span "Grupos" at bounding box center [90, 145] width 34 height 15
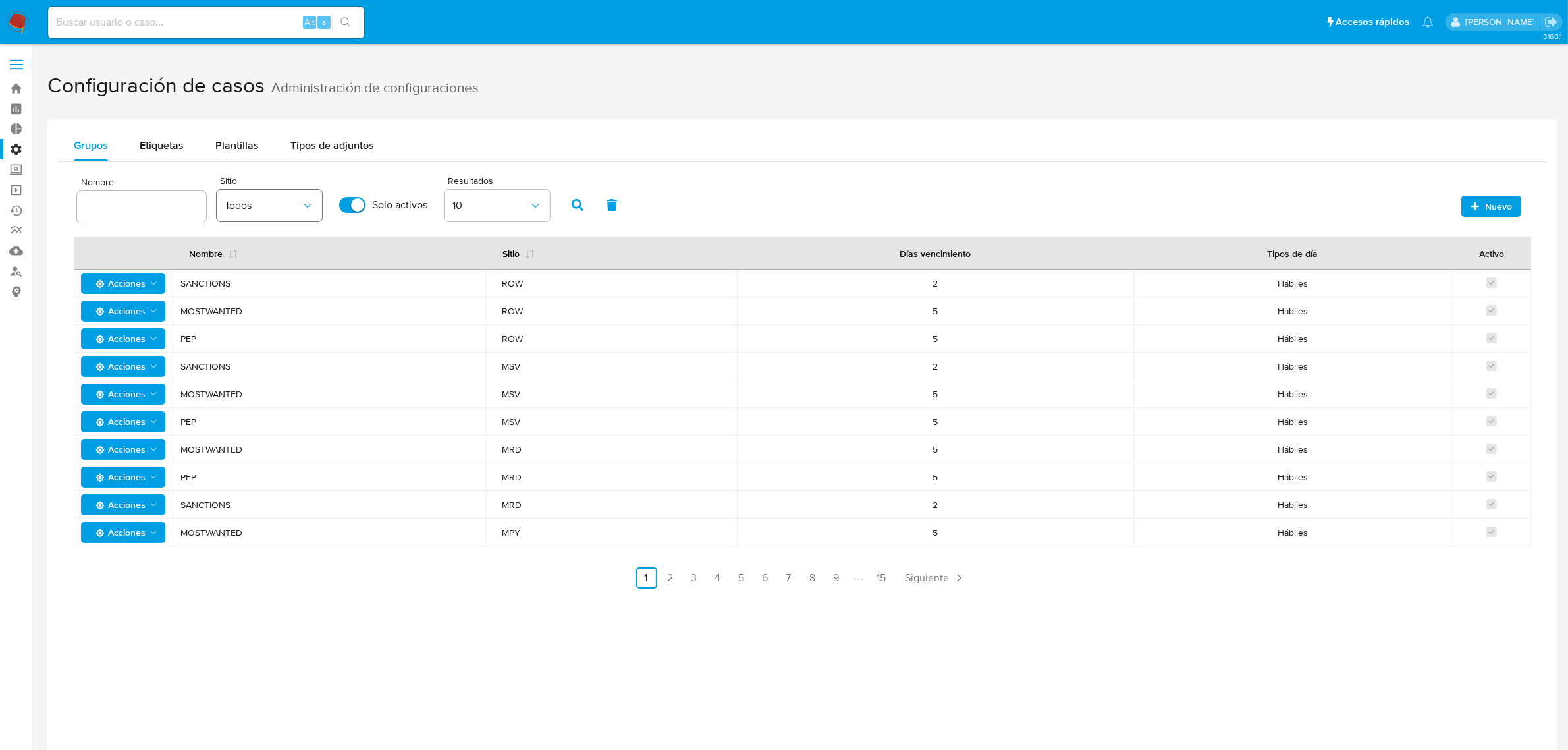
click at [301, 199] on icon "button" at bounding box center [307, 205] width 13 height 13
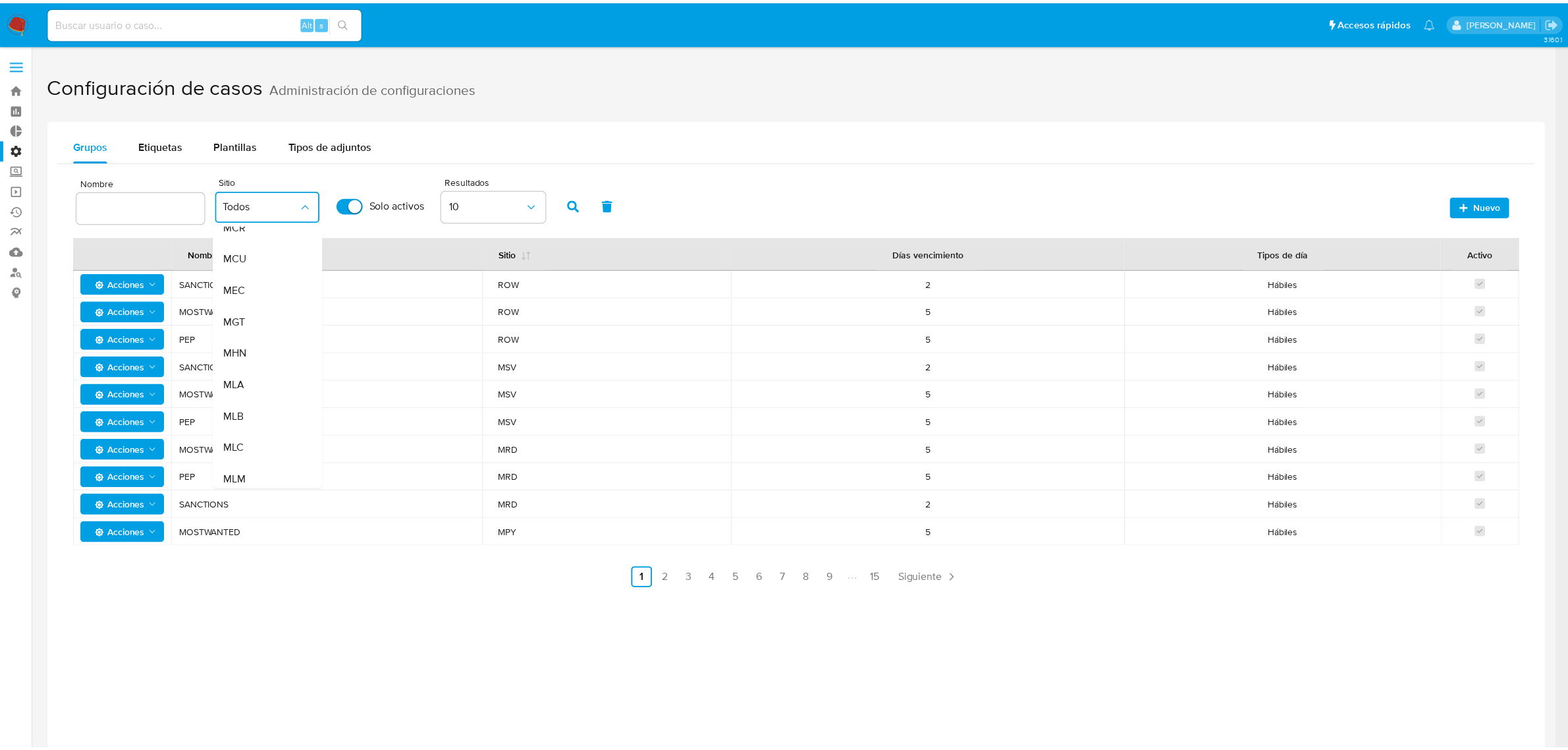
scroll to position [174, 0]
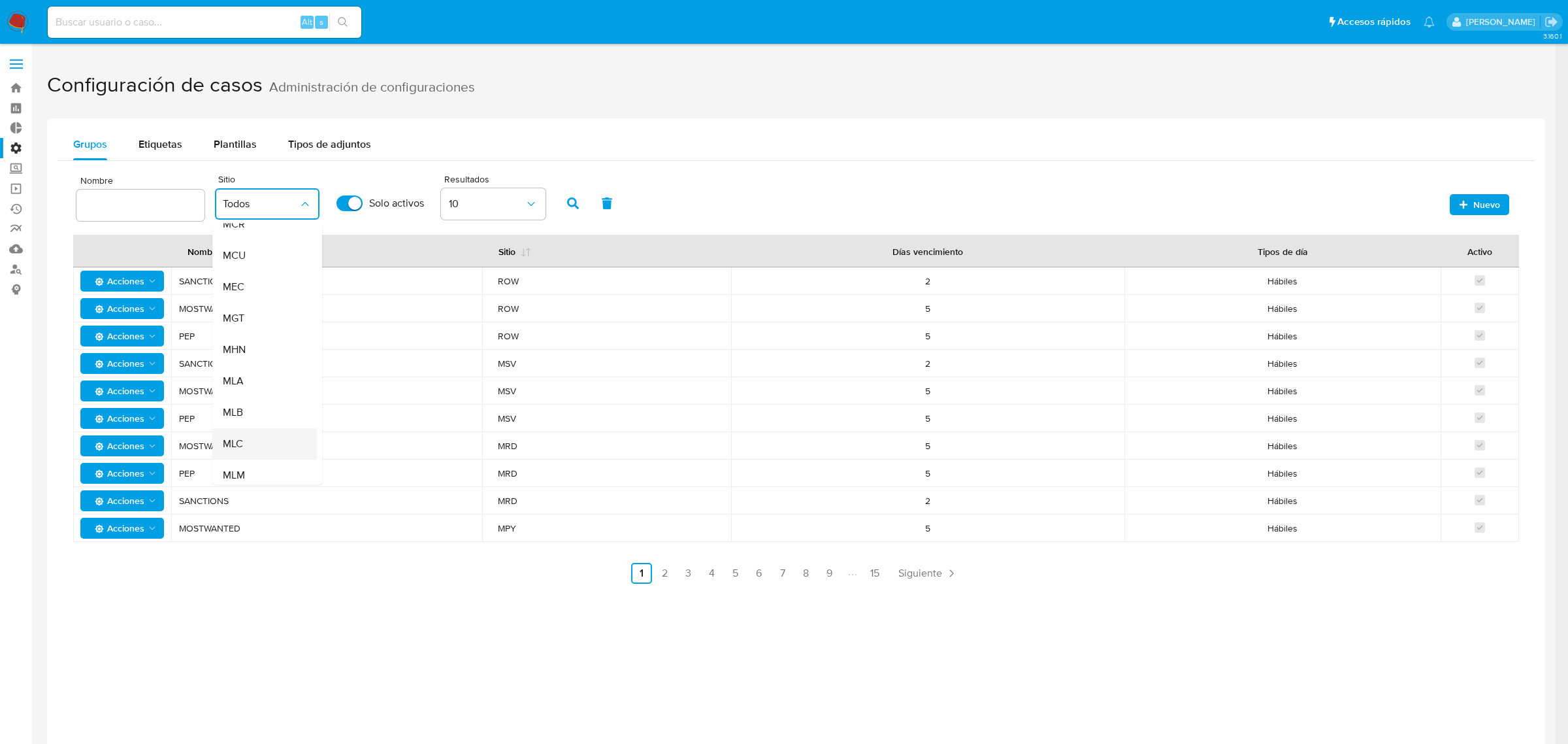
click at [265, 438] on div "MLC" at bounding box center [260, 444] width 75 height 31
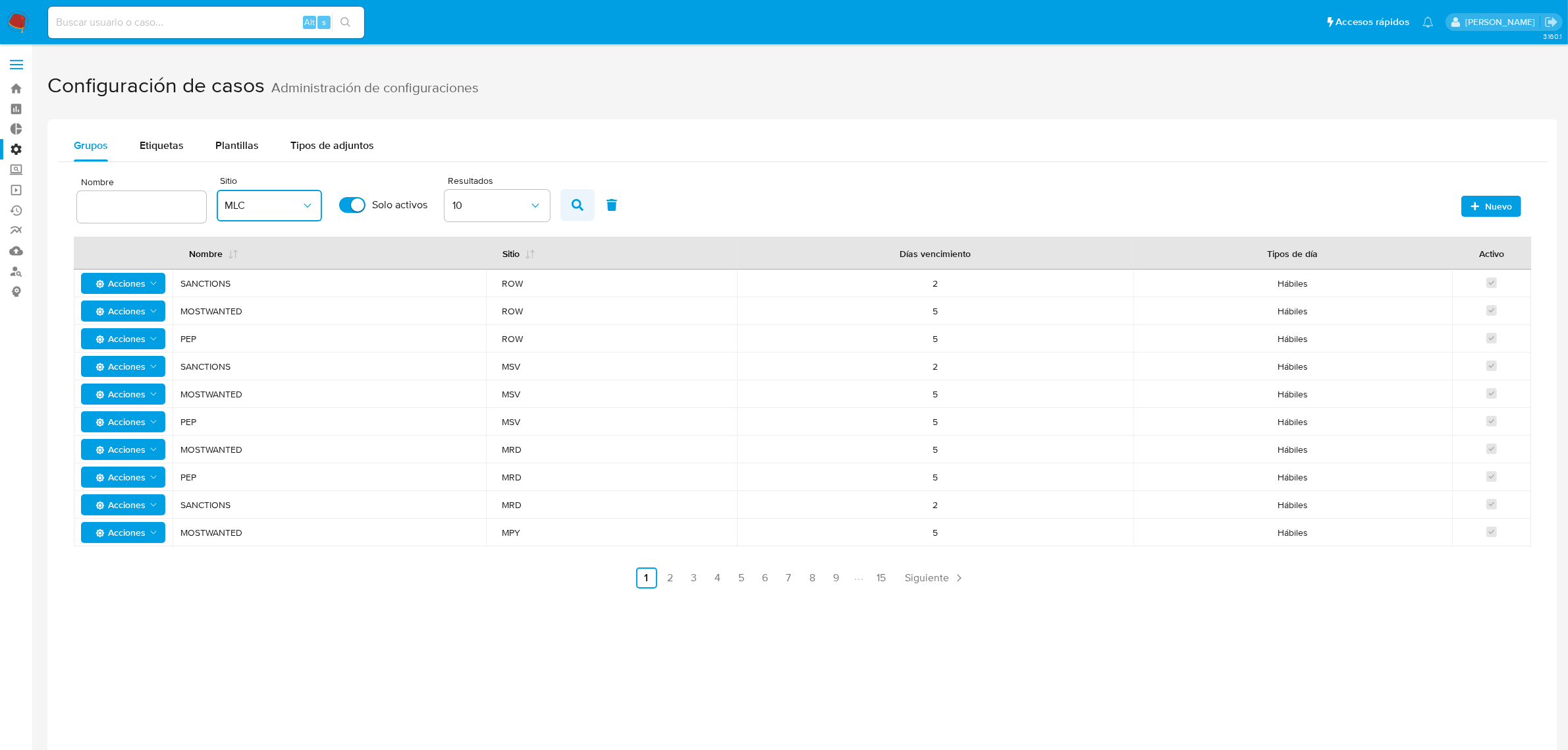
click at [583, 212] on button "button" at bounding box center [577, 205] width 34 height 32
